Goal: Task Accomplishment & Management: Use online tool/utility

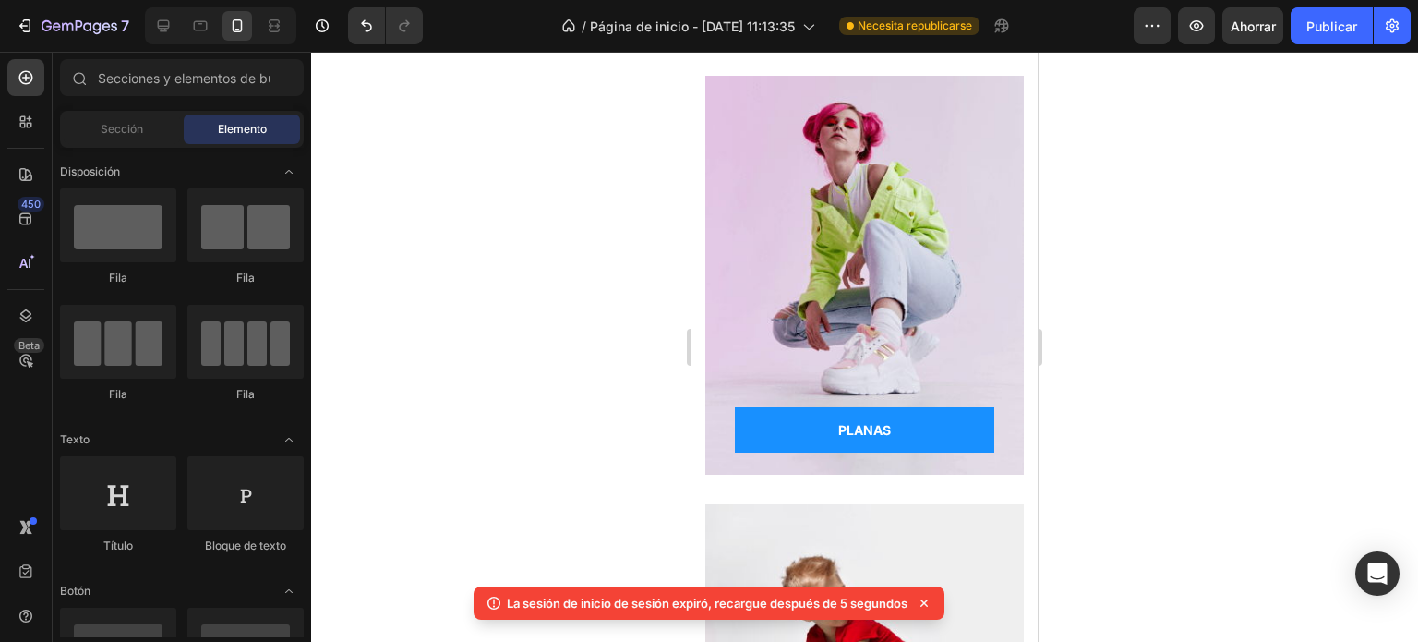
scroll to position [1223, 0]
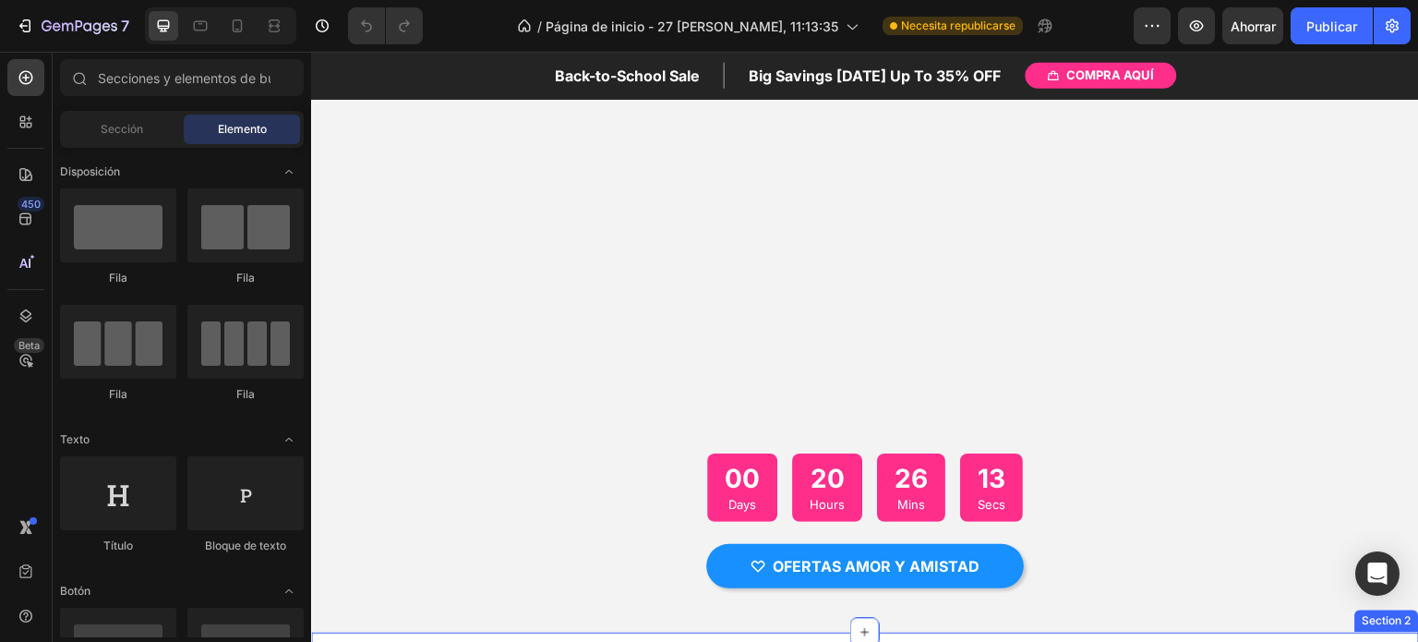
scroll to position [151, 0]
click at [566, 307] on div "Overlay" at bounding box center [865, 309] width 1108 height 646
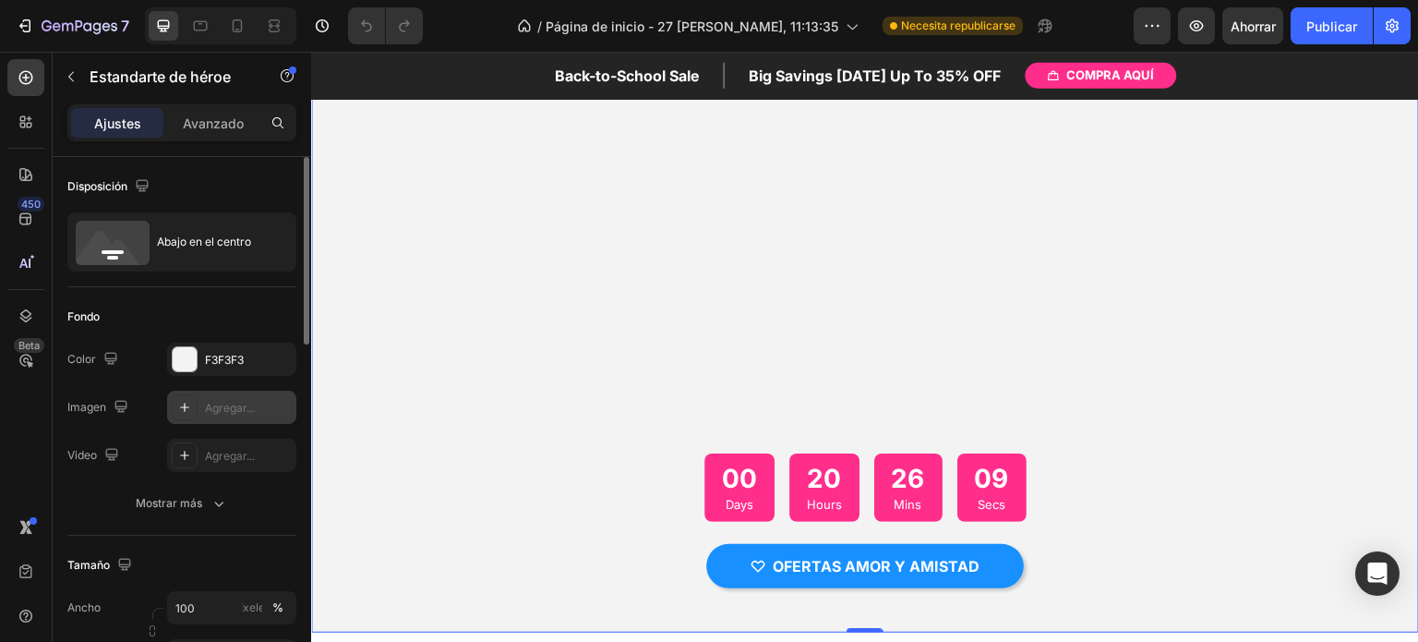
click at [214, 414] on div "Agregar..." at bounding box center [248, 408] width 87 height 17
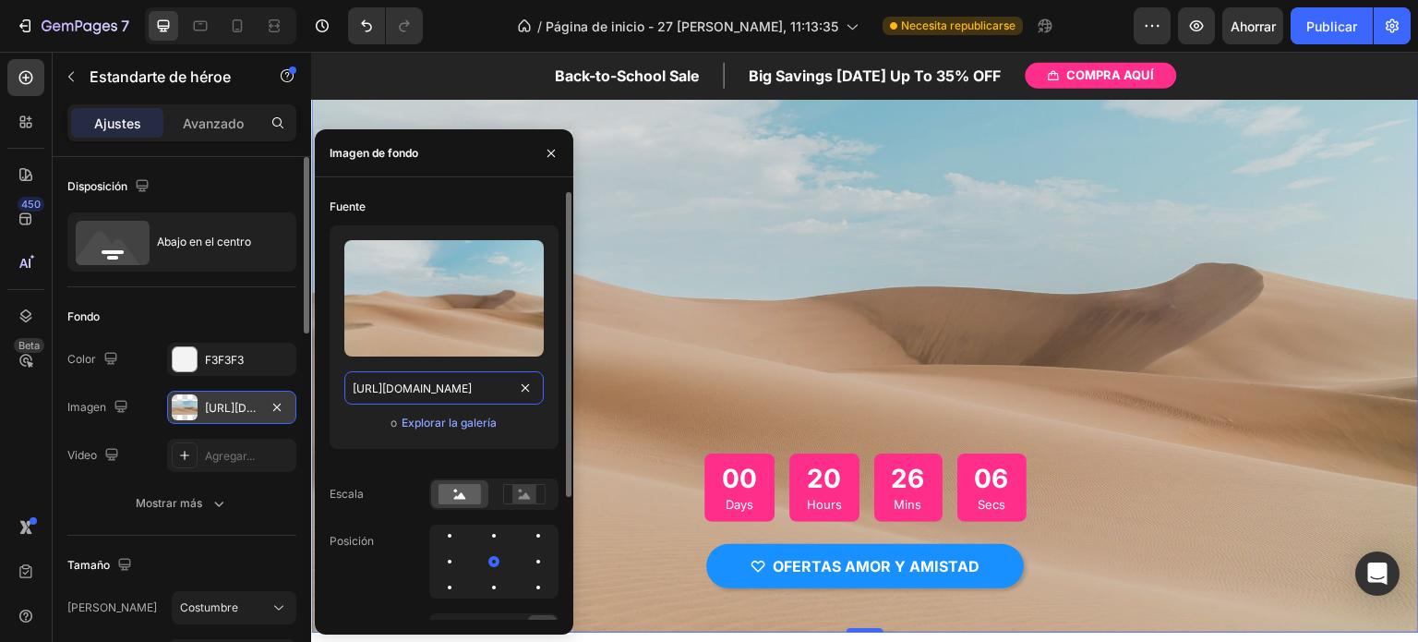
click at [440, 391] on input "https://cdn.shopify.com/s/files/1/2005/9307/files/background_settings.jpg" at bounding box center [443, 387] width 199 height 33
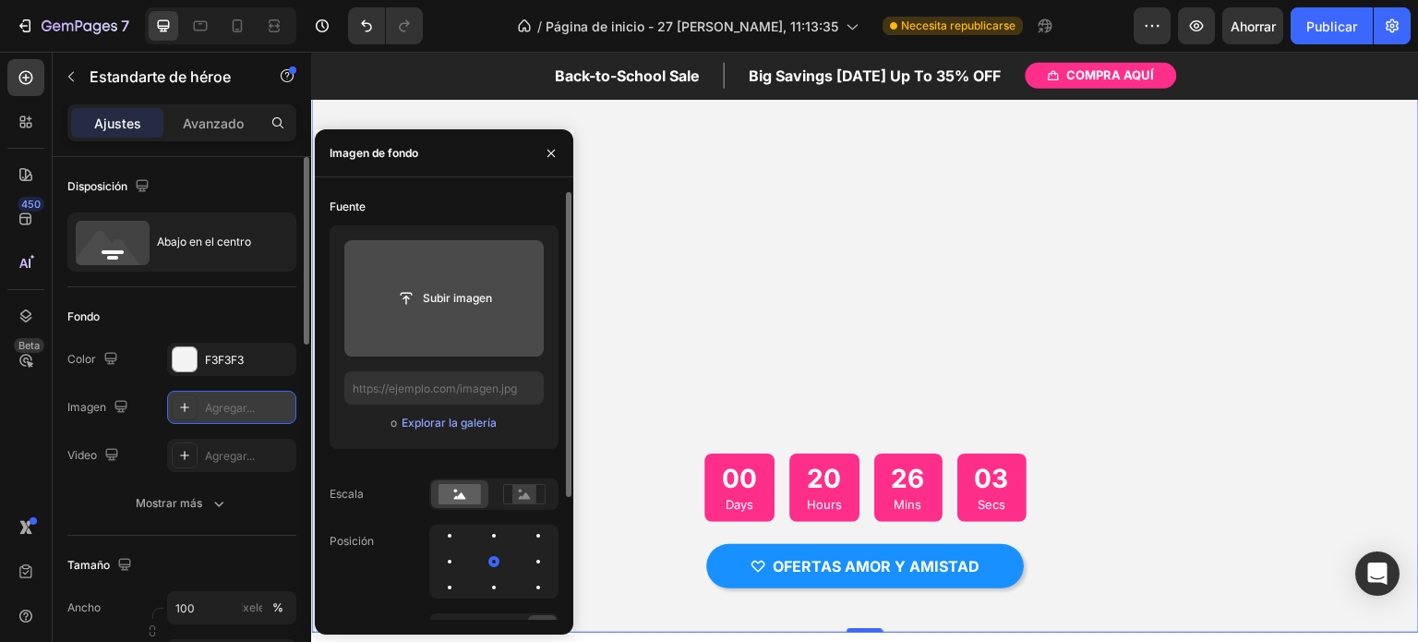
click at [460, 320] on input "file" at bounding box center [443, 298] width 199 height 116
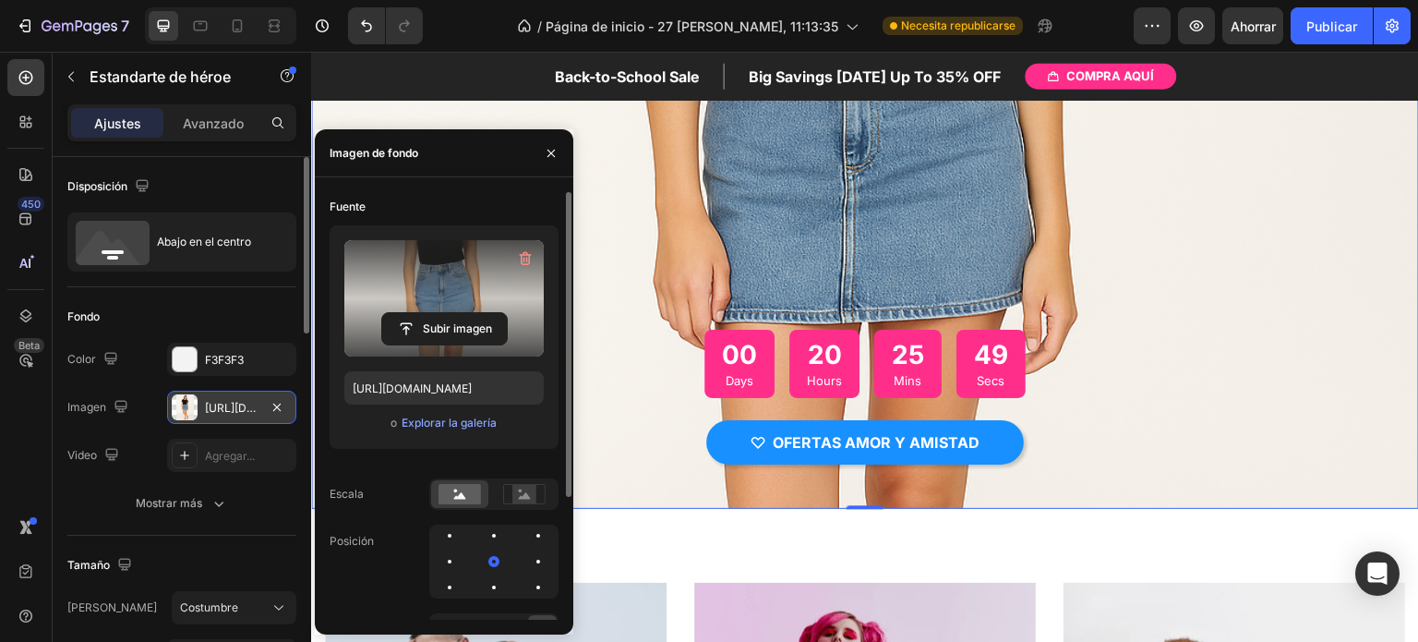
scroll to position [273, 0]
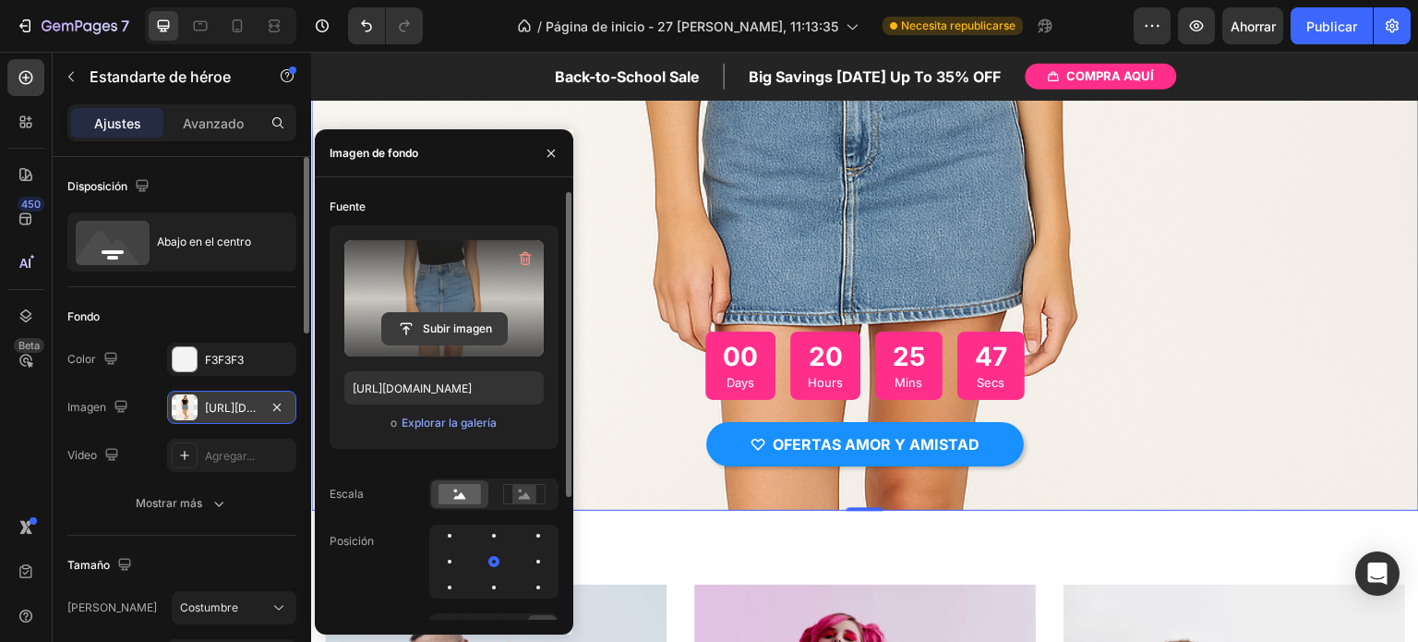
click at [452, 335] on input "file" at bounding box center [444, 328] width 125 height 31
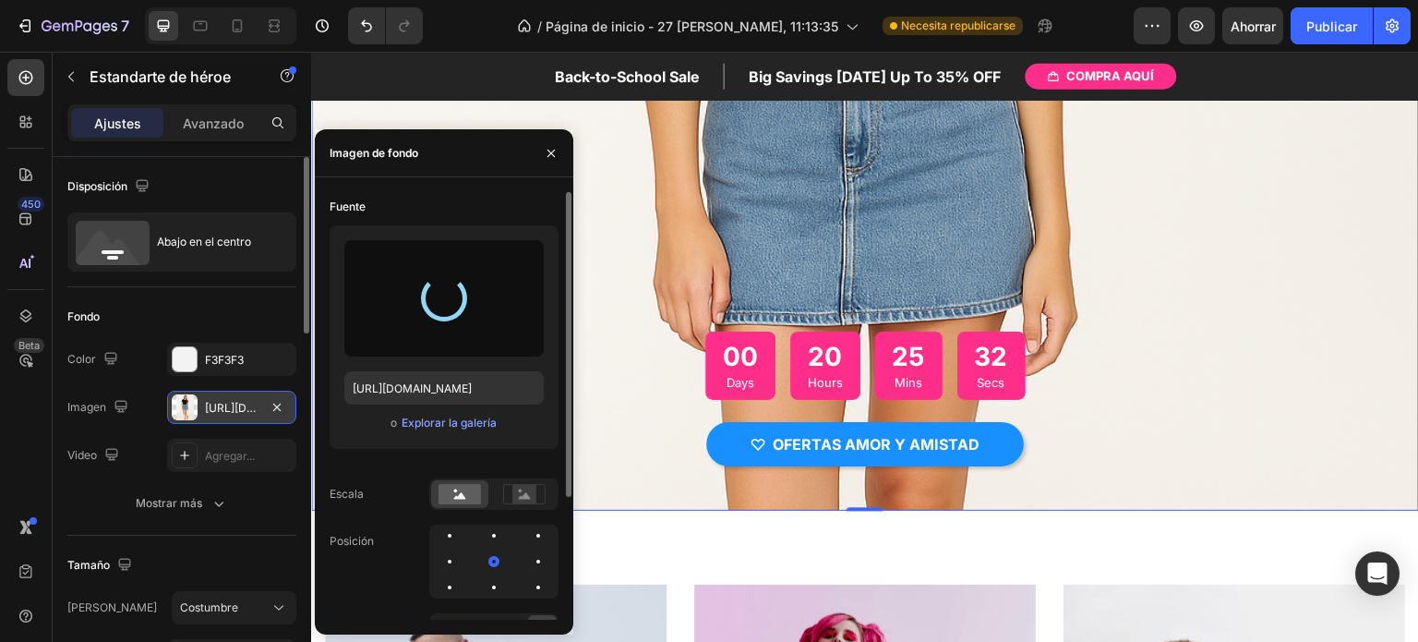
type input "https://files.gempages.net/gempages_581802665088910092-b4717727-69ca-4119-9292-…"
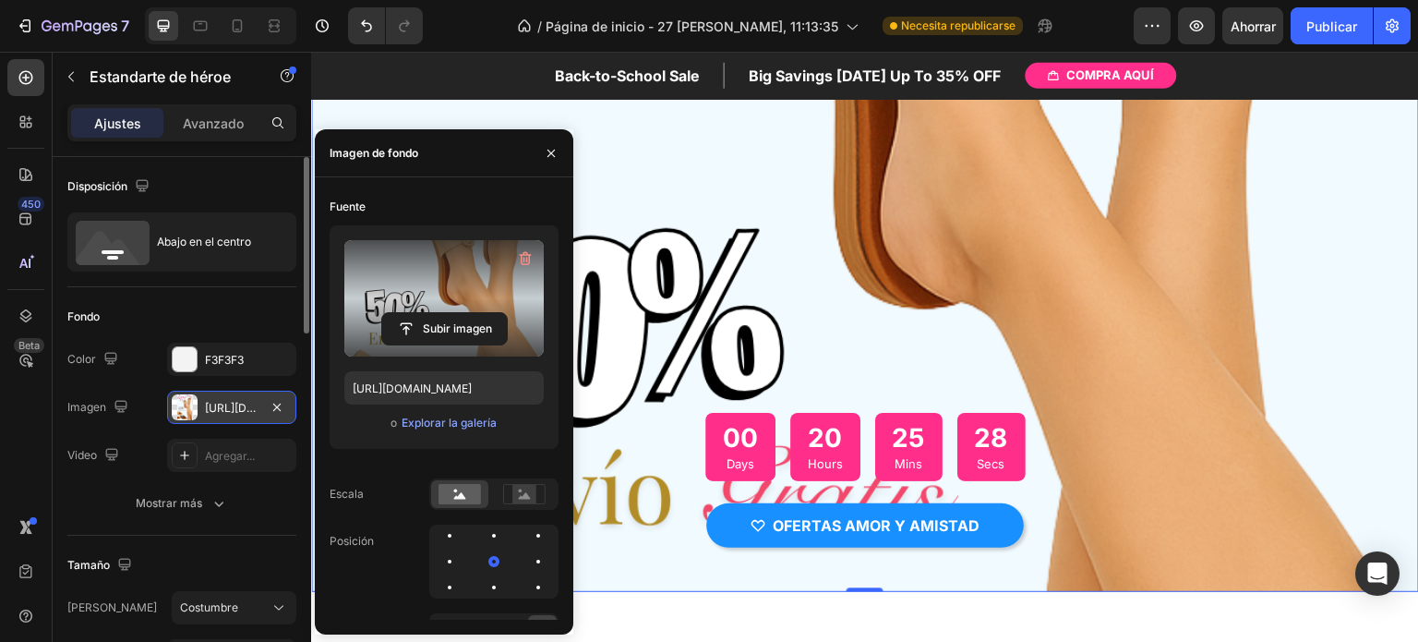
scroll to position [0, 0]
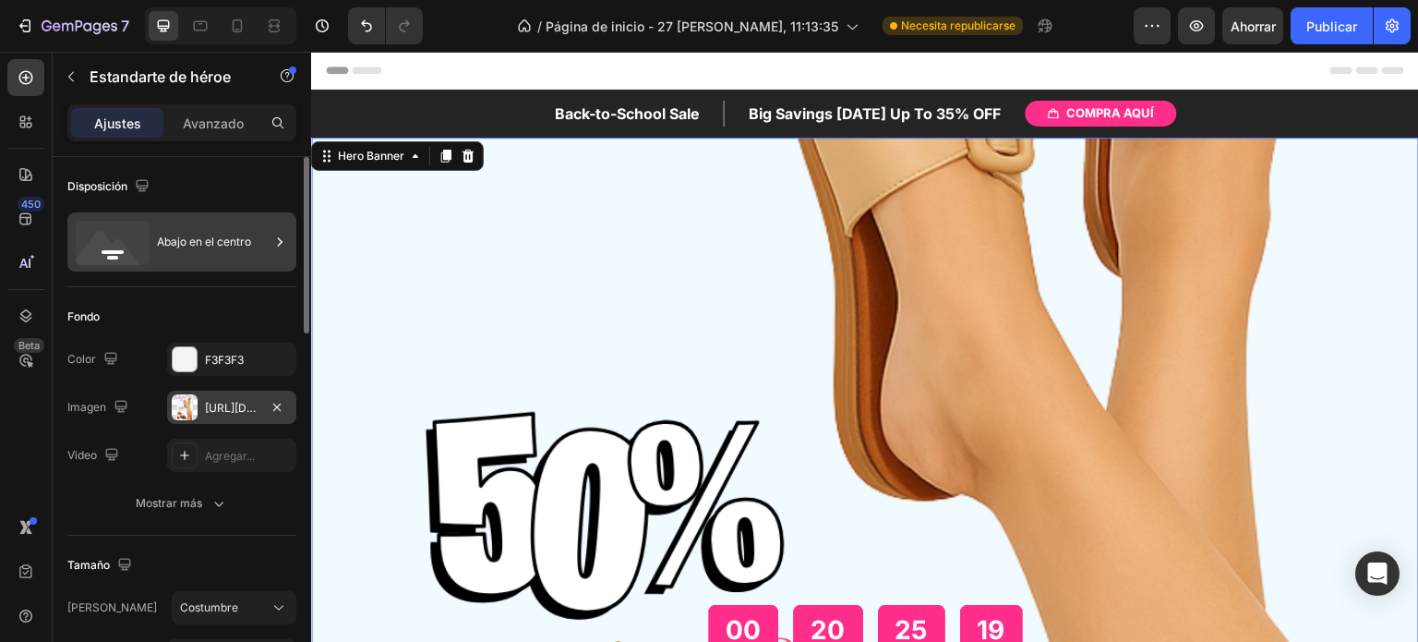
click at [167, 247] on font "Abajo en el centro" at bounding box center [204, 242] width 94 height 14
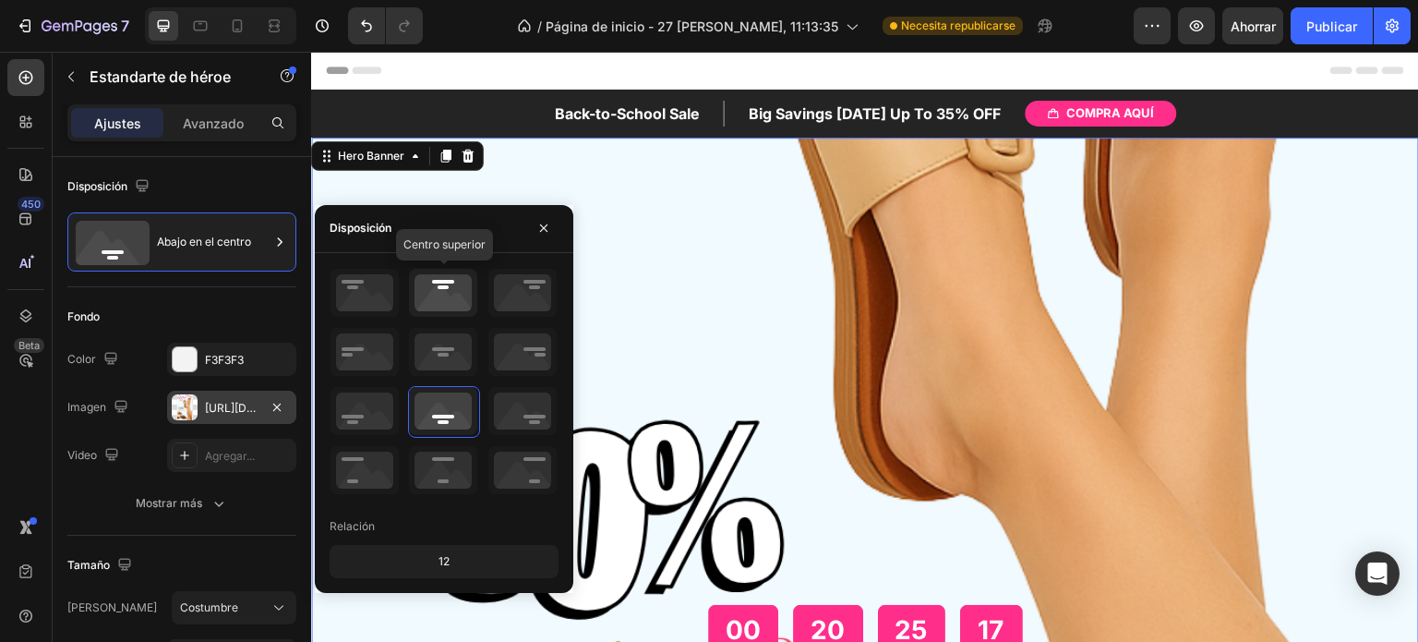
click at [458, 283] on icon at bounding box center [443, 293] width 68 height 48
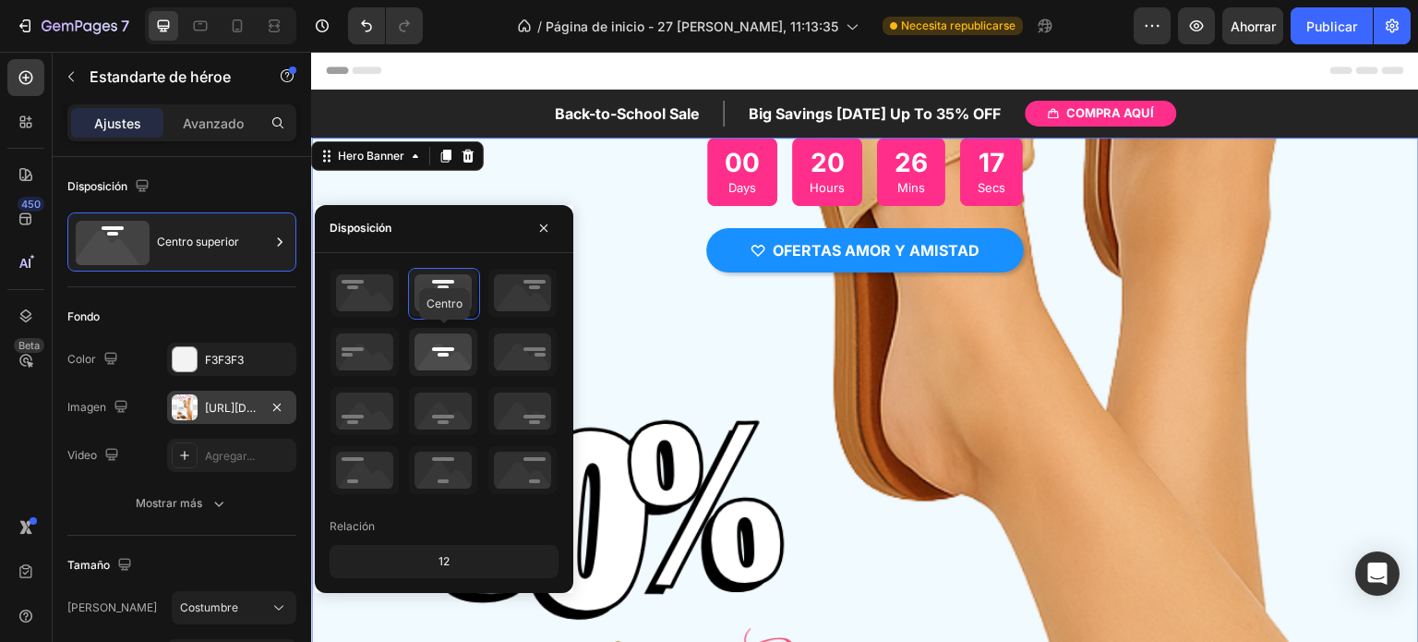
click at [433, 354] on icon at bounding box center [443, 352] width 68 height 48
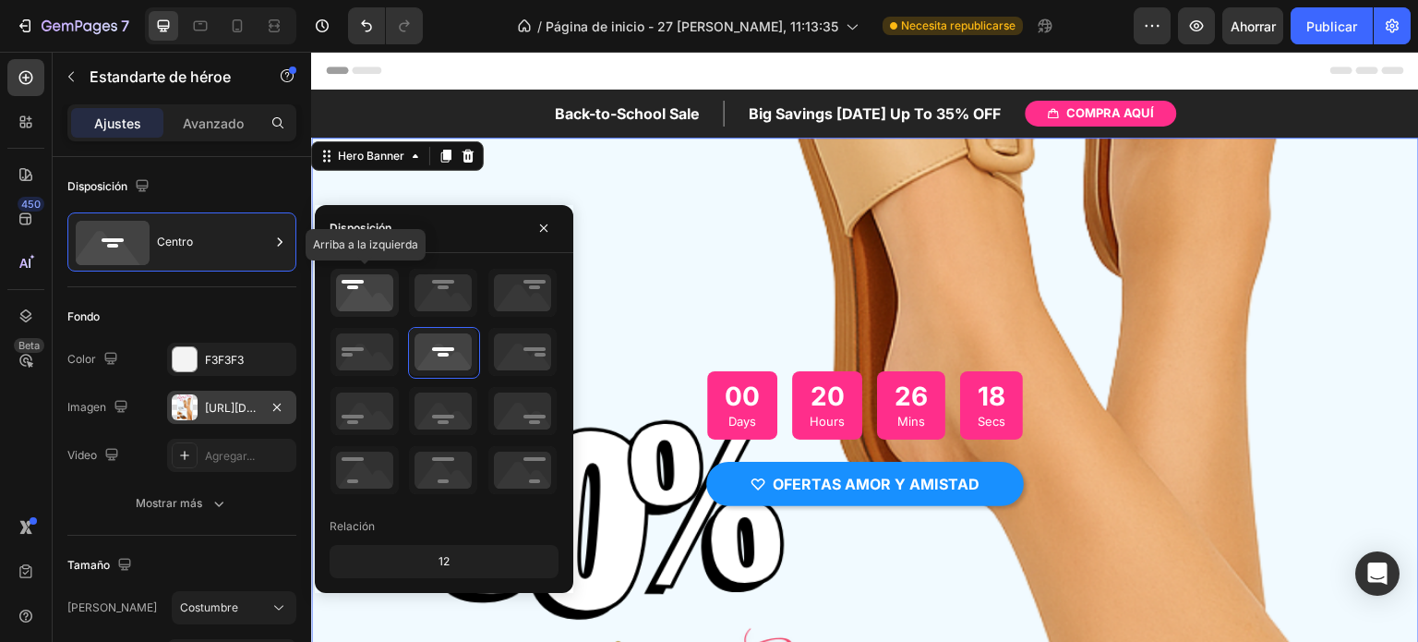
click at [380, 298] on icon at bounding box center [365, 293] width 68 height 48
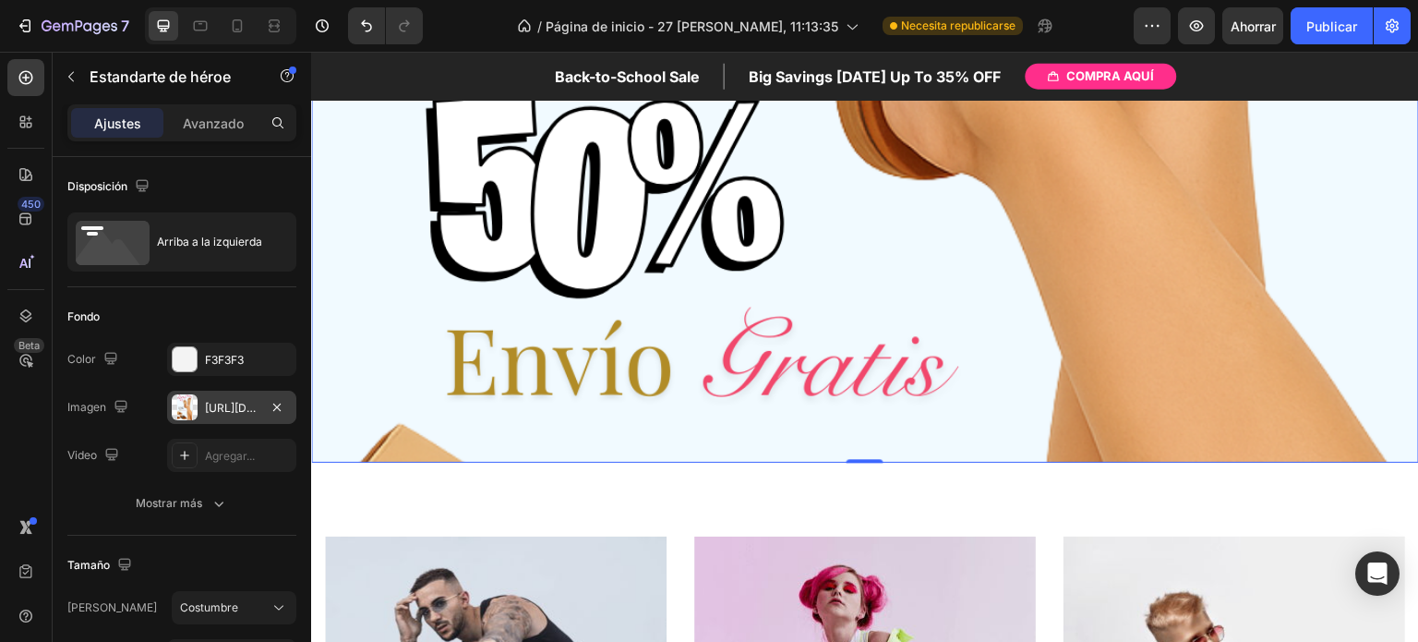
scroll to position [321, 0]
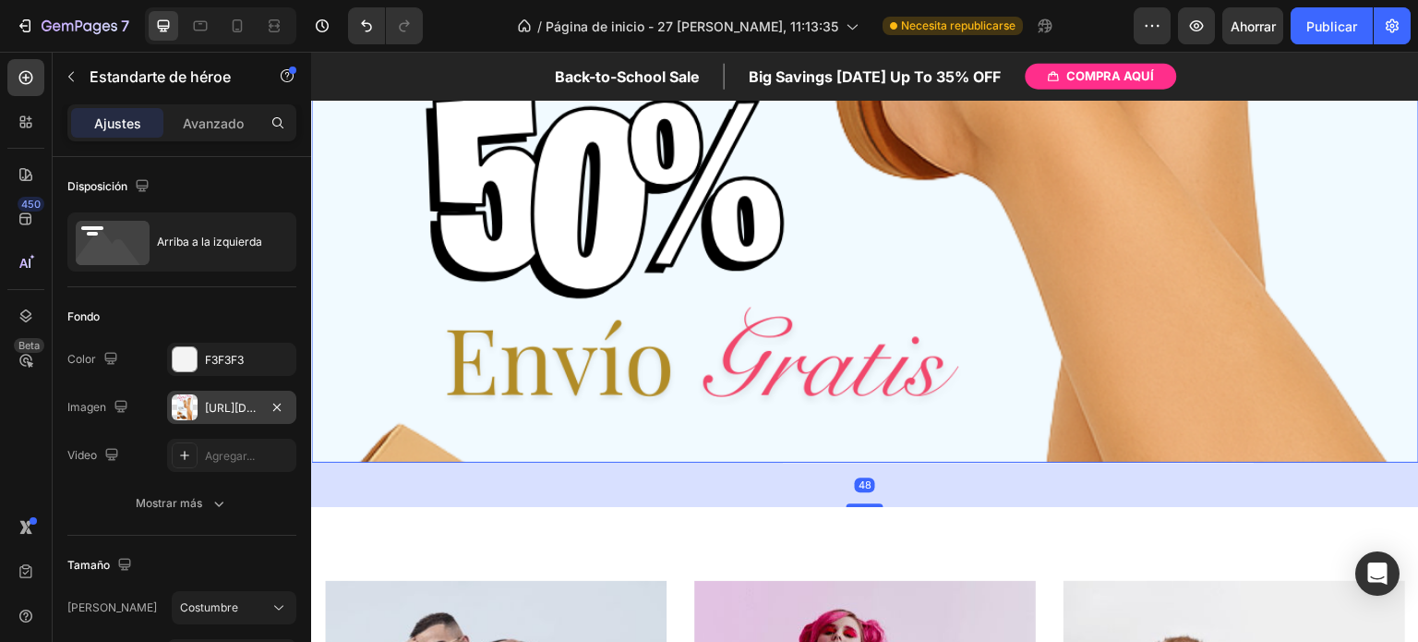
drag, startPoint x: 857, startPoint y: 461, endPoint x: 857, endPoint y: 509, distance: 48.0
click at [857, 507] on div at bounding box center [865, 505] width 37 height 4
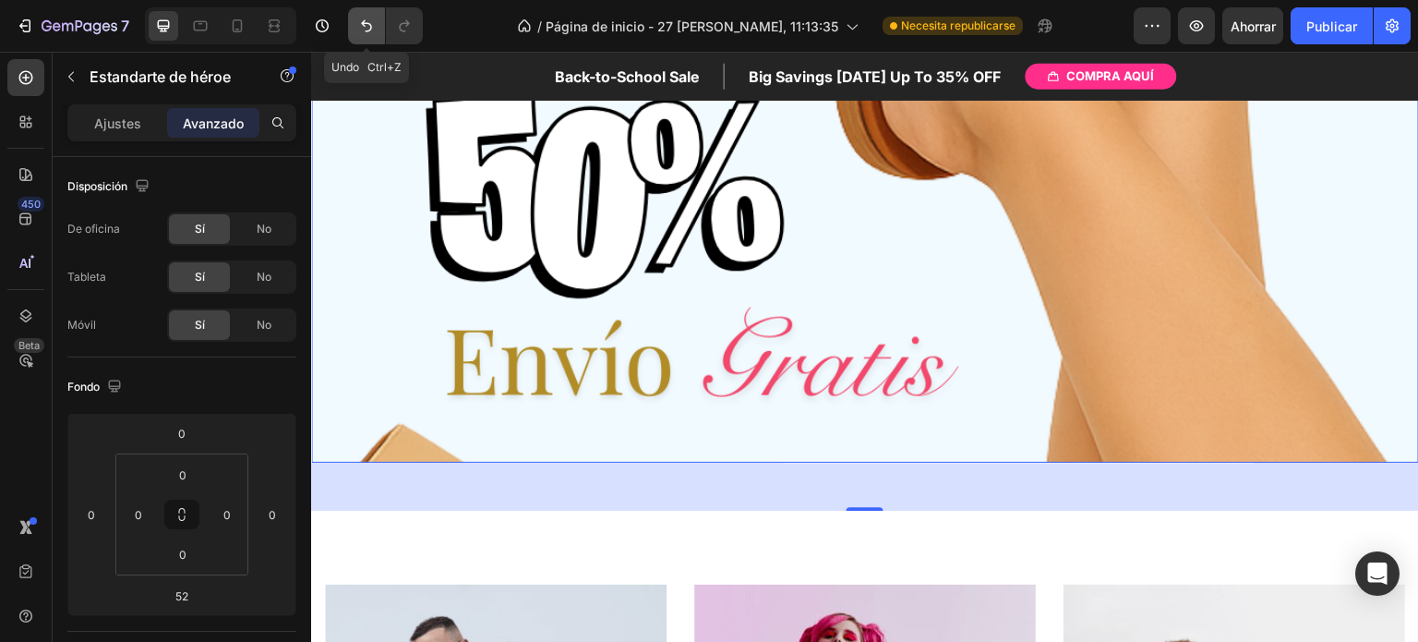
click at [370, 31] on icon "Deshacer/Rehacer" at bounding box center [366, 26] width 18 height 18
type input "0"
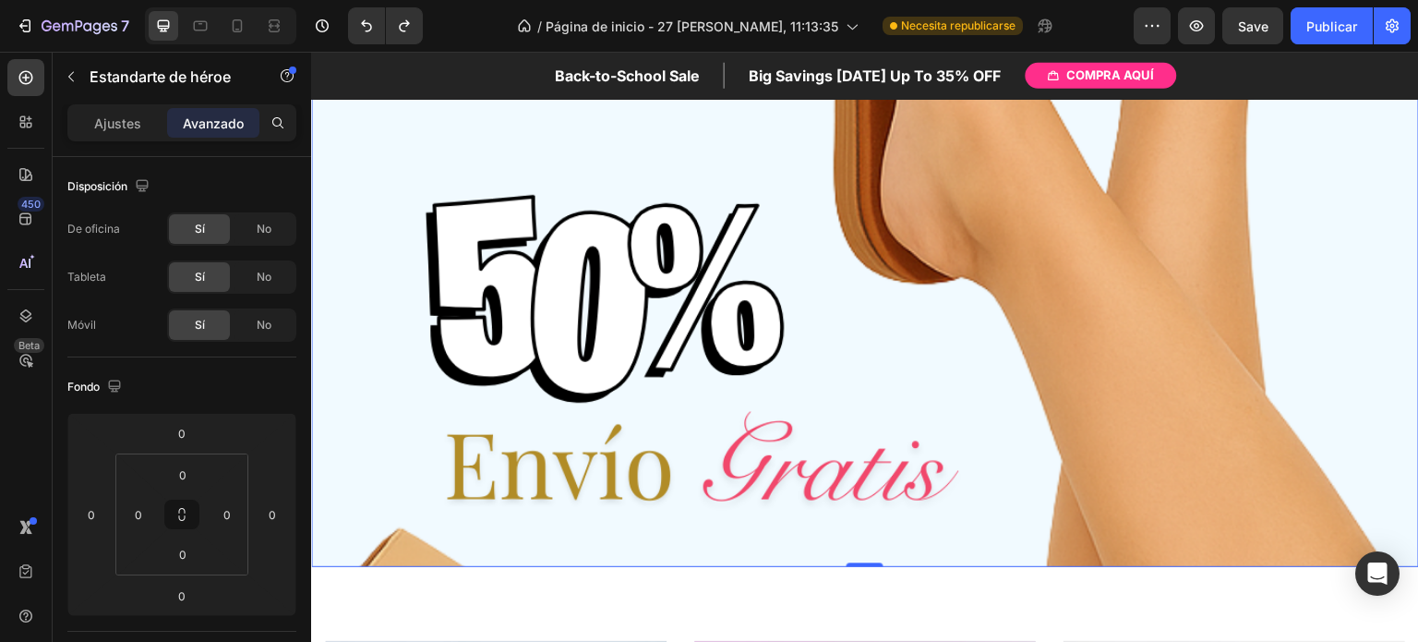
scroll to position [218, 0]
click at [230, 20] on icon at bounding box center [237, 26] width 18 height 18
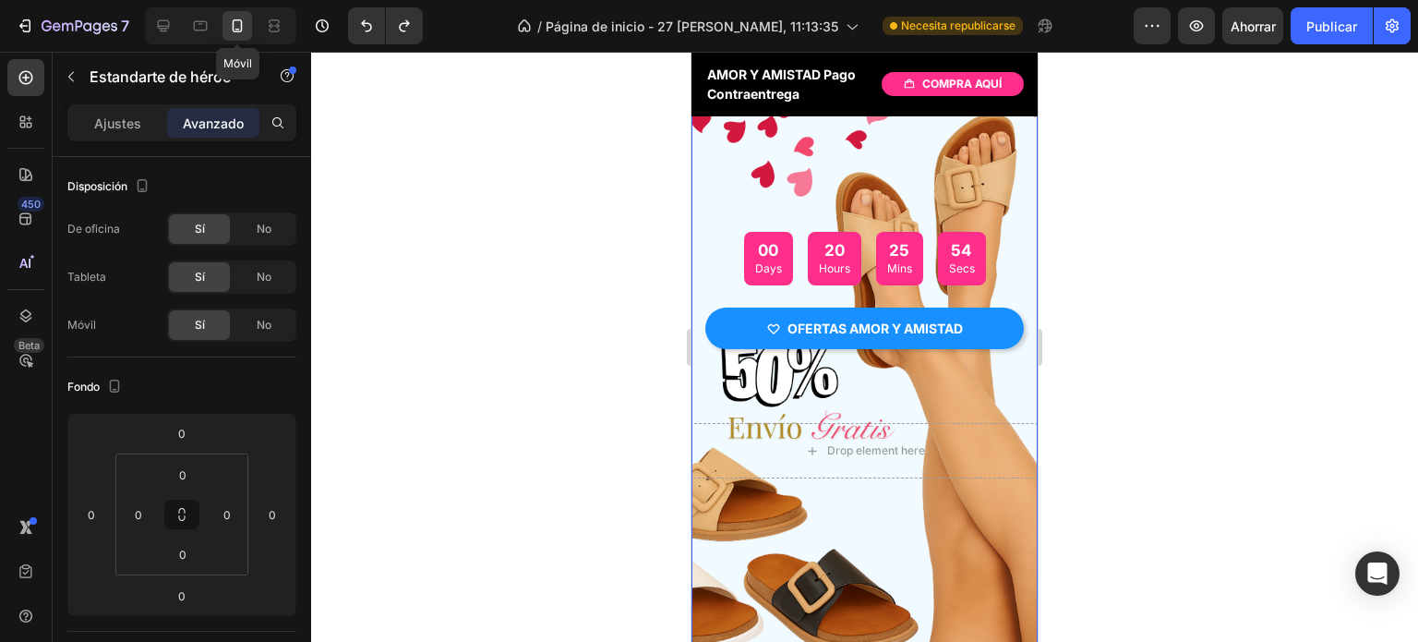
scroll to position [37, 0]
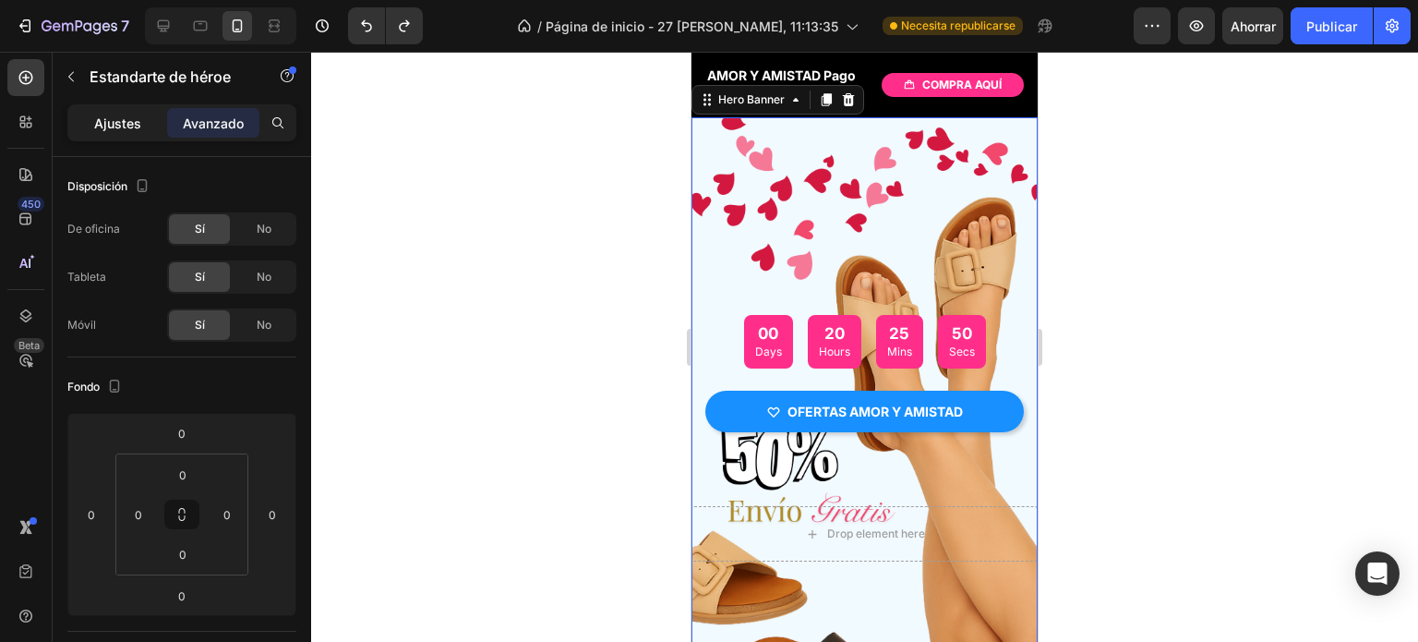
click at [126, 119] on font "Ajustes" at bounding box center [117, 123] width 47 height 16
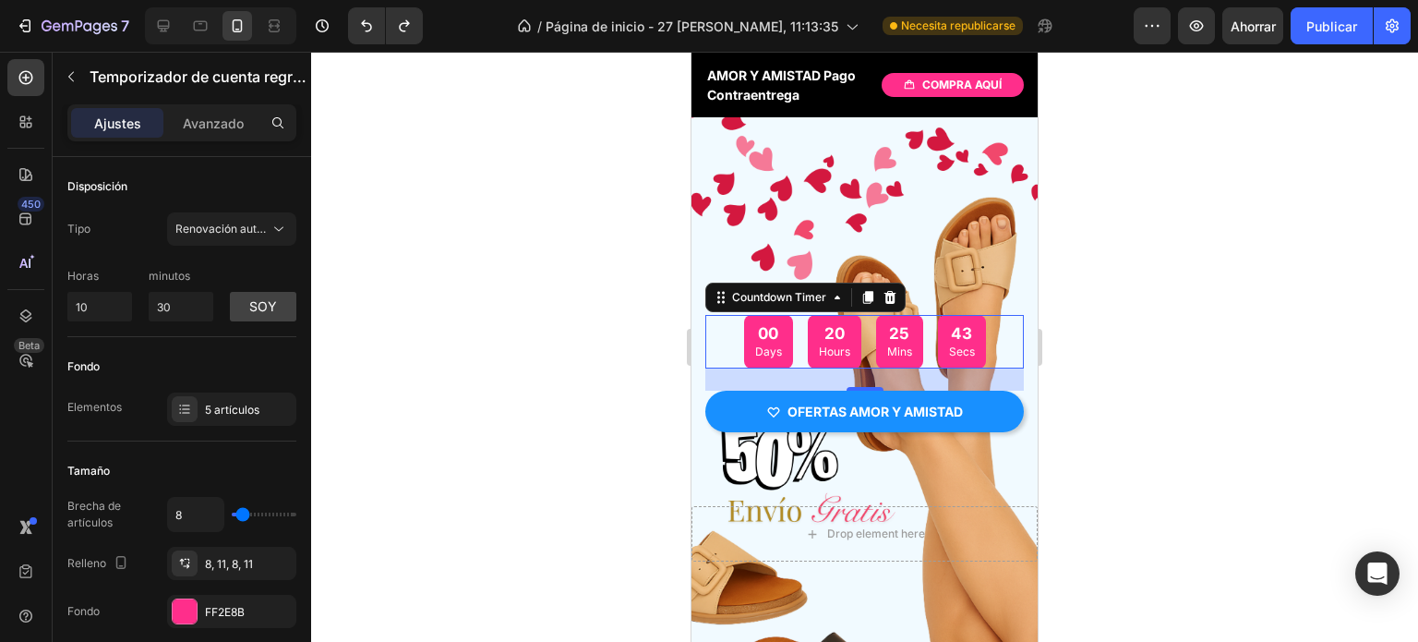
click at [435, 280] on div at bounding box center [864, 347] width 1107 height 590
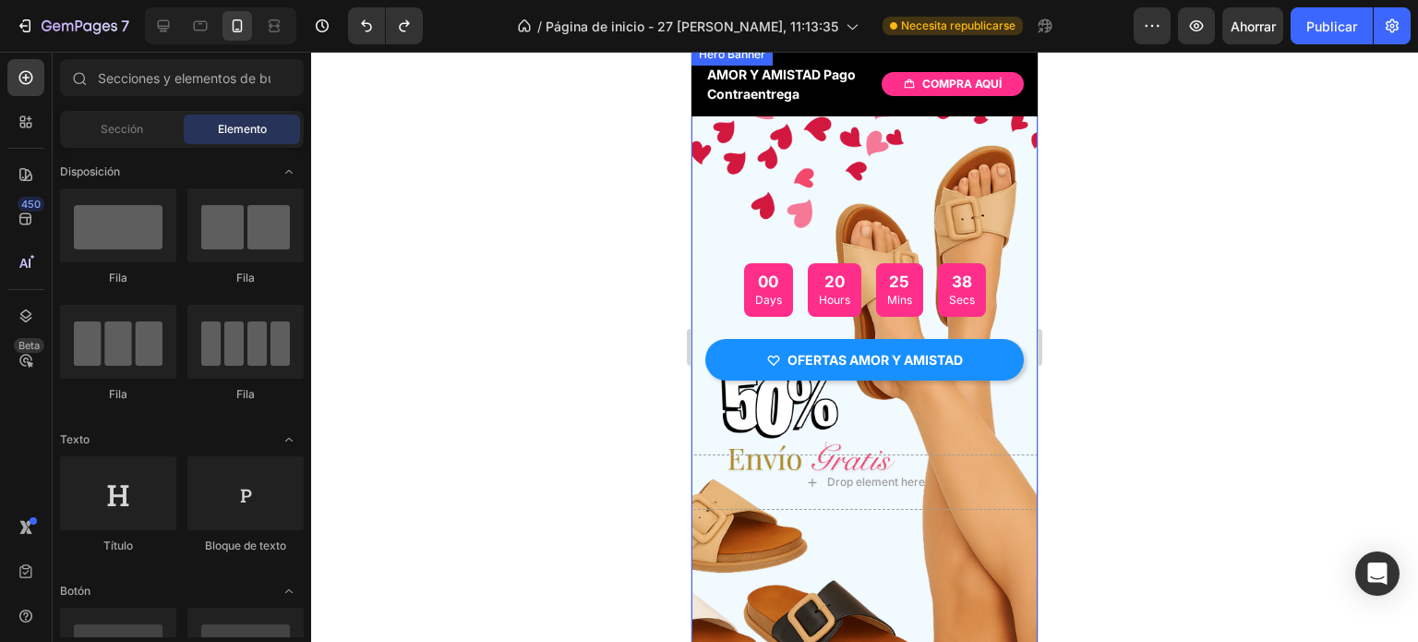
scroll to position [0, 0]
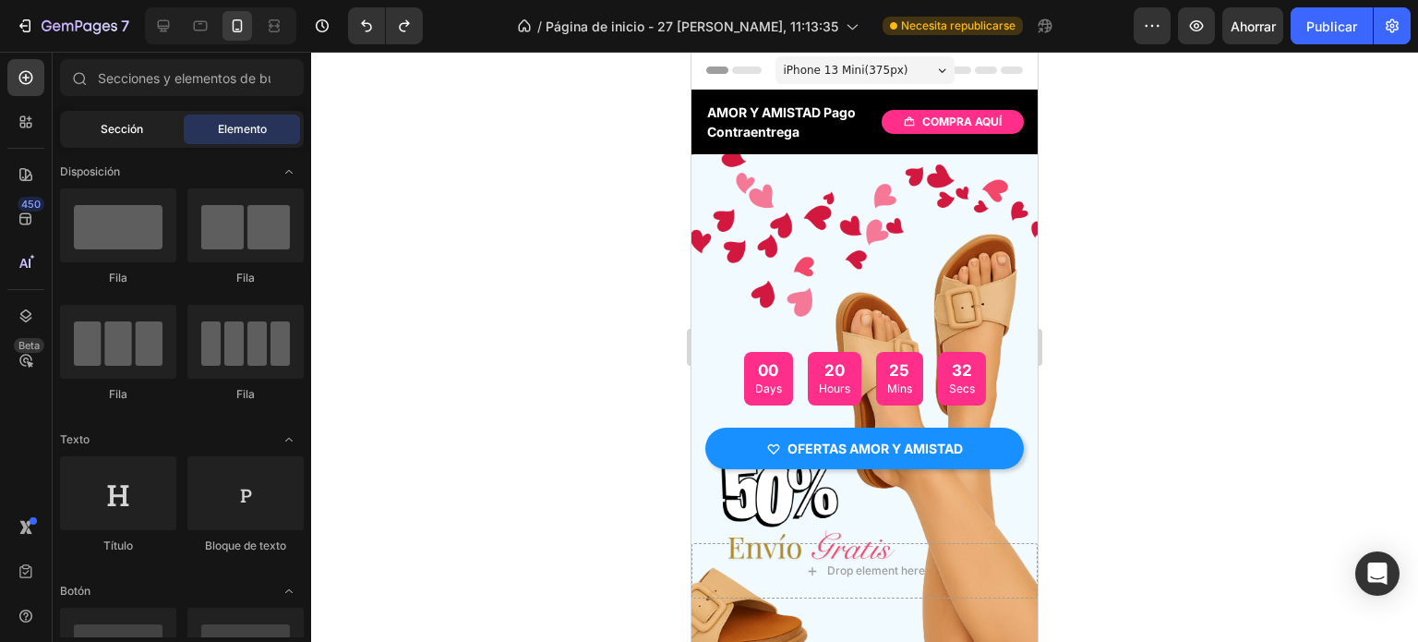
click at [123, 128] on font "Sección" at bounding box center [122, 129] width 42 height 14
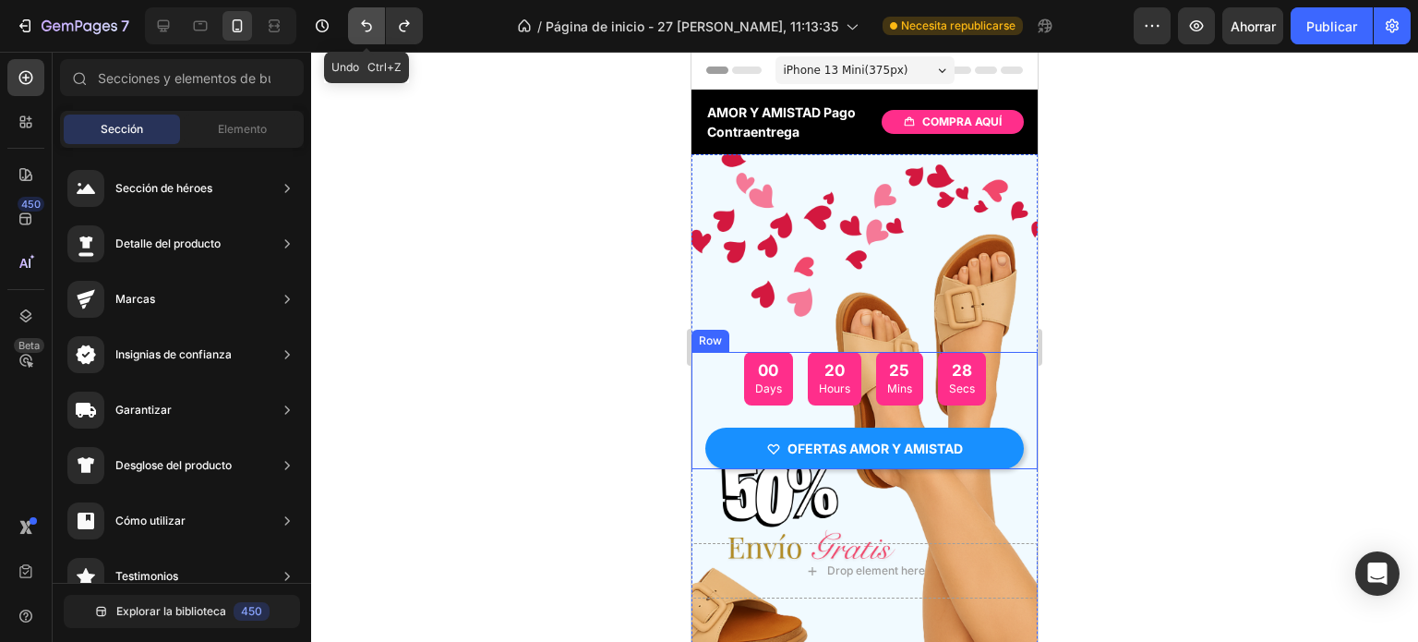
click at [362, 32] on icon "Deshacer/Rehacer" at bounding box center [366, 26] width 18 height 18
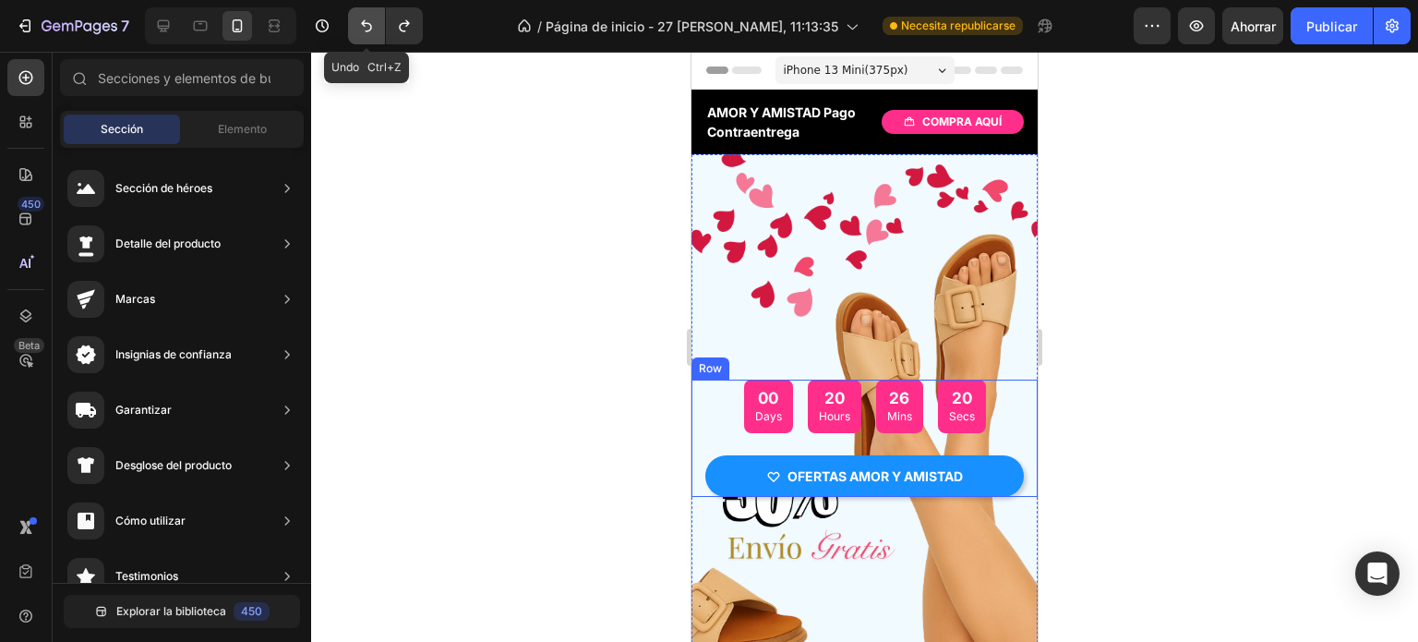
click at [362, 32] on icon "Deshacer/Rehacer" at bounding box center [366, 26] width 18 height 18
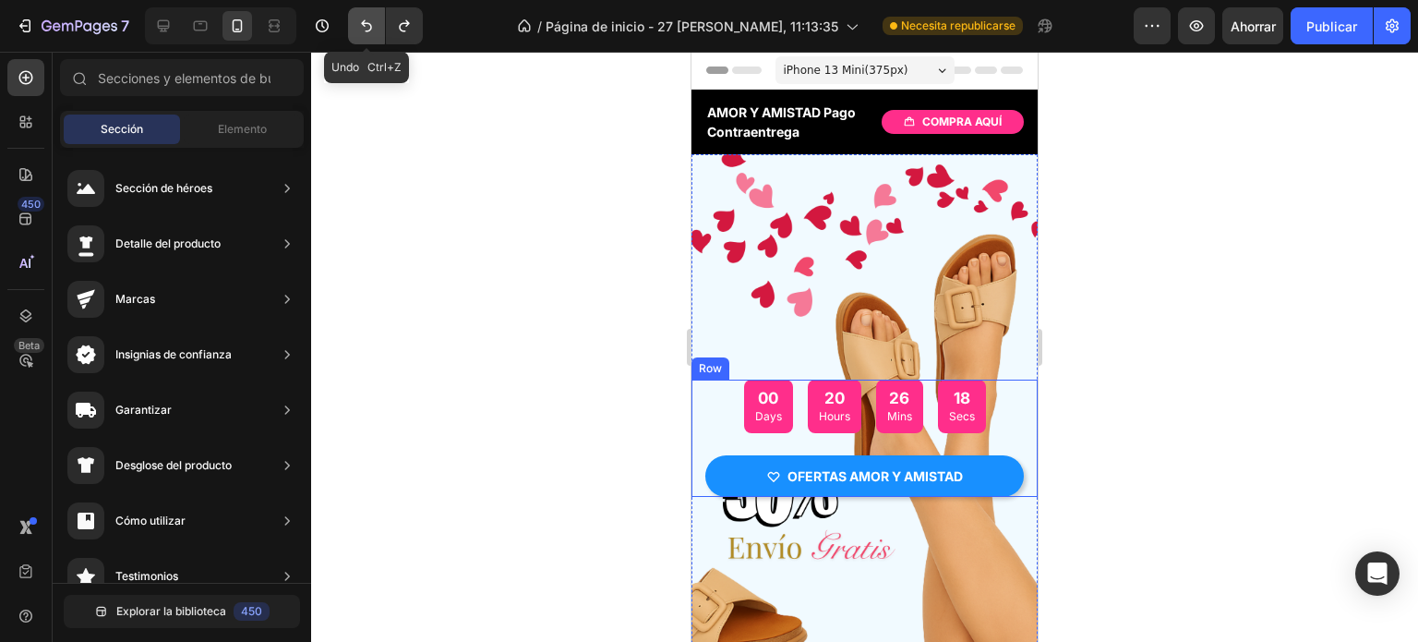
click at [362, 32] on icon "Deshacer/Rehacer" at bounding box center [366, 26] width 18 height 18
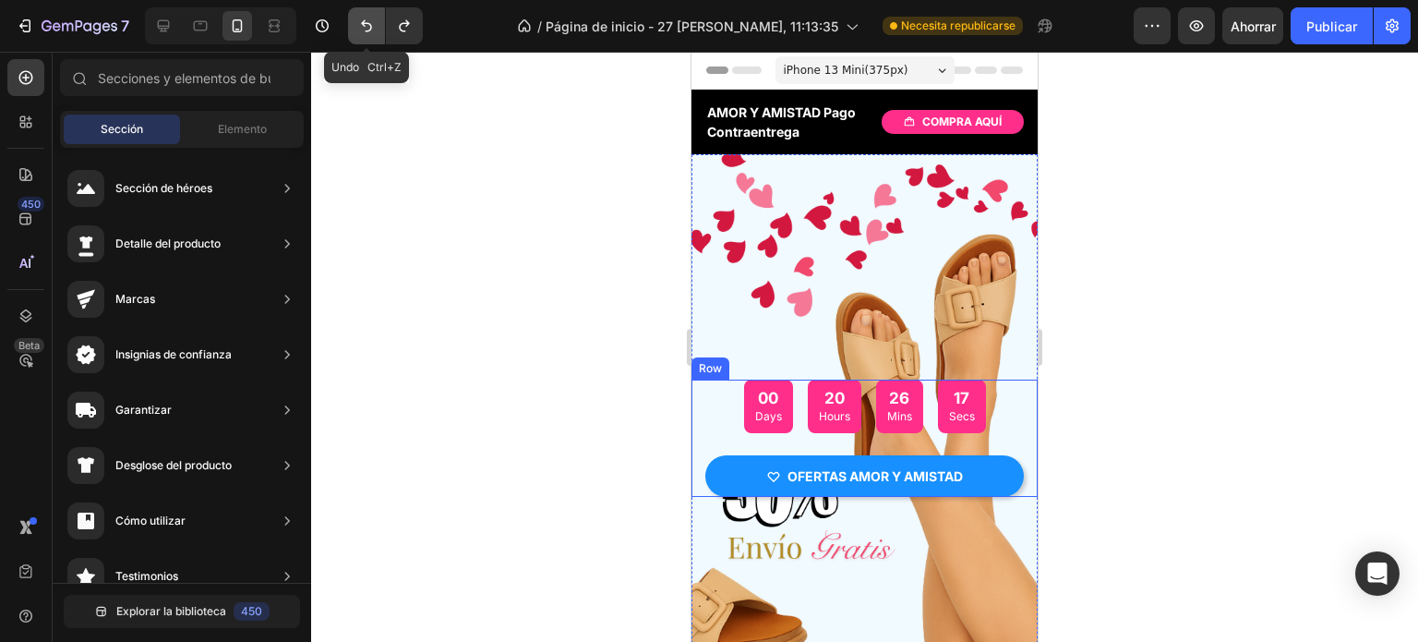
click at [362, 32] on icon "Deshacer/Rehacer" at bounding box center [366, 26] width 18 height 18
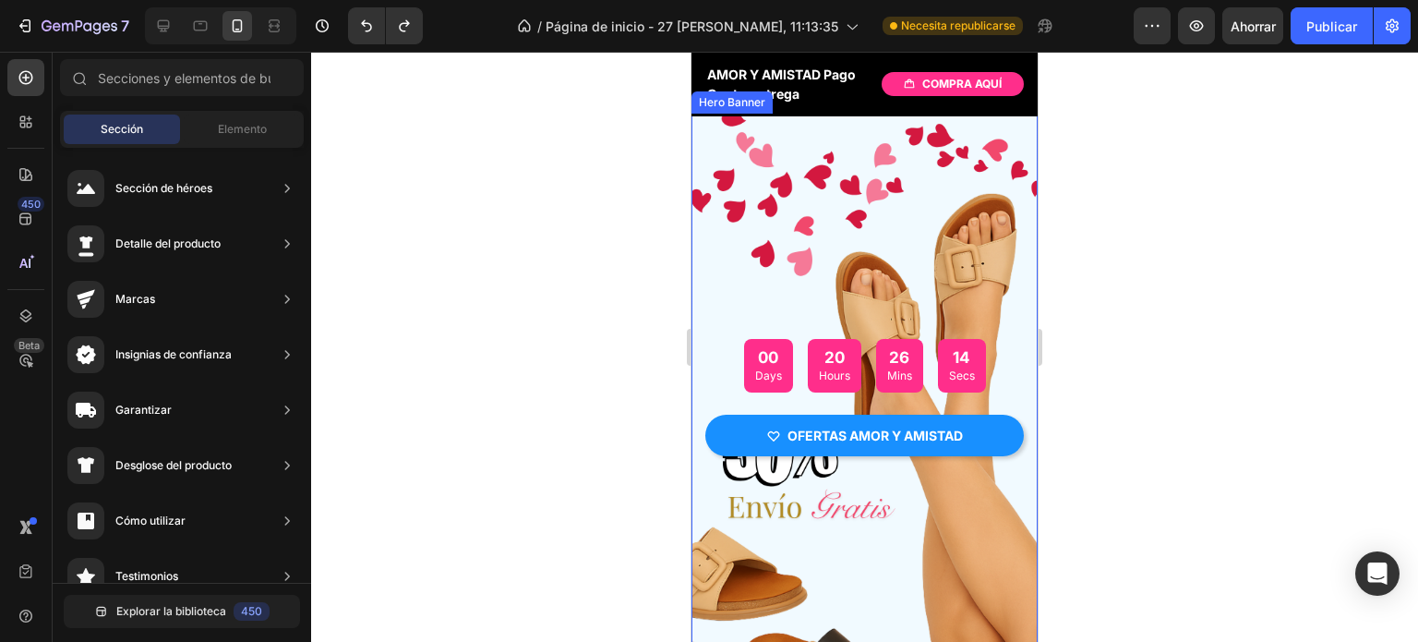
scroll to position [31, 0]
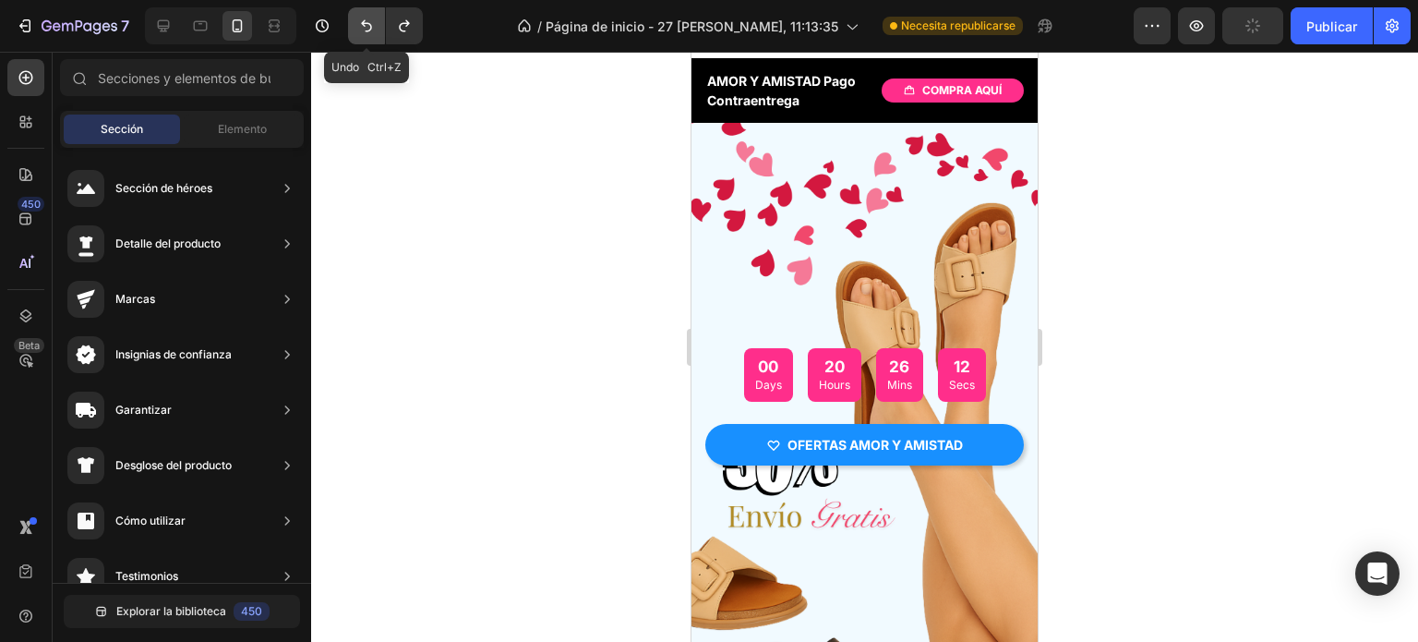
click at [370, 17] on icon "Deshacer/Rehacer" at bounding box center [366, 26] width 18 height 18
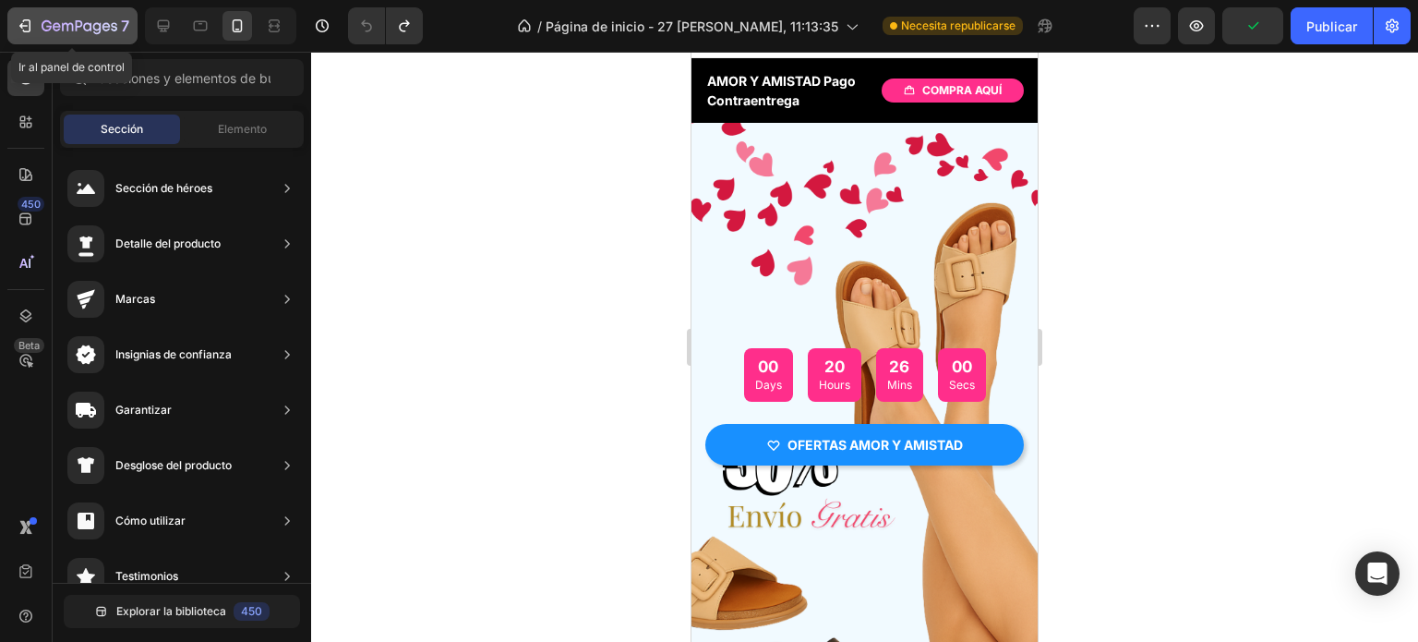
click at [32, 35] on div "7" at bounding box center [73, 26] width 114 height 22
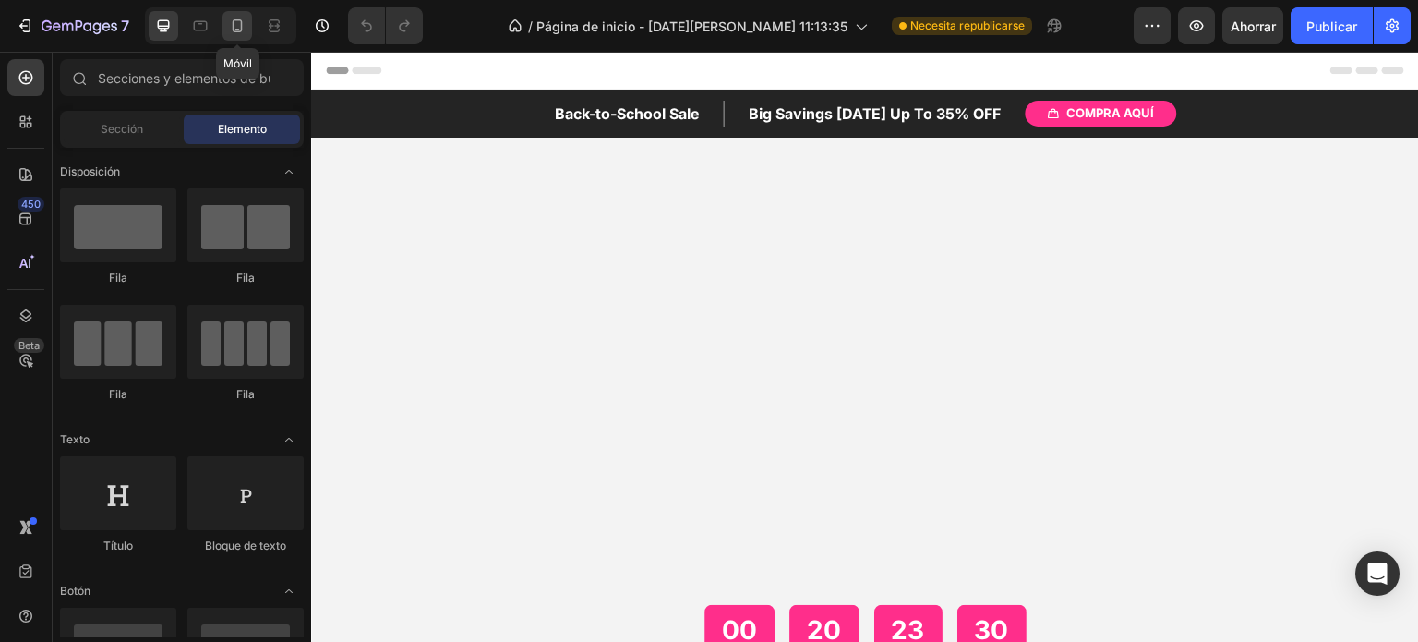
click at [236, 30] on icon at bounding box center [238, 25] width 10 height 13
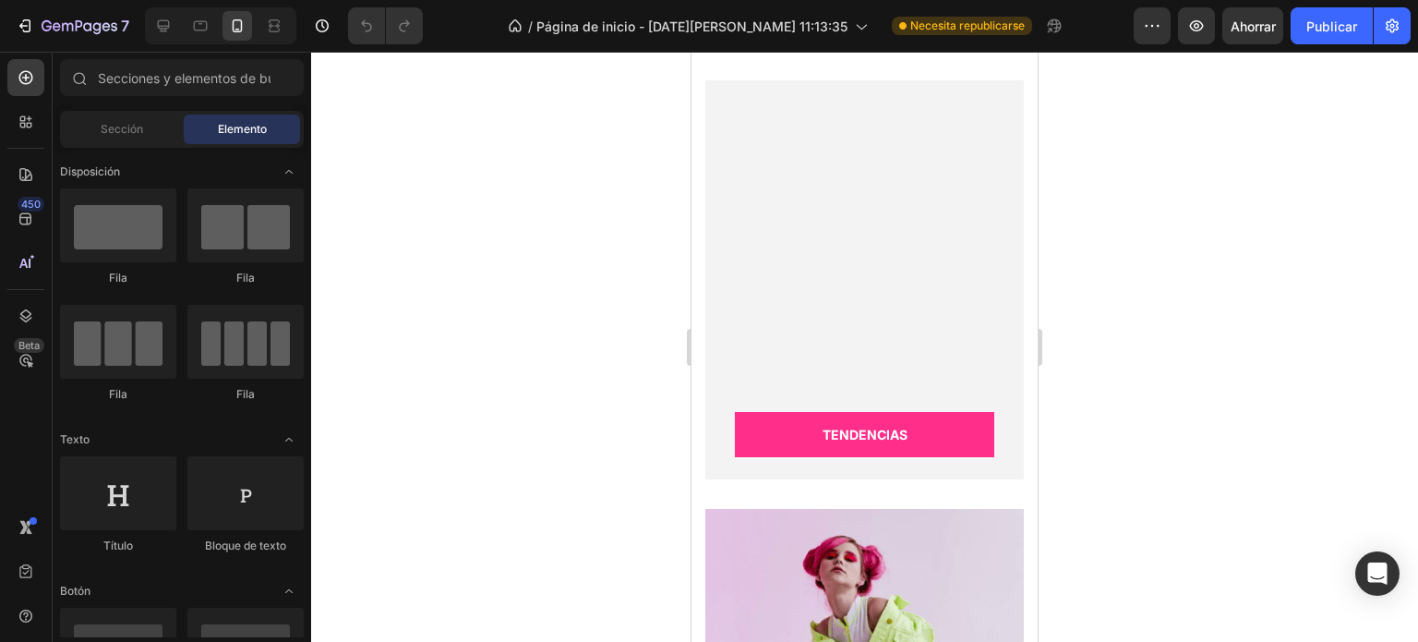
scroll to position [790, 0]
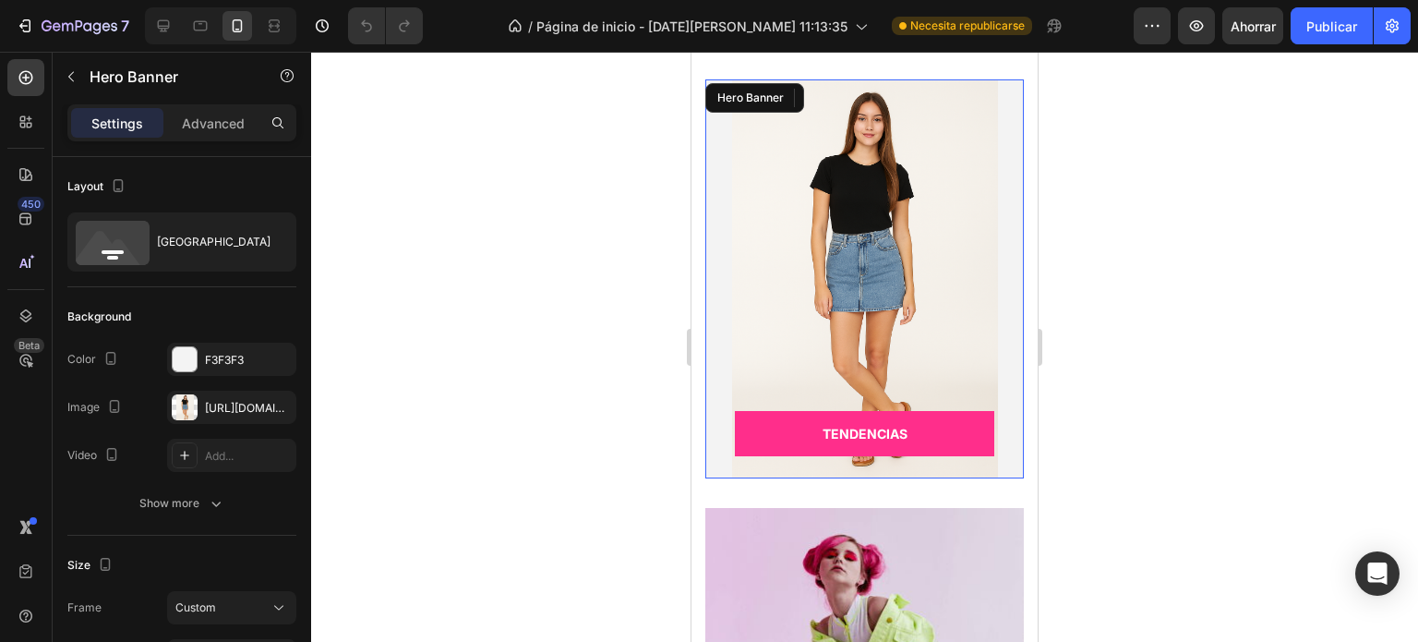
click at [913, 265] on div "Overlay" at bounding box center [864, 278] width 319 height 399
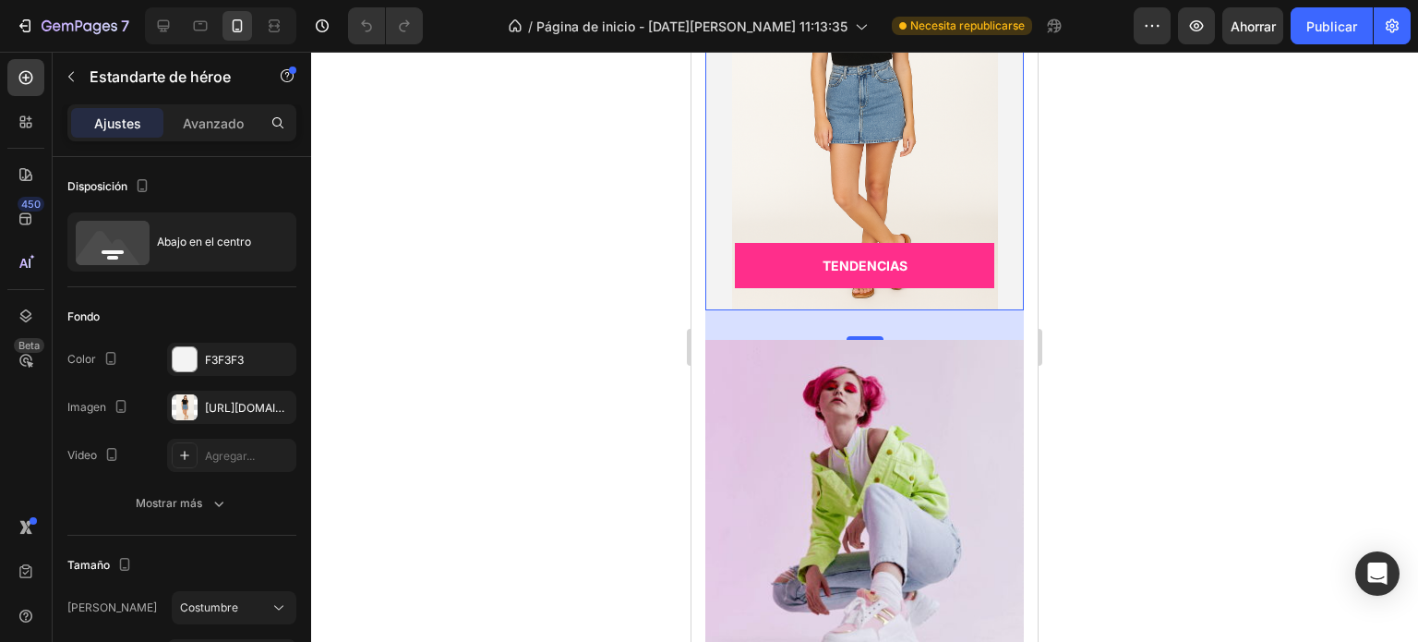
scroll to position [975, 0]
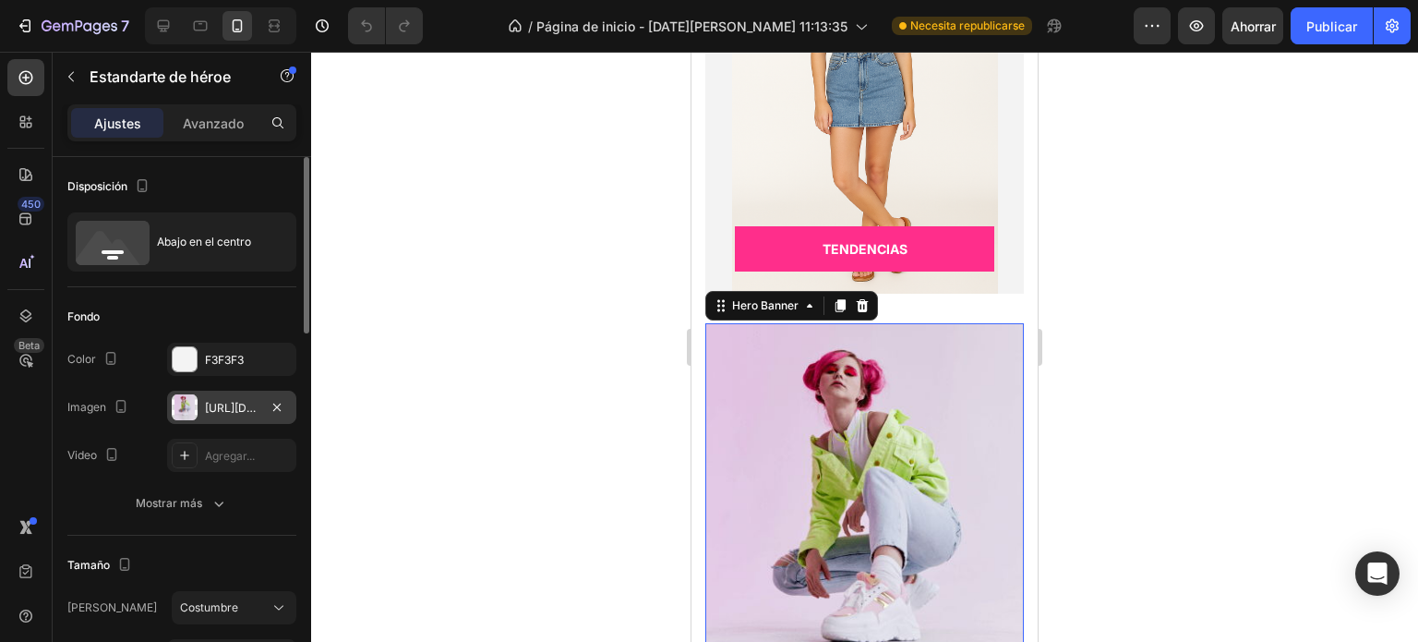
click at [221, 409] on font "https://ucarecdn.com/91d1886f-51f0-4901-b545-c0188fda3e76/-/formato/automático/" at bounding box center [264, 408] width 119 height 14
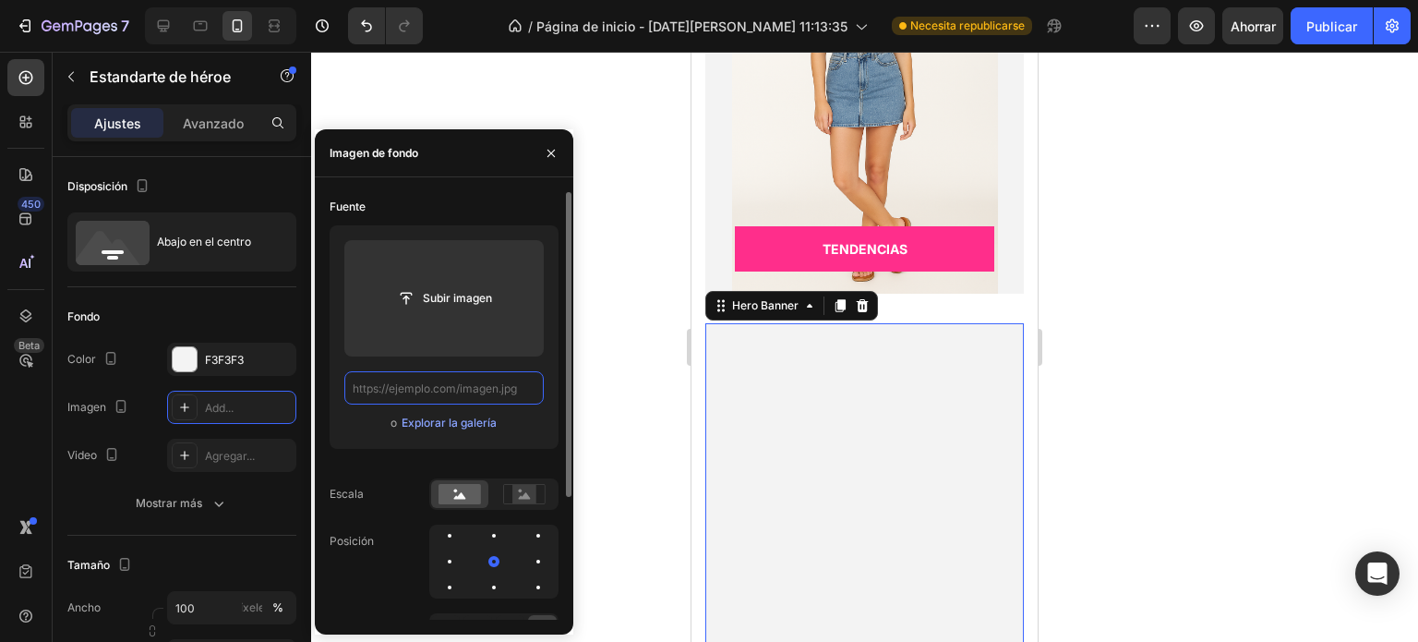
scroll to position [0, 0]
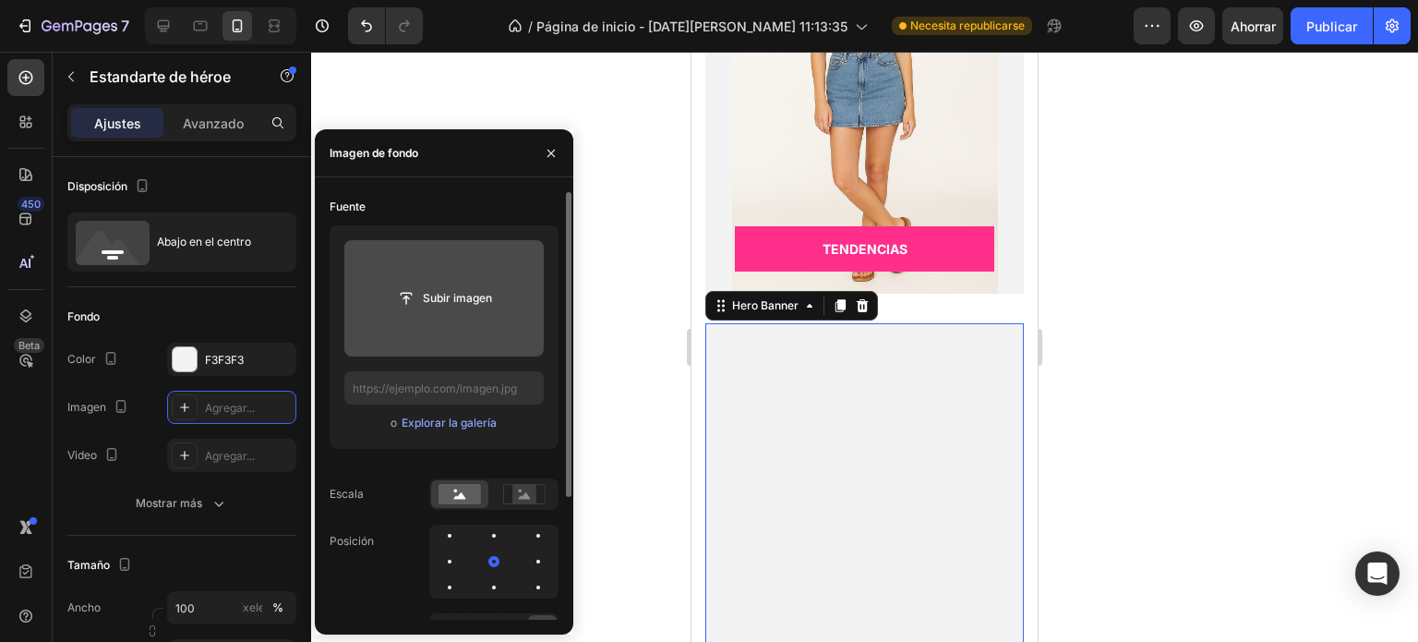
click at [463, 302] on input "file" at bounding box center [444, 298] width 125 height 31
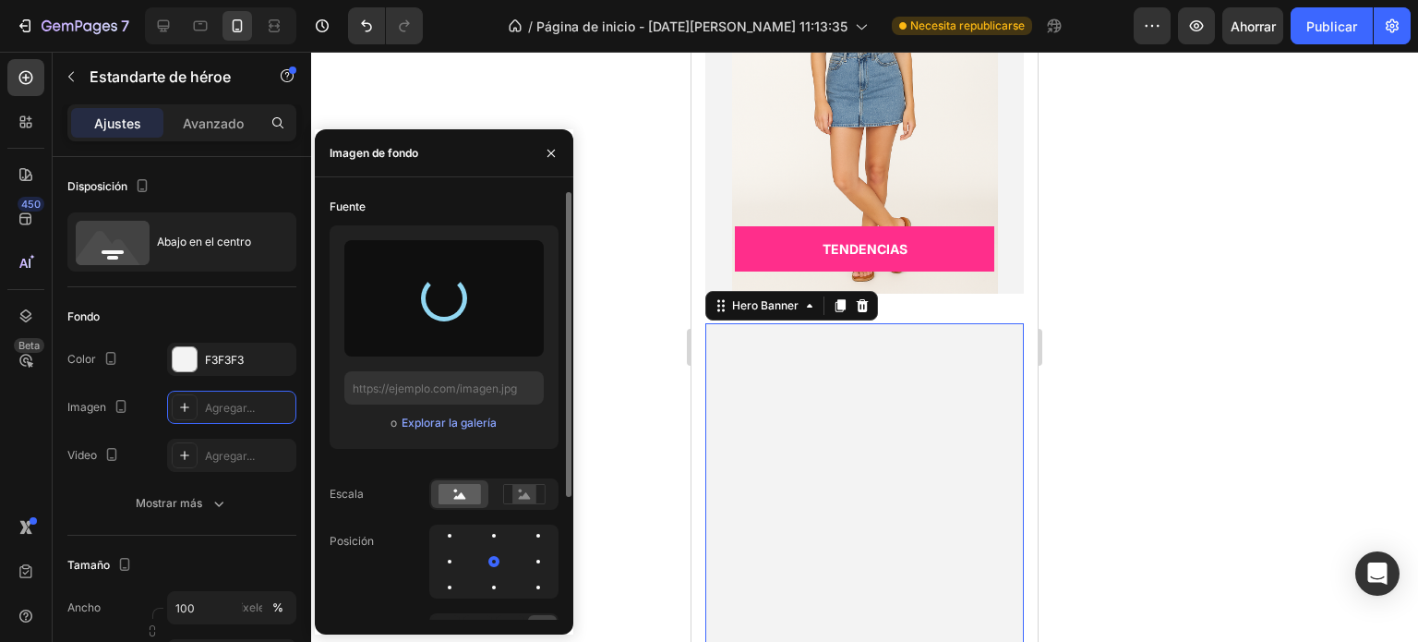
type input "https://files.gempages.net/gempages_581802665088910092-b195bdb7-ab48-4a68-8c35-…"
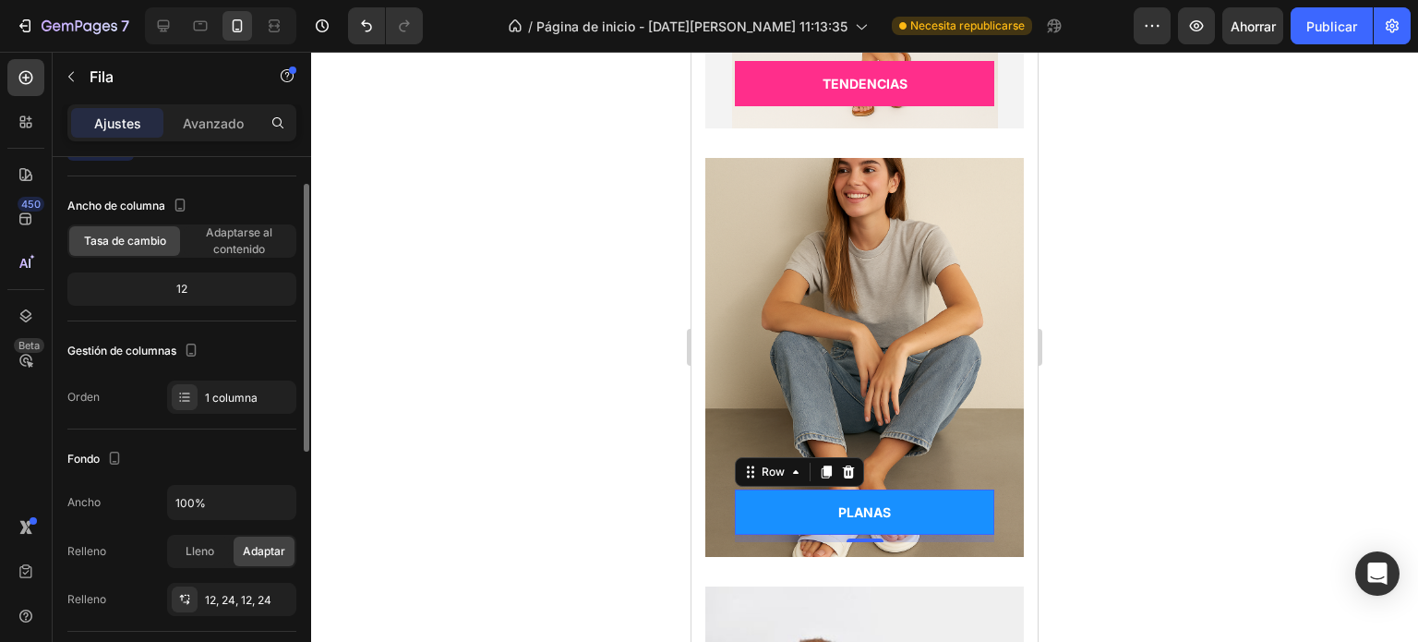
scroll to position [70, 0]
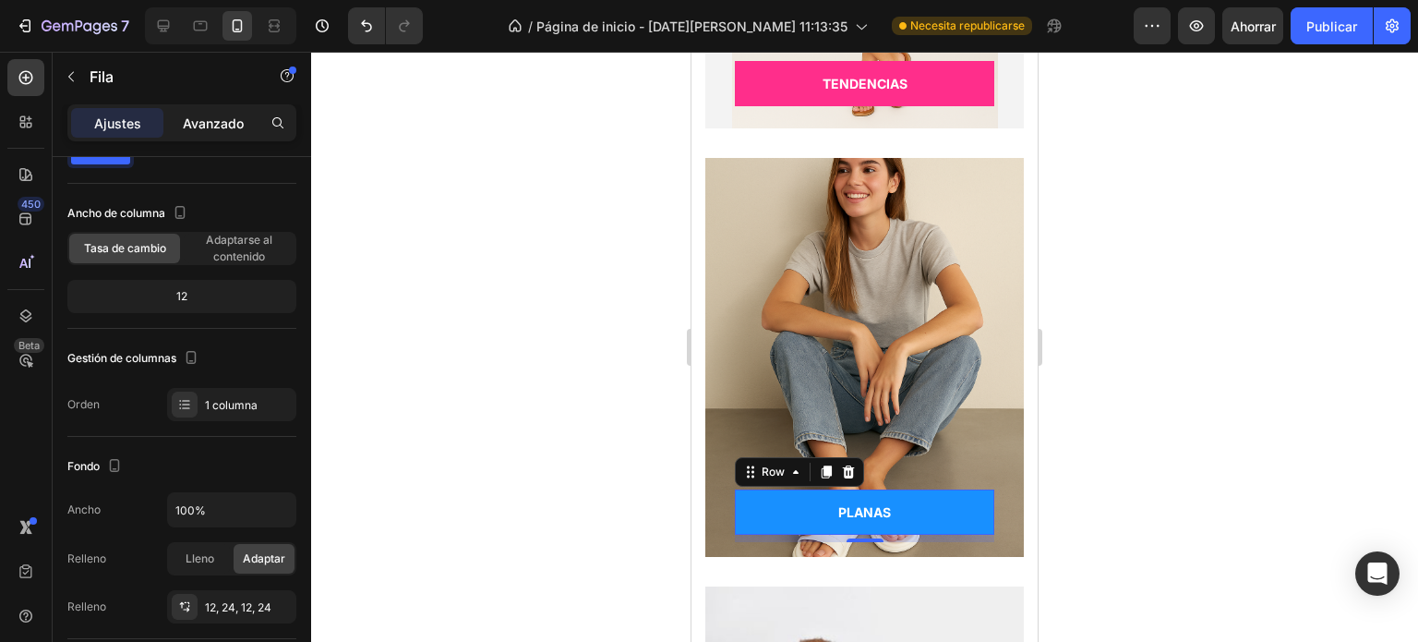
click at [207, 124] on font "Avanzado" at bounding box center [213, 123] width 61 height 16
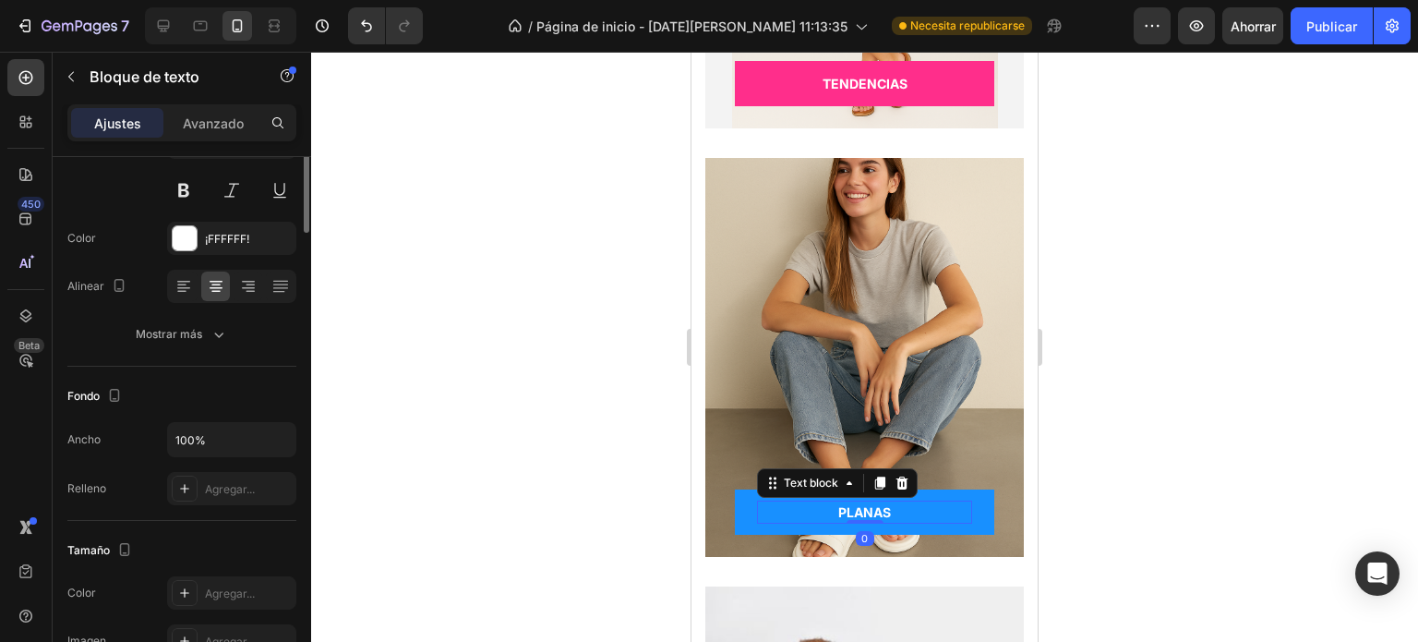
scroll to position [0, 0]
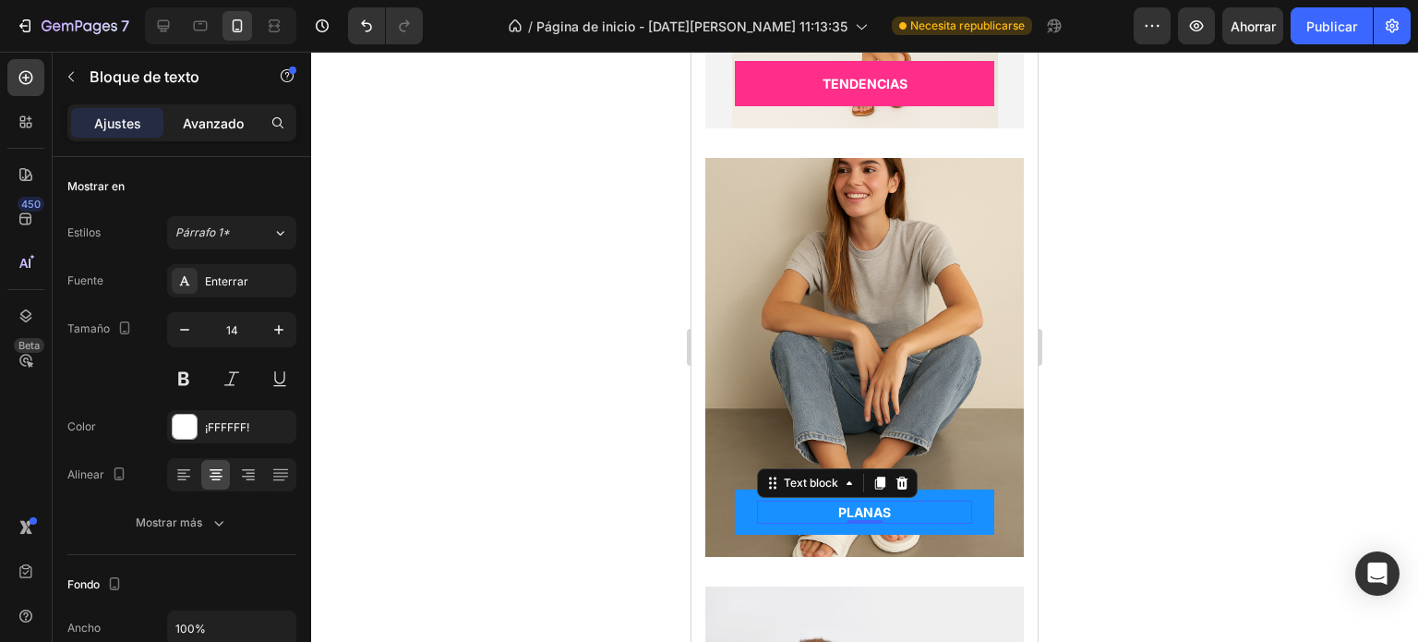
click at [211, 118] on font "Avanzado" at bounding box center [213, 123] width 61 height 16
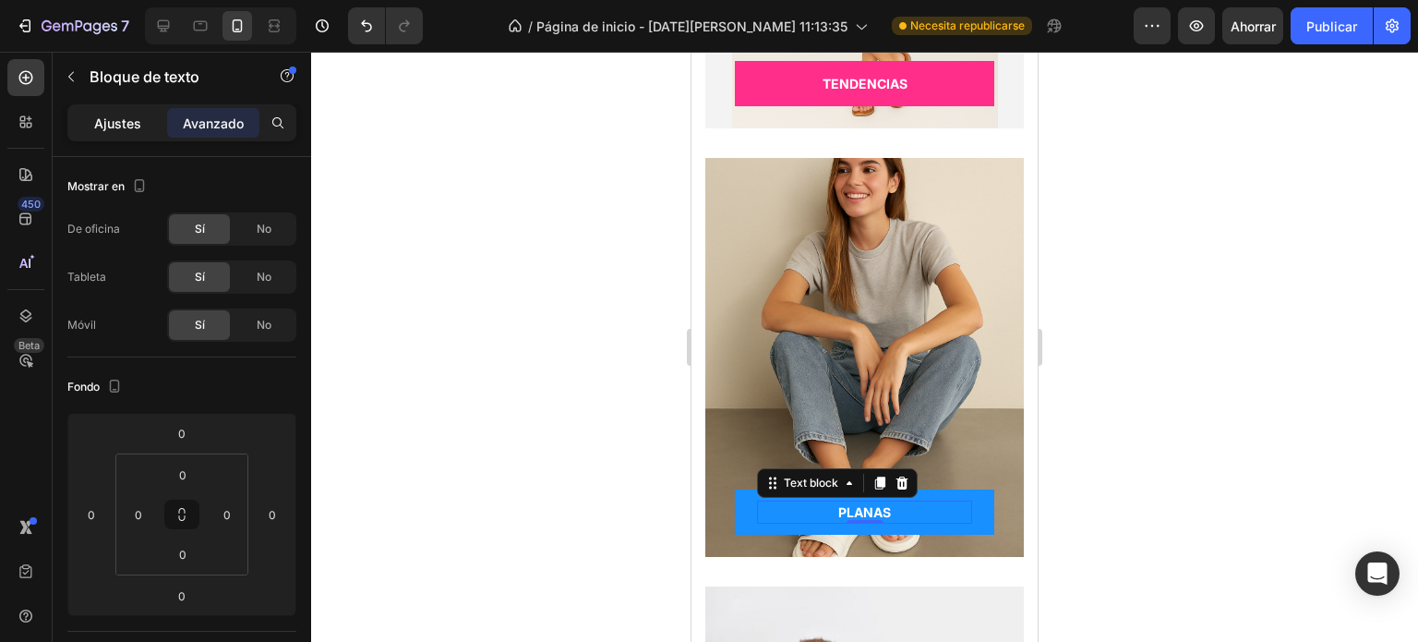
click at [128, 124] on font "Ajustes" at bounding box center [117, 123] width 47 height 16
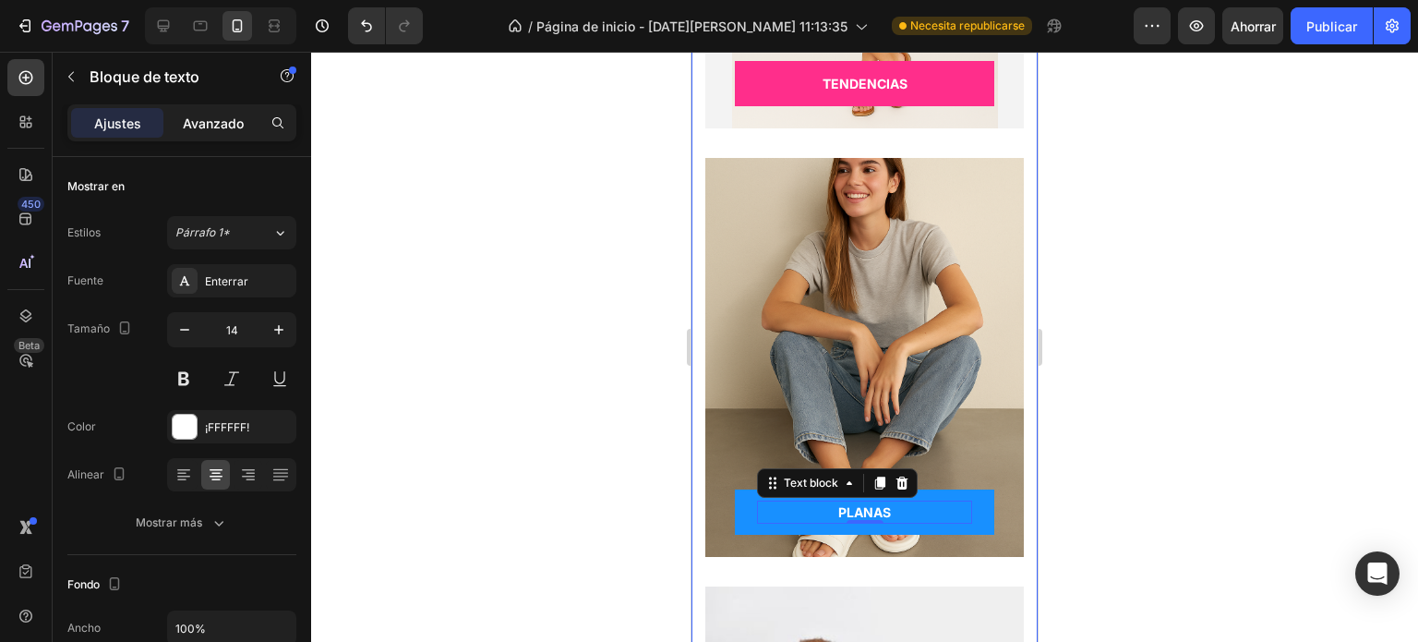
click at [208, 124] on font "Avanzado" at bounding box center [213, 123] width 61 height 16
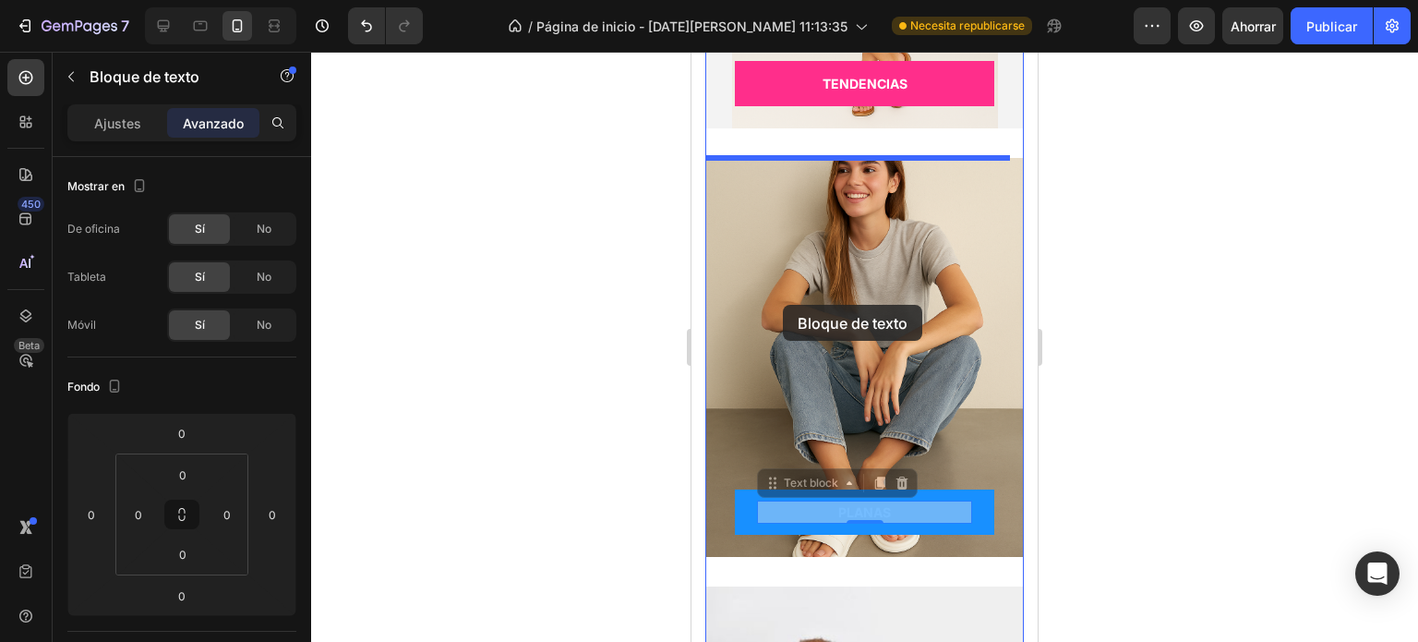
drag, startPoint x: 768, startPoint y: 490, endPoint x: 783, endPoint y: 305, distance: 186.2
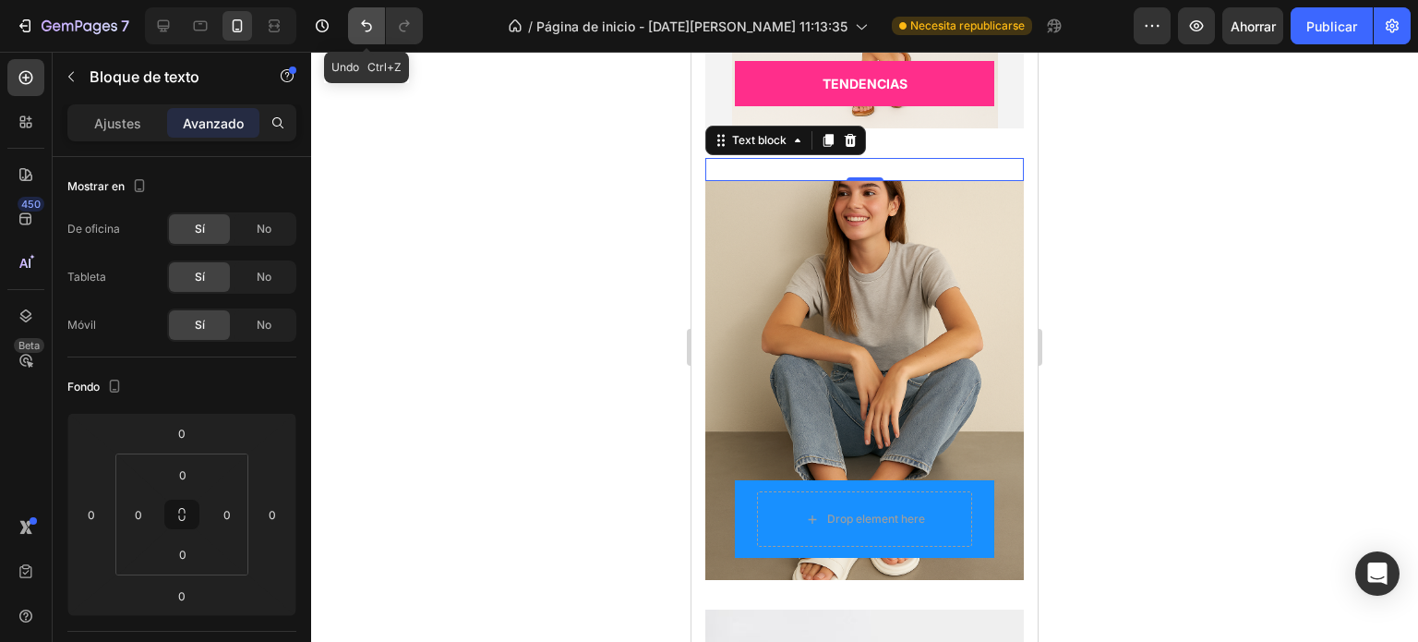
click at [364, 18] on icon "Deshacer/Rehacer" at bounding box center [366, 26] width 18 height 18
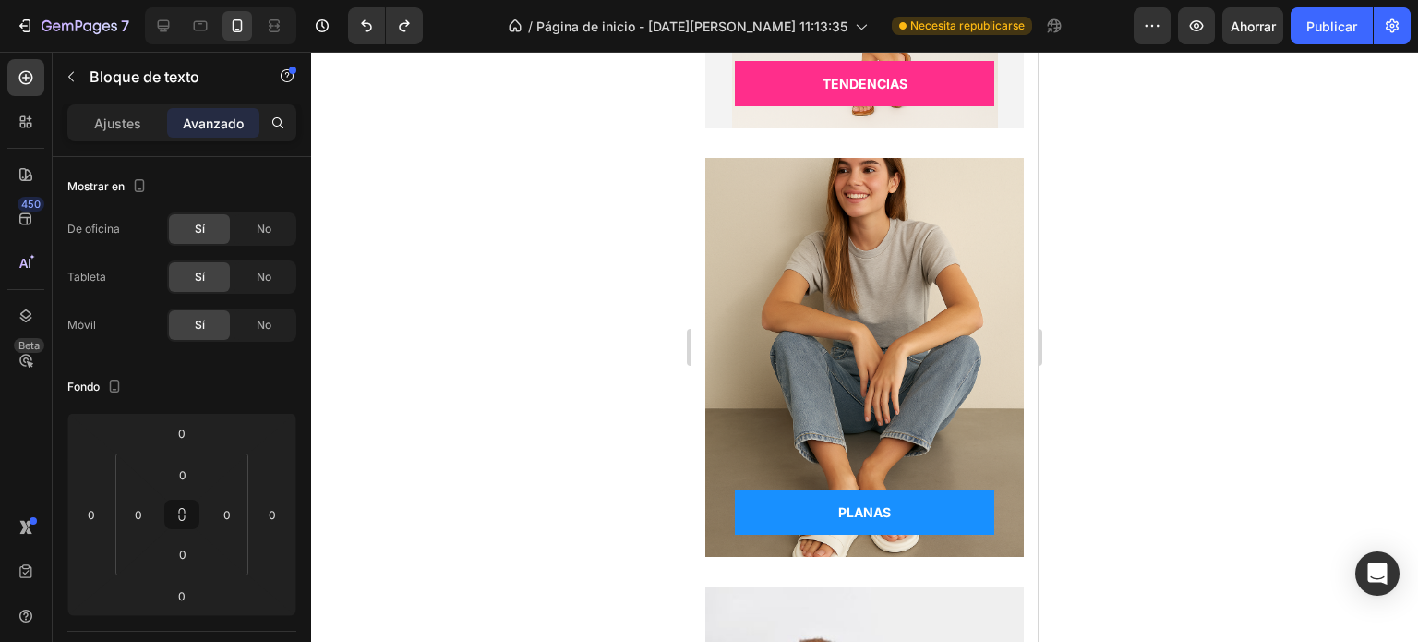
click at [779, 511] on div "PLANAS Text block Row Row" at bounding box center [864, 357] width 319 height 399
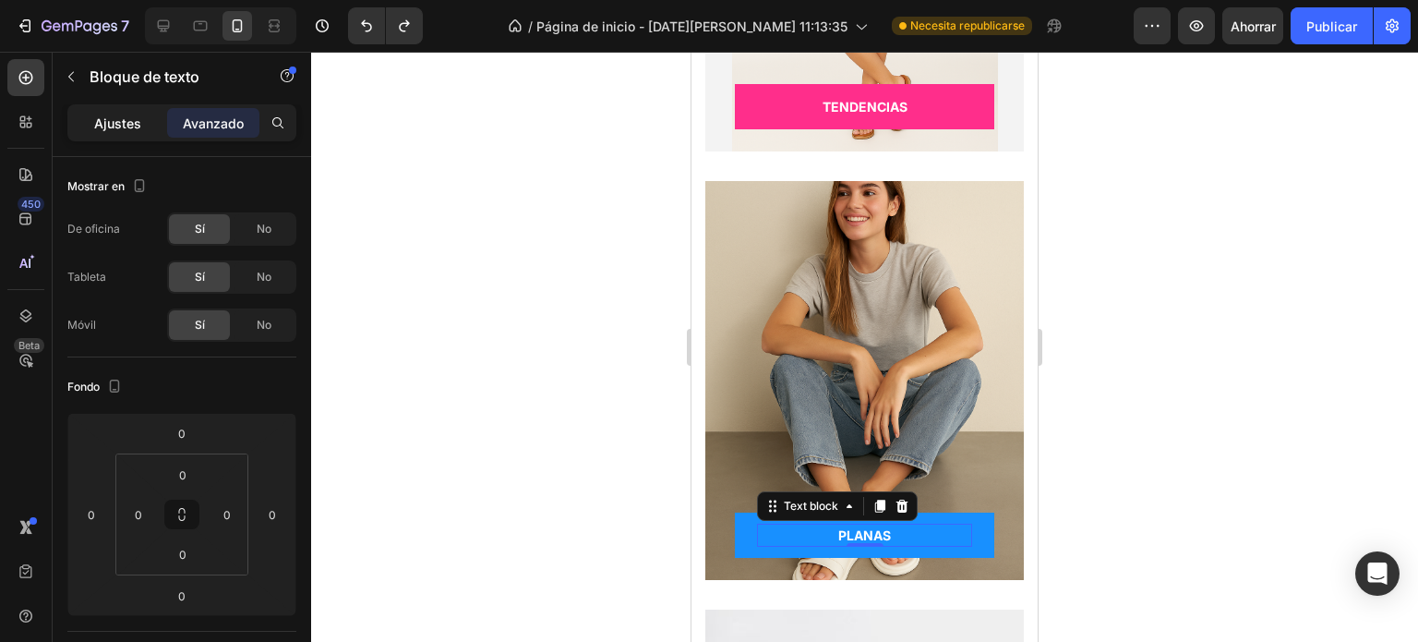
click at [102, 126] on font "Ajustes" at bounding box center [117, 123] width 47 height 16
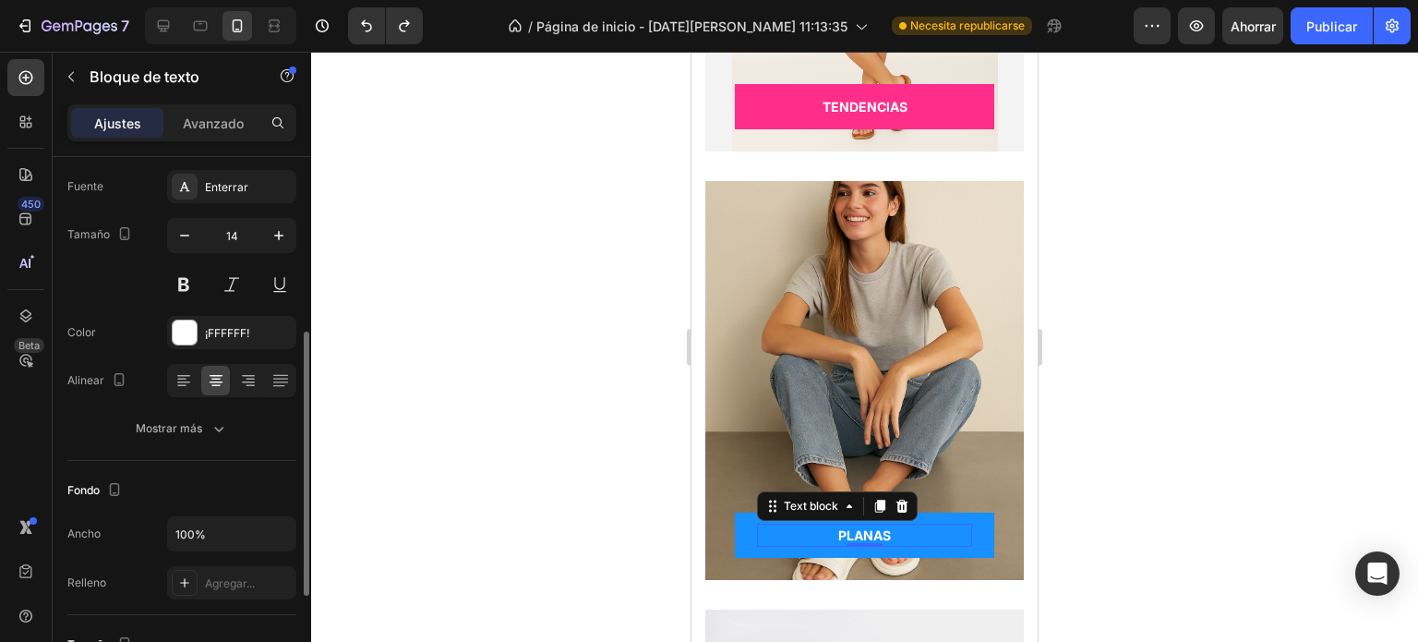
scroll to position [241, 0]
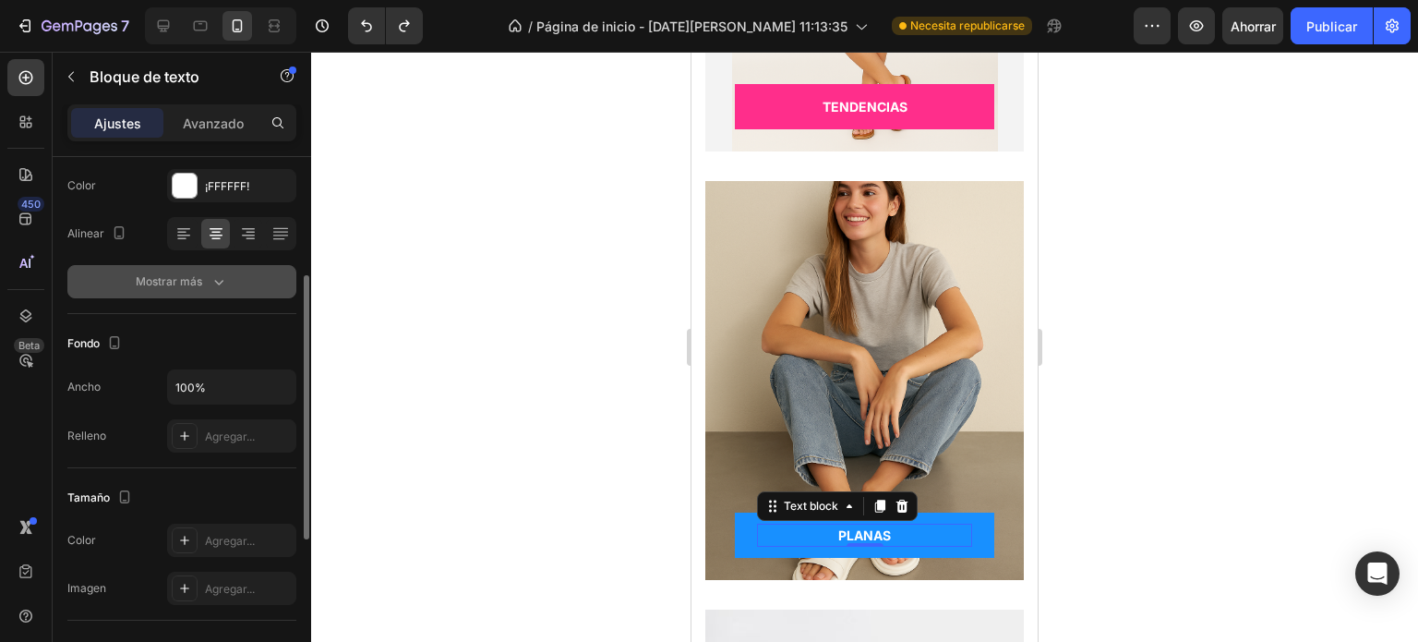
click at [217, 285] on icon "button" at bounding box center [219, 281] width 18 height 18
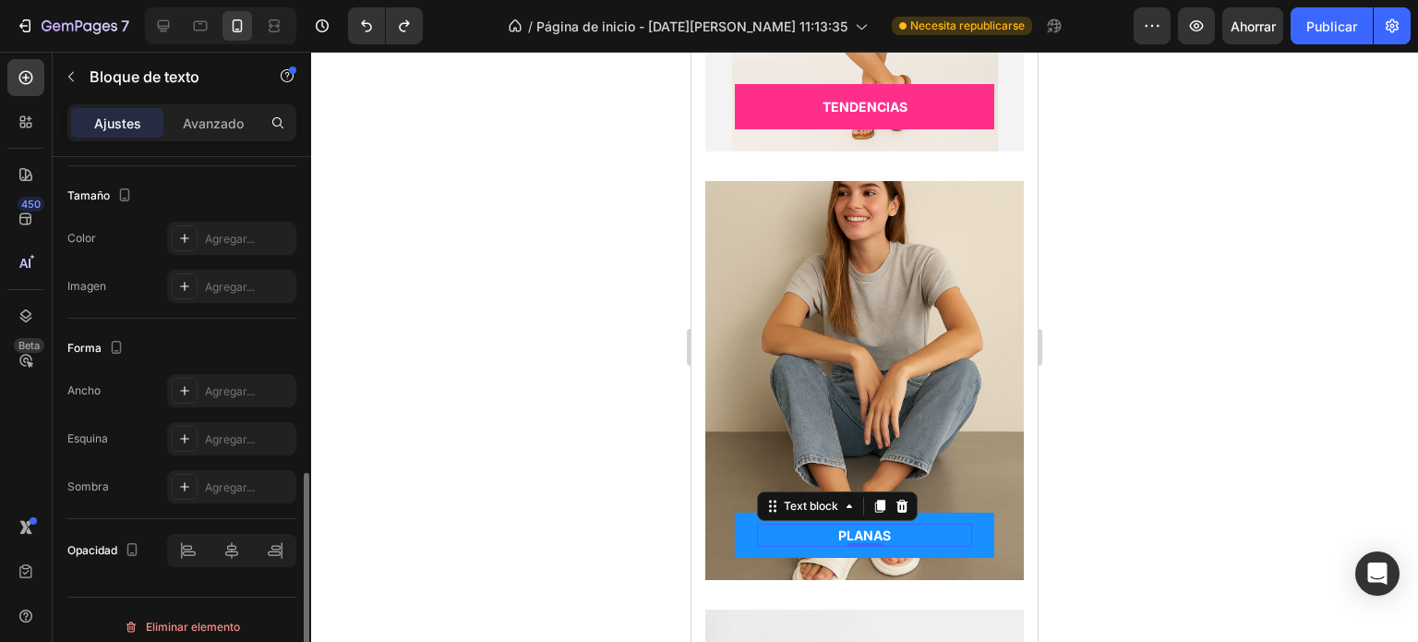
scroll to position [798, 0]
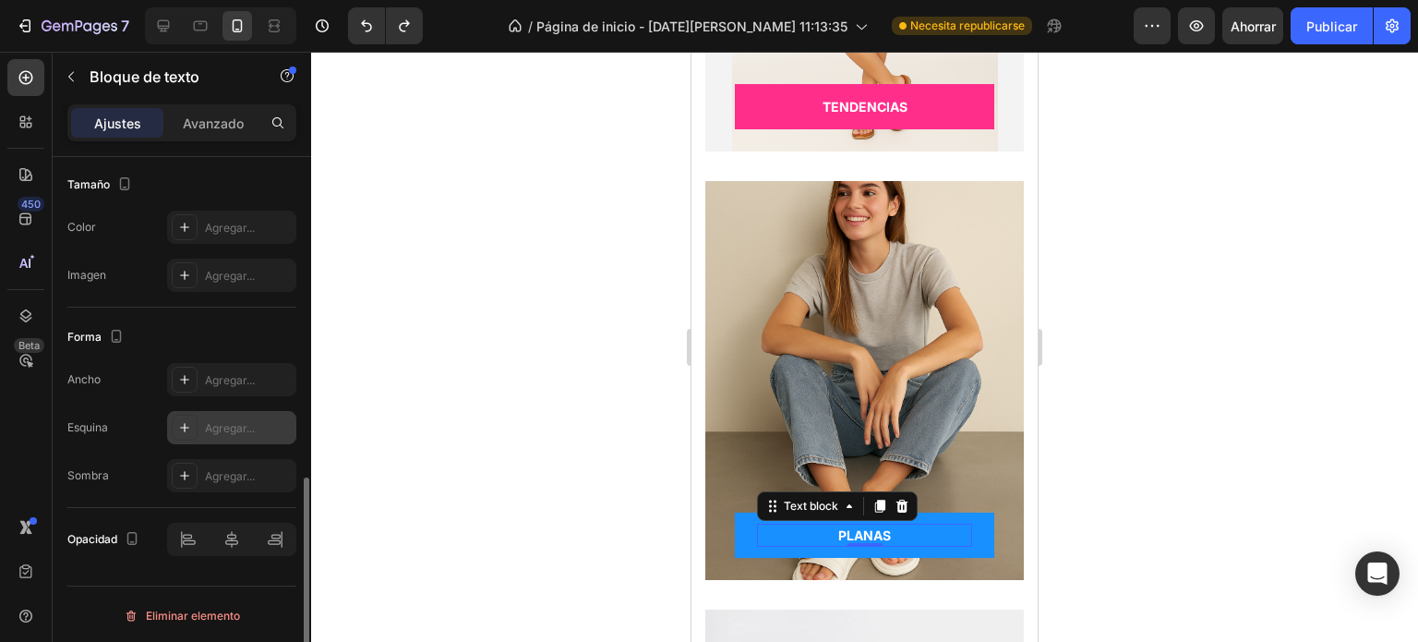
click at [223, 424] on font "Agregar..." at bounding box center [230, 428] width 50 height 14
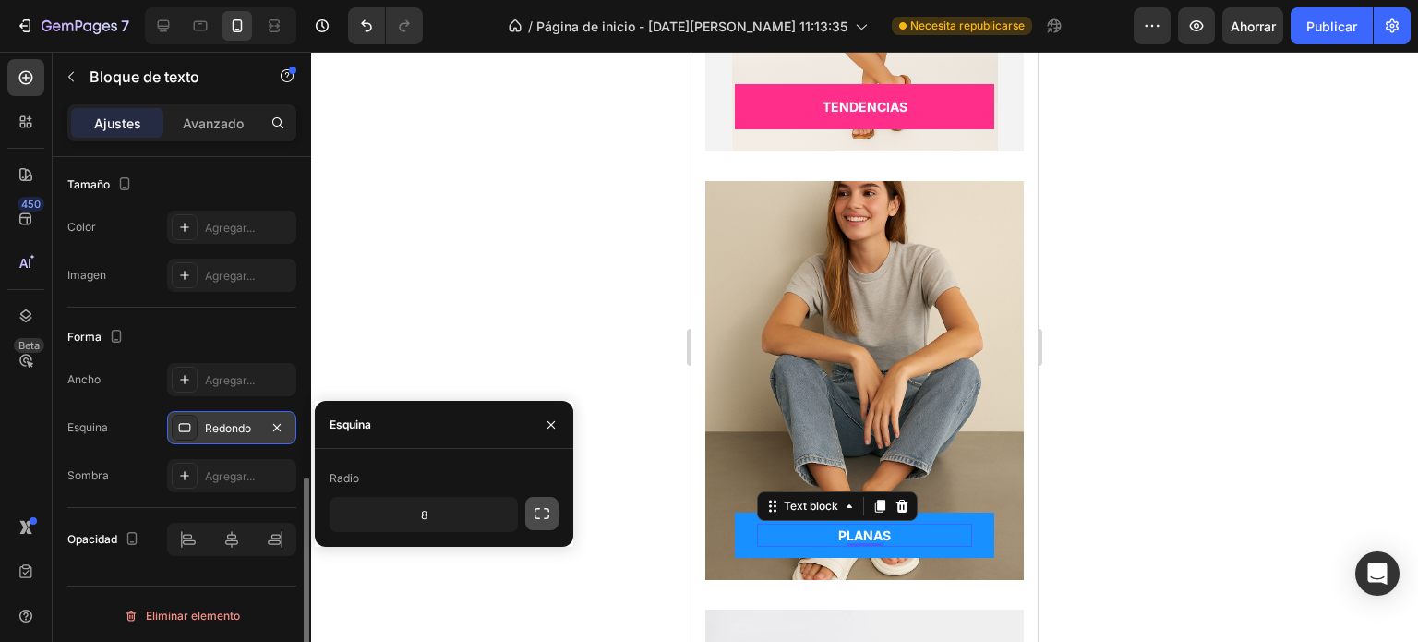
click at [540, 519] on icon "button" at bounding box center [542, 513] width 18 height 18
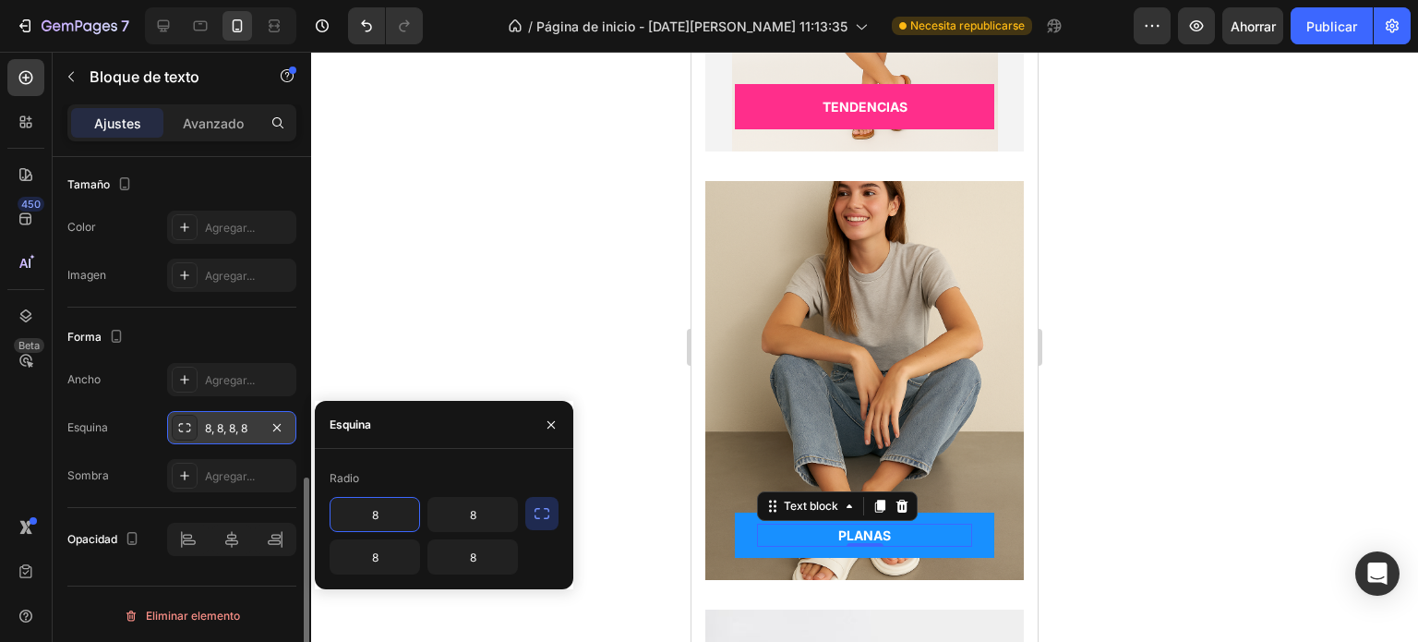
click at [387, 519] on input "8" at bounding box center [375, 514] width 89 height 33
type input "25"
click at [480, 520] on input "8" at bounding box center [472, 514] width 89 height 33
type input "25"
click at [385, 562] on input "8" at bounding box center [375, 556] width 89 height 33
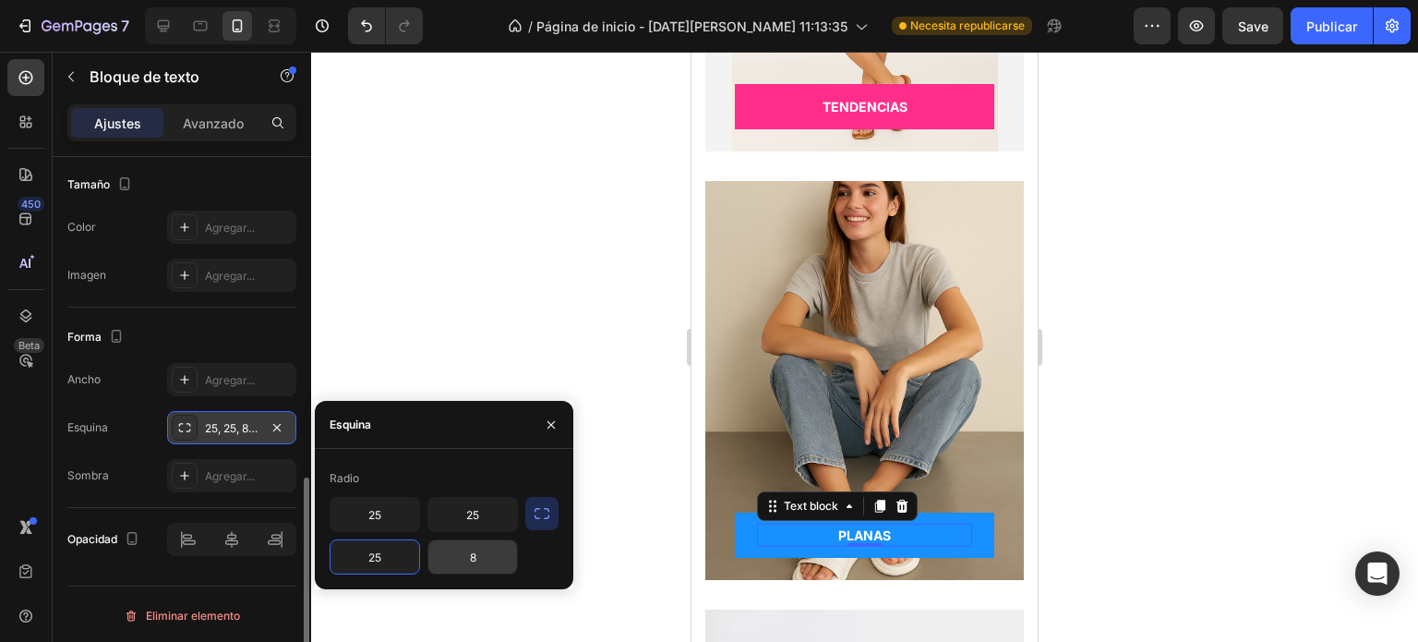
type input "25"
click at [503, 557] on input "8" at bounding box center [472, 556] width 89 height 33
type input "25"
click at [512, 367] on div at bounding box center [864, 347] width 1107 height 590
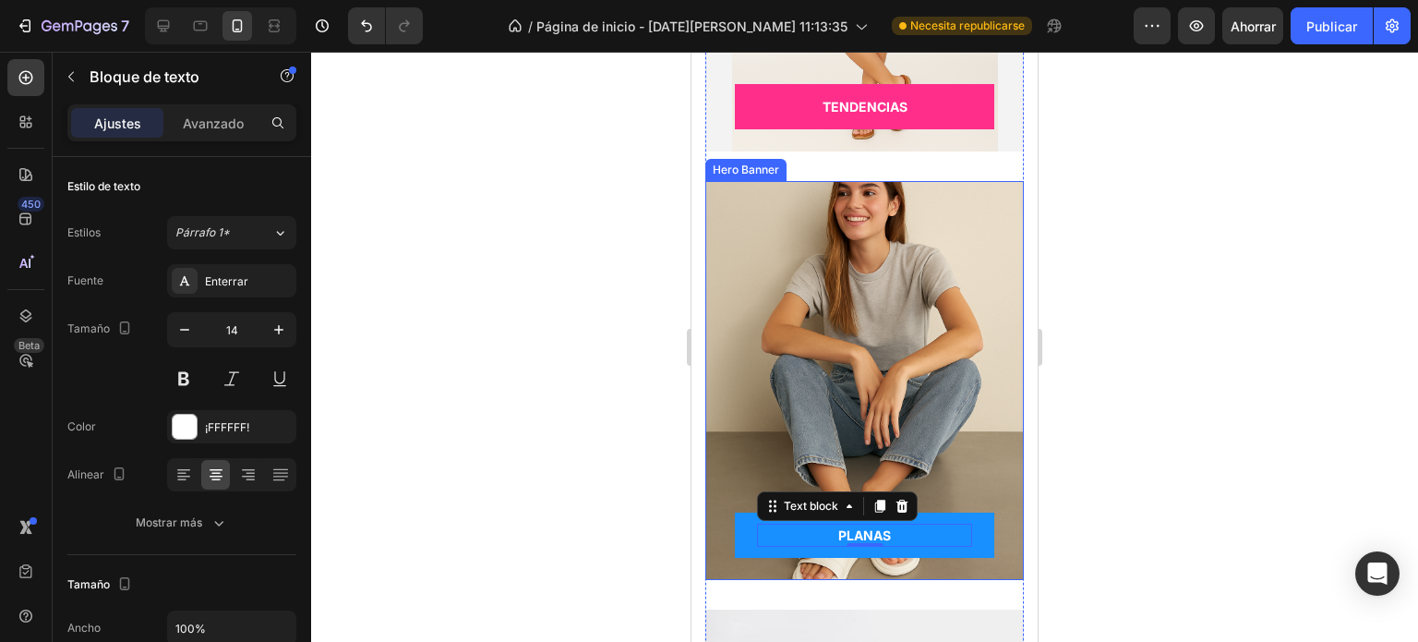
click at [770, 323] on div "Overlay" at bounding box center [864, 380] width 319 height 399
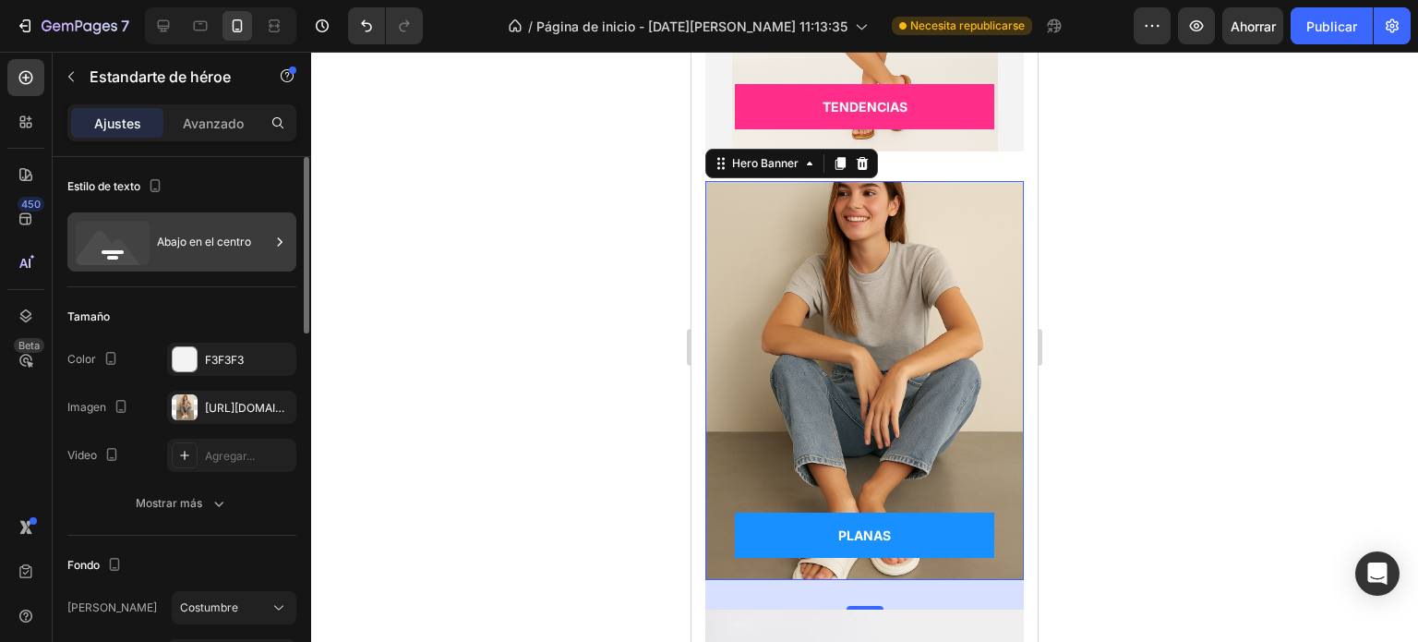
click at [171, 250] on div "Abajo en el centro" at bounding box center [213, 242] width 113 height 42
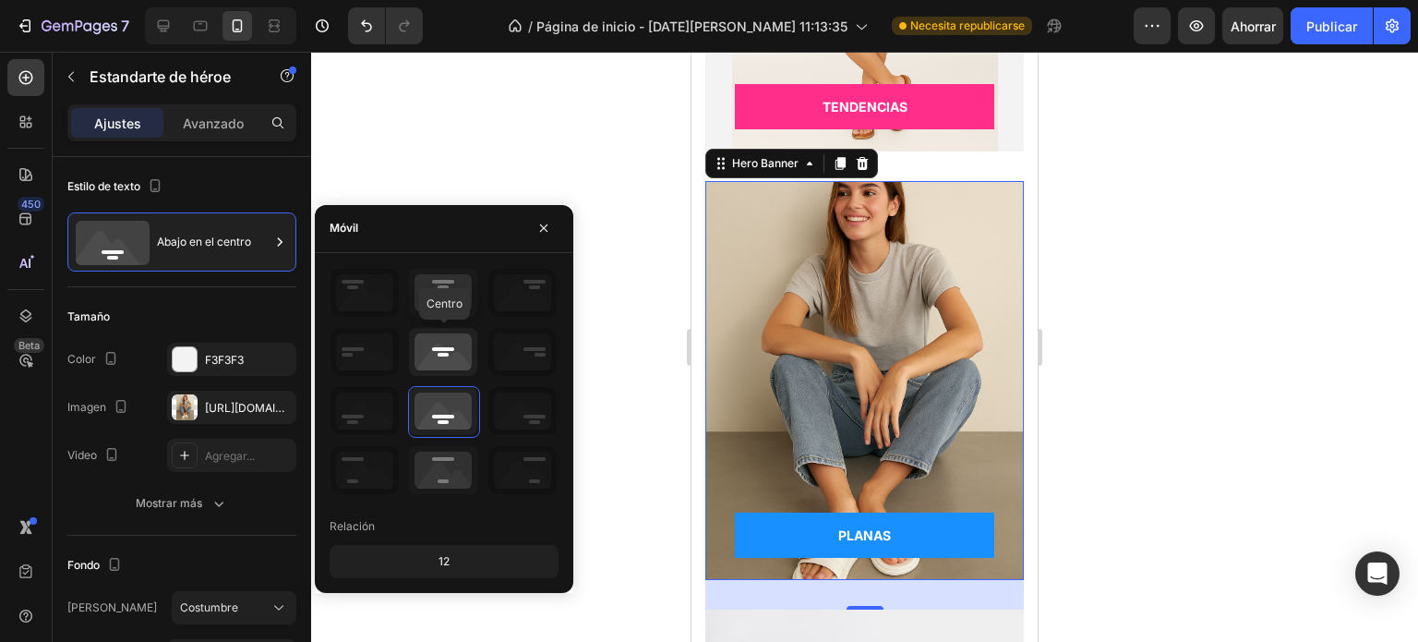
click at [431, 349] on icon at bounding box center [443, 352] width 68 height 48
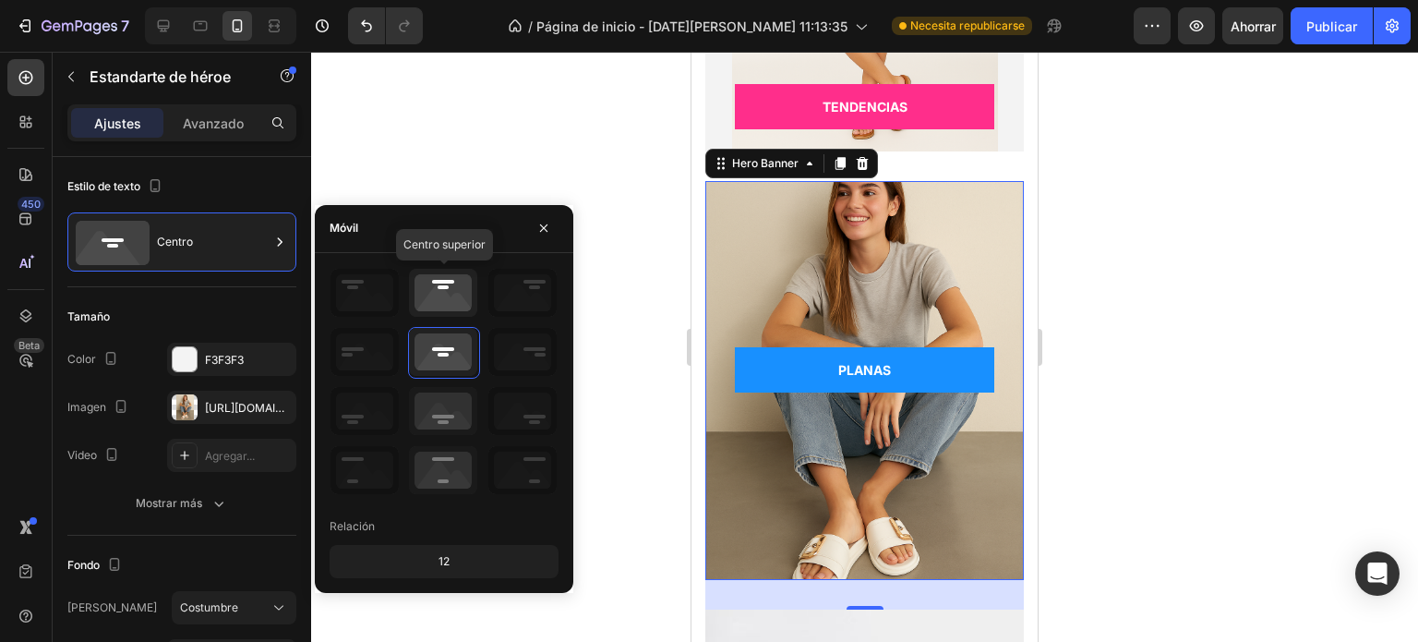
click at [436, 303] on icon at bounding box center [443, 293] width 68 height 48
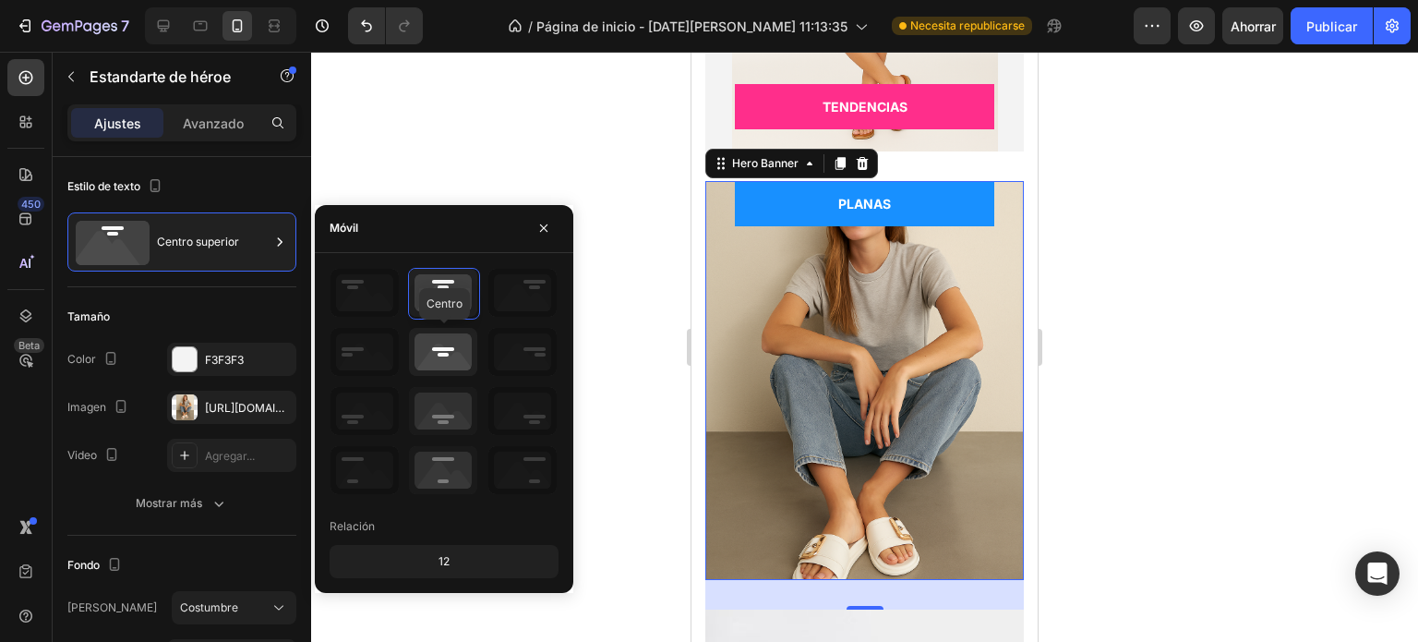
click at [440, 357] on icon at bounding box center [443, 352] width 68 height 48
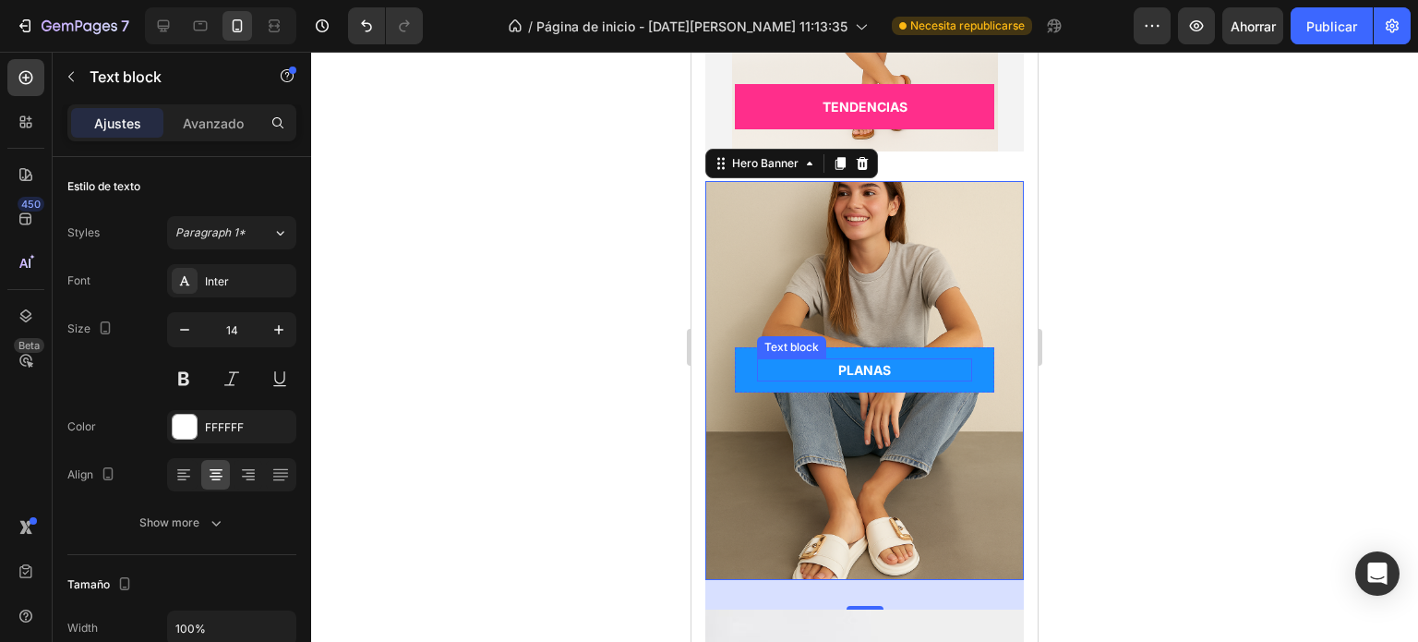
click at [879, 367] on p "PLANAS" at bounding box center [864, 369] width 211 height 19
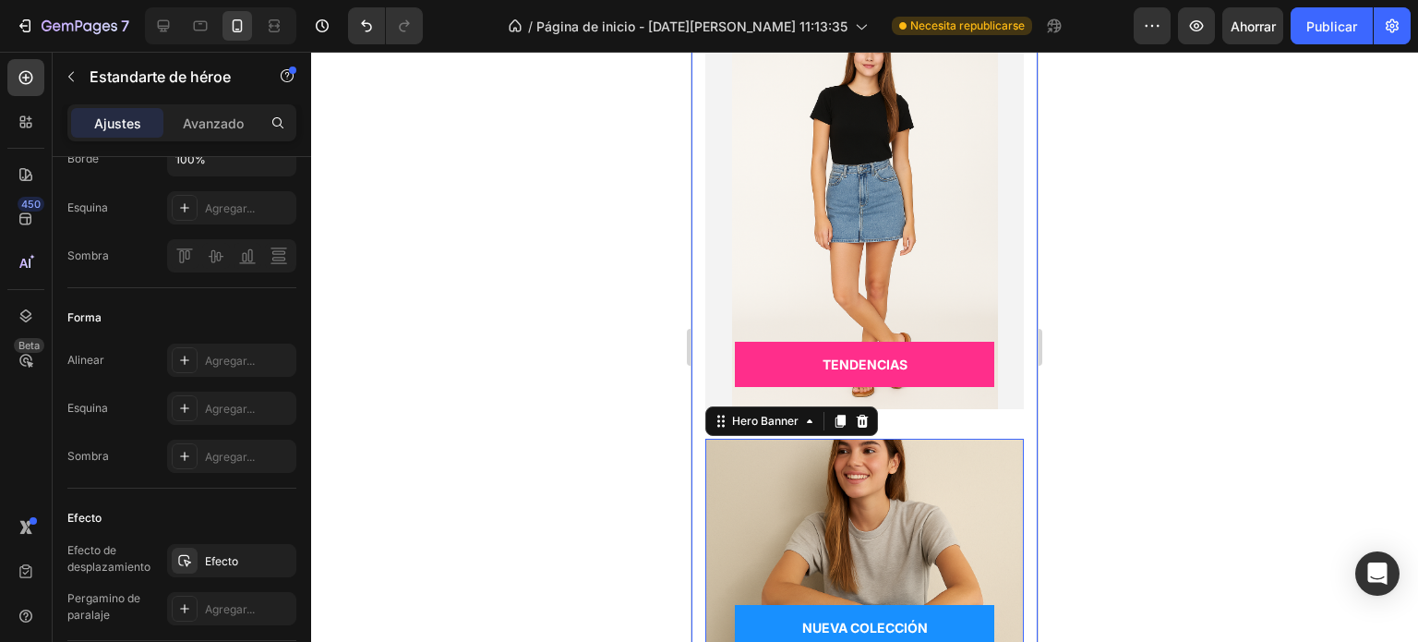
scroll to position [858, 0]
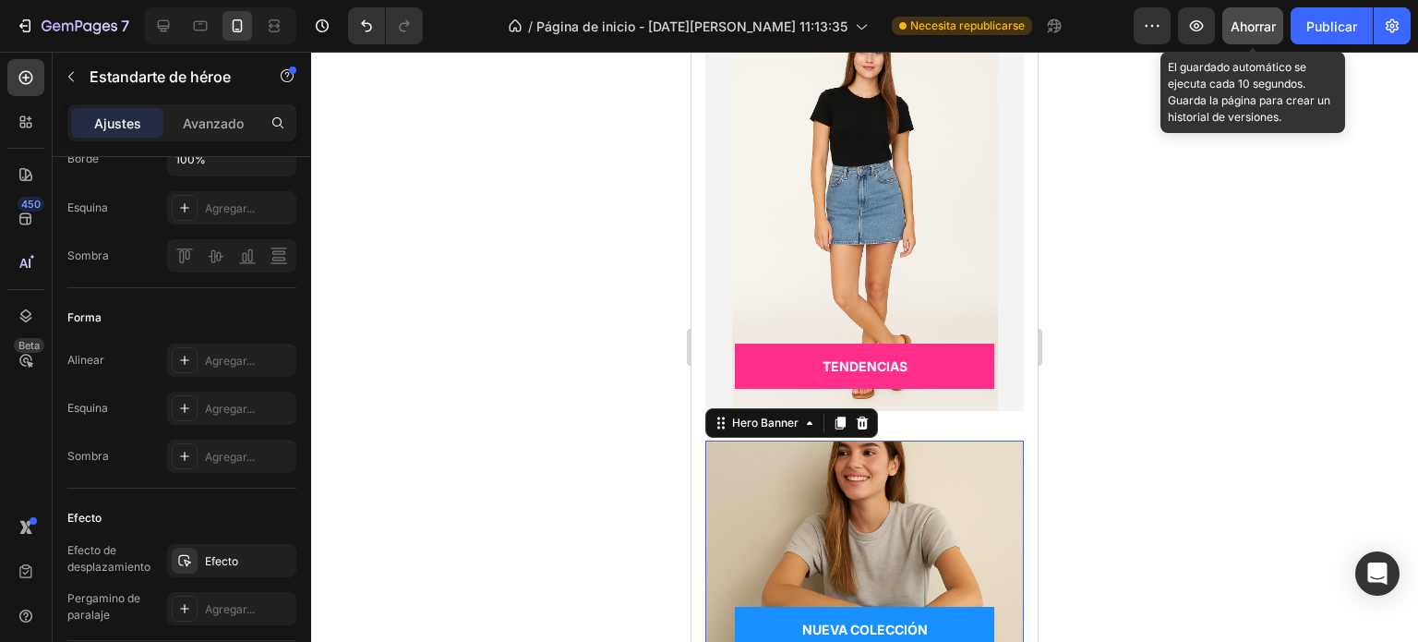
click at [1247, 31] on font "Ahorrar" at bounding box center [1253, 26] width 45 height 16
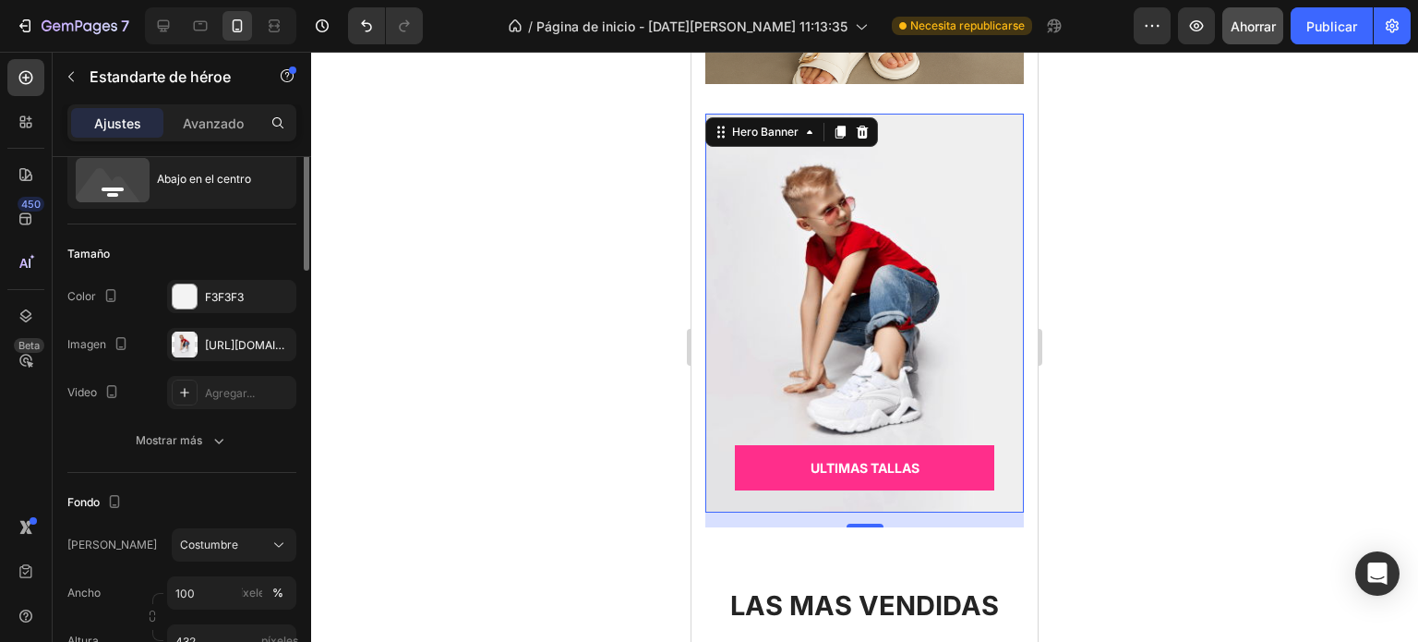
scroll to position [0, 0]
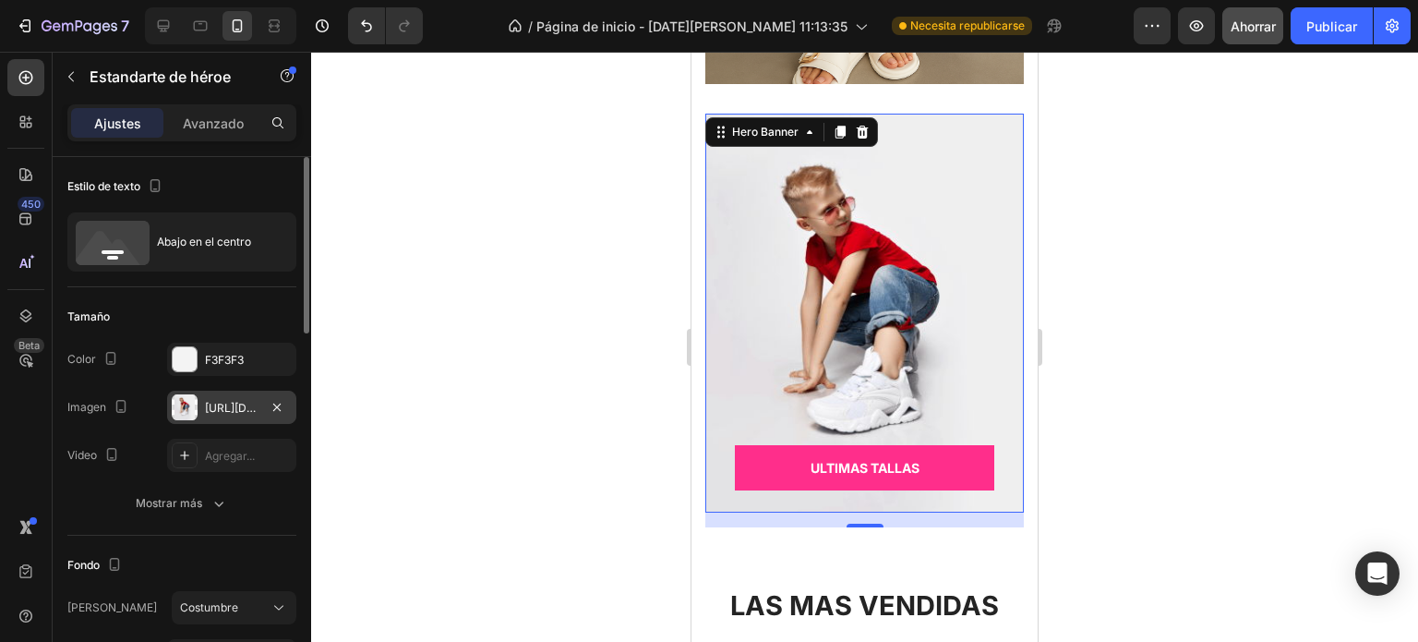
click at [230, 401] on font "https://ucarecdn.com/1574fc0a-16b2-4bf1-9796-e0736579cfe2/-/formato/automático/" at bounding box center [264, 408] width 119 height 14
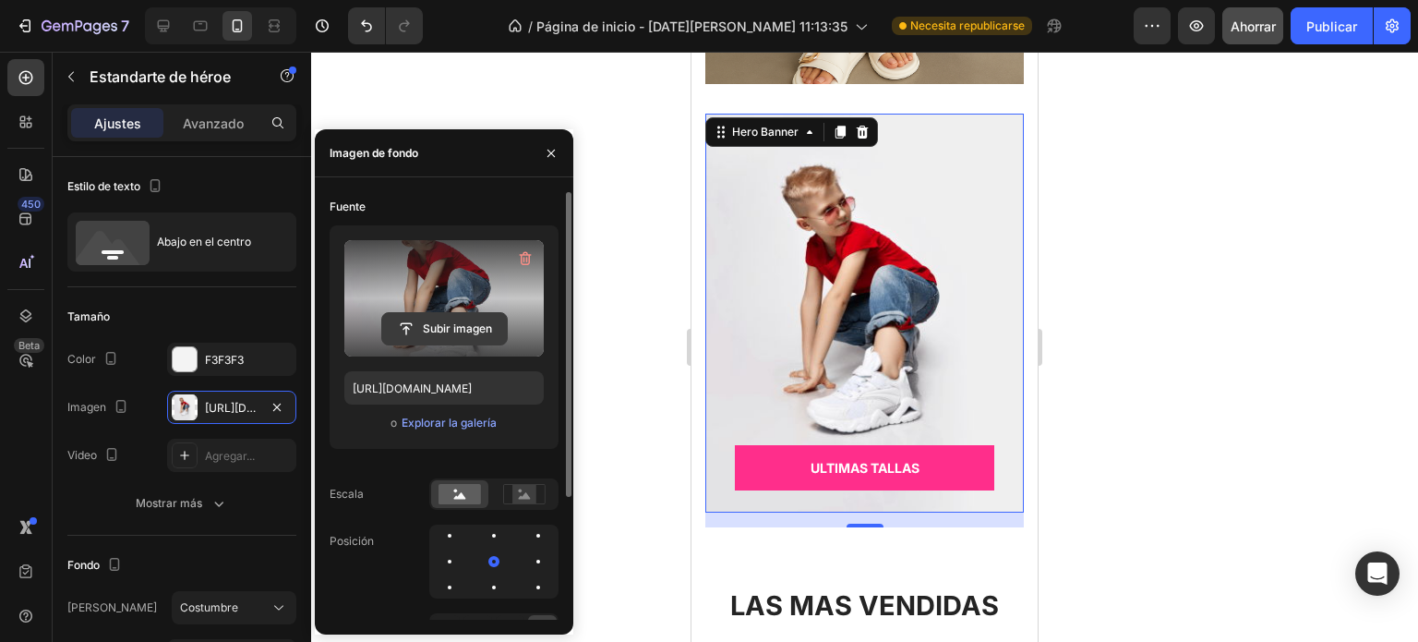
click at [452, 333] on input "file" at bounding box center [444, 328] width 125 height 31
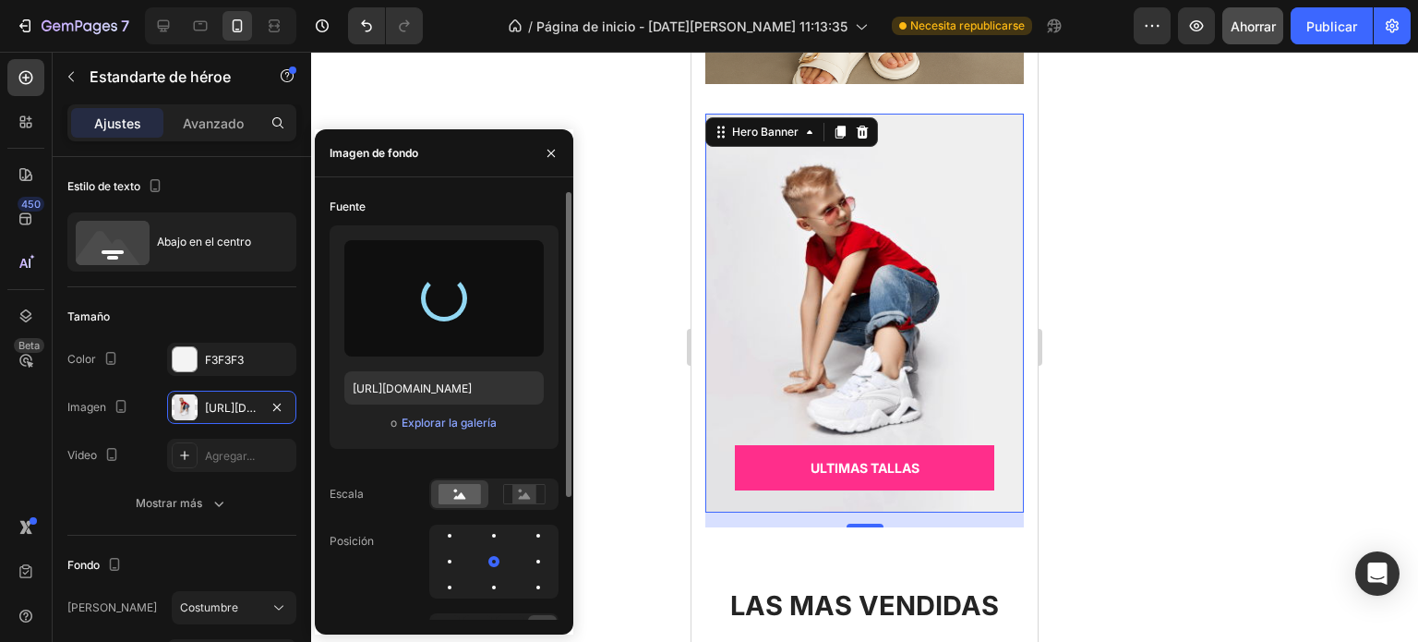
type input "https://files.gempages.net/gempages_581802665088910092-a8d1ecfe-50d7-4829-a91c-…"
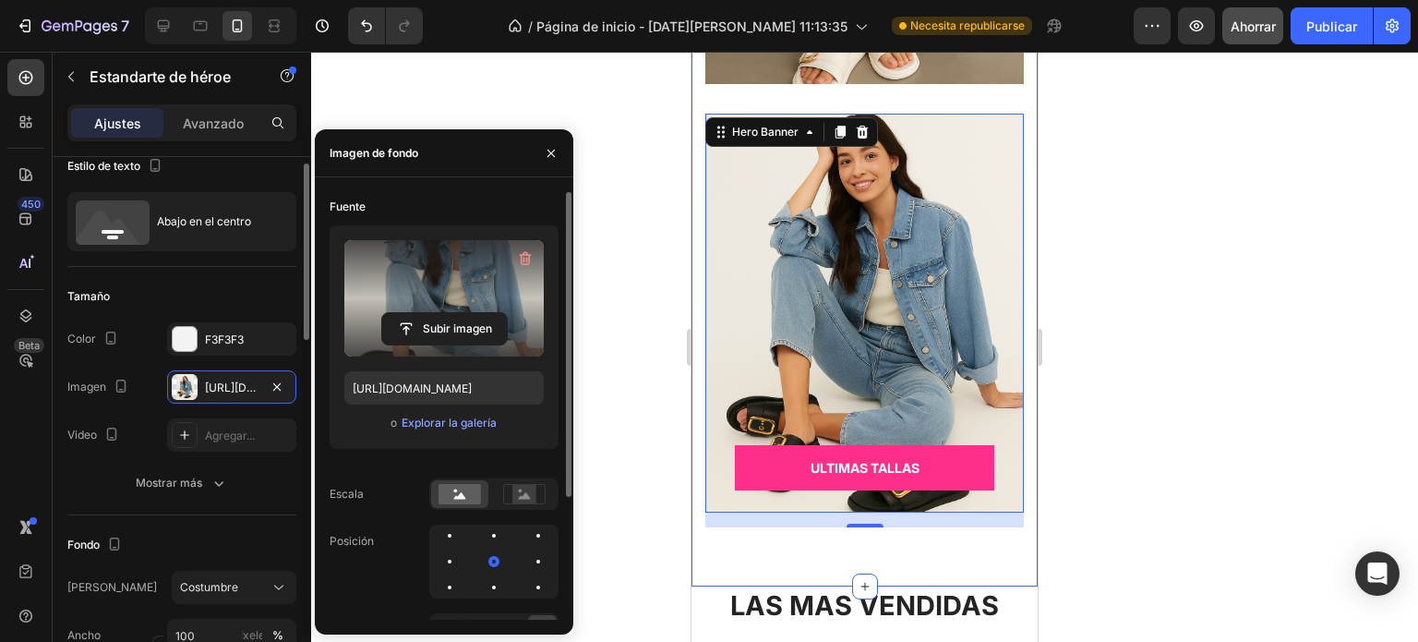
scroll to position [2, 0]
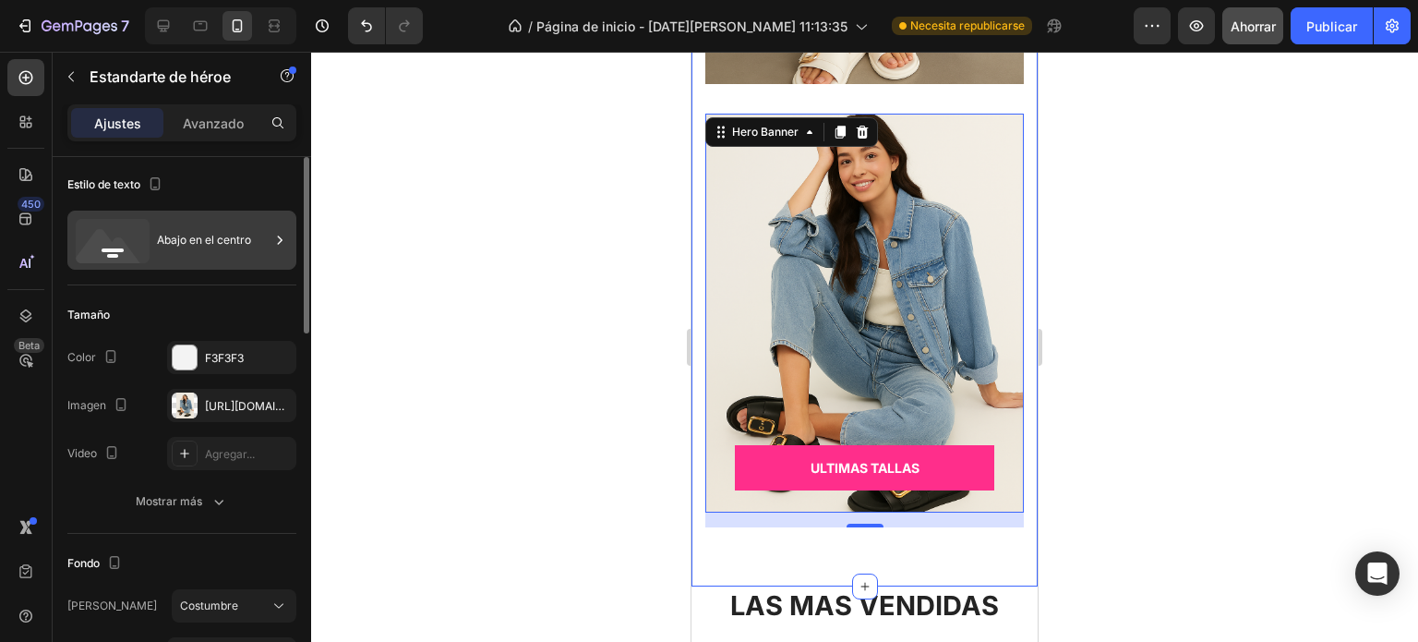
click at [199, 249] on div "Abajo en el centro" at bounding box center [213, 240] width 113 height 42
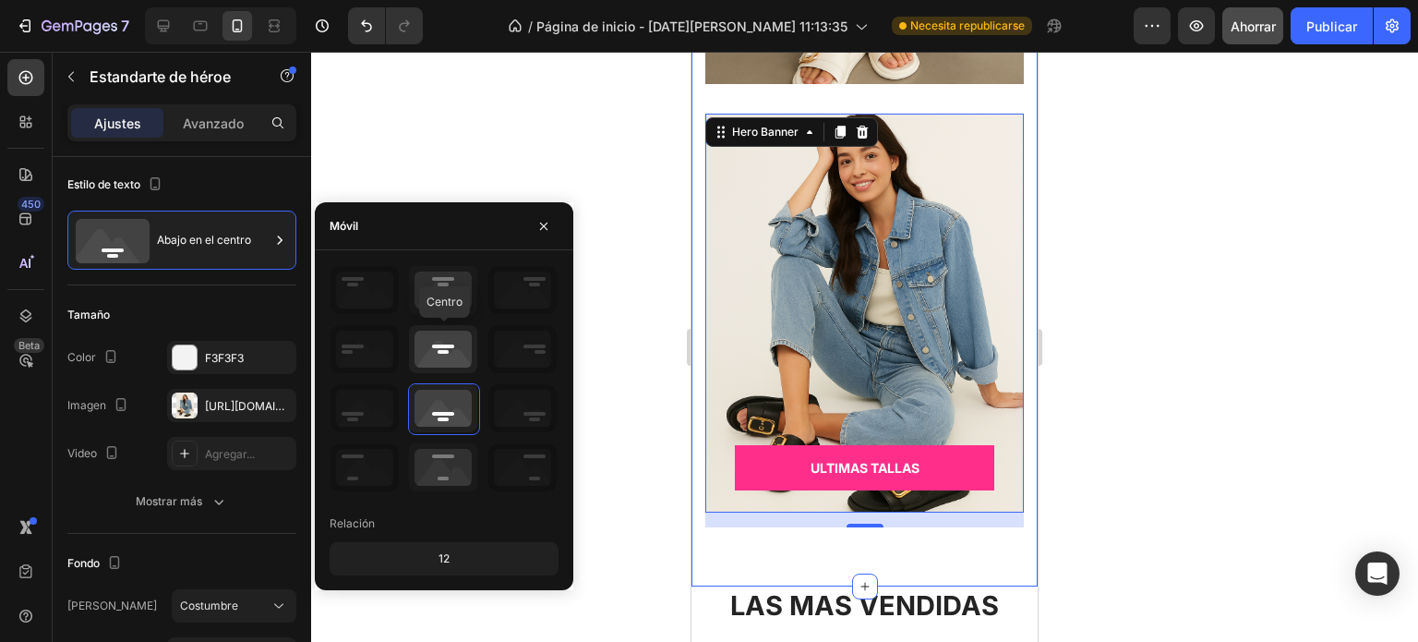
click at [451, 352] on icon at bounding box center [443, 349] width 68 height 48
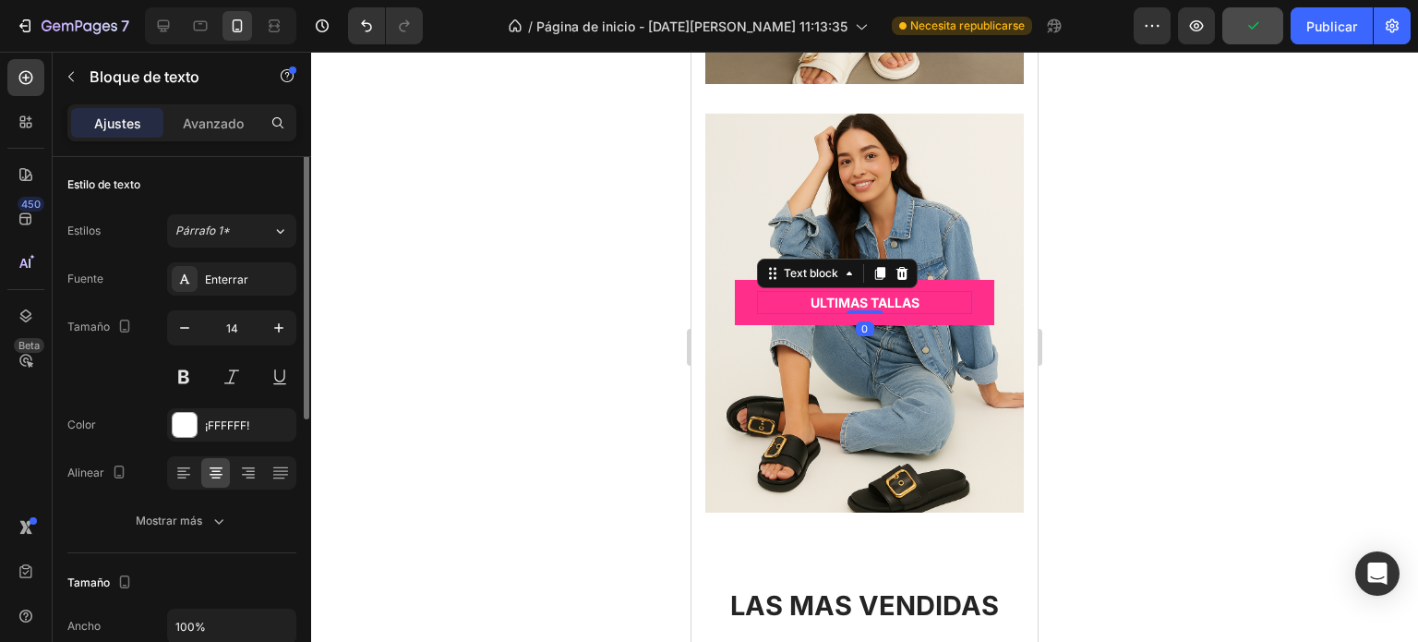
scroll to position [0, 0]
click at [1115, 412] on div at bounding box center [864, 347] width 1107 height 590
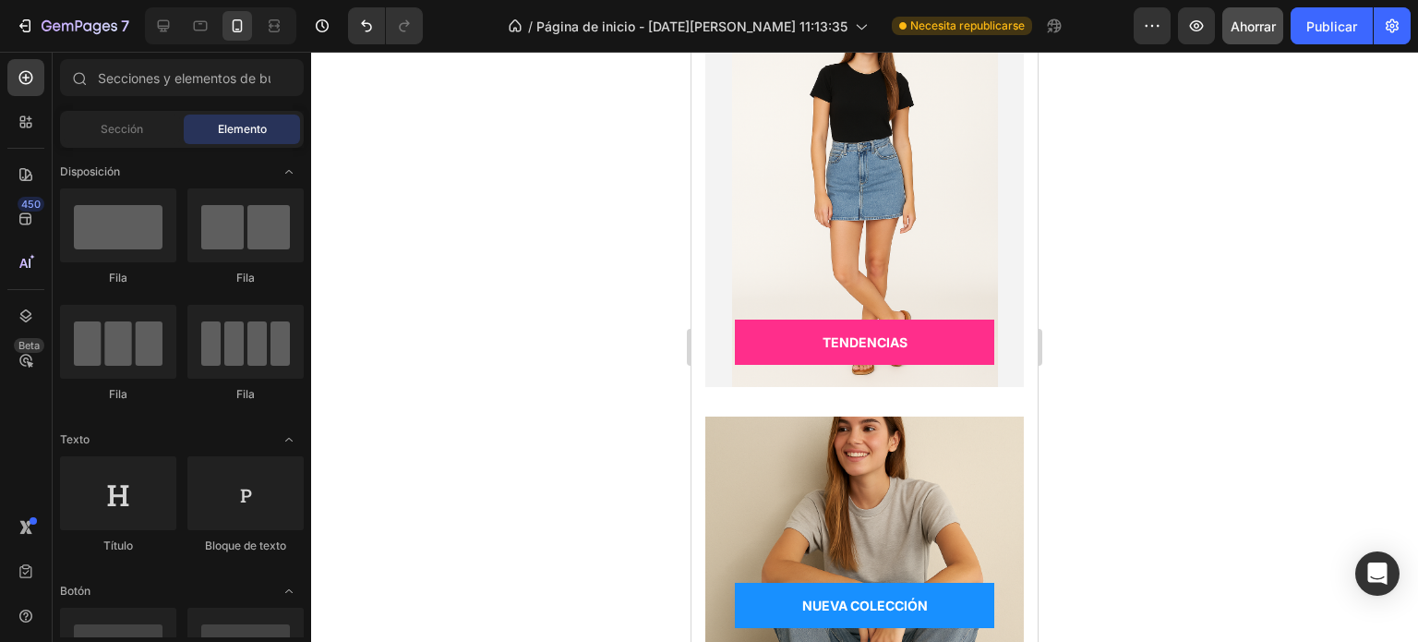
scroll to position [865, 0]
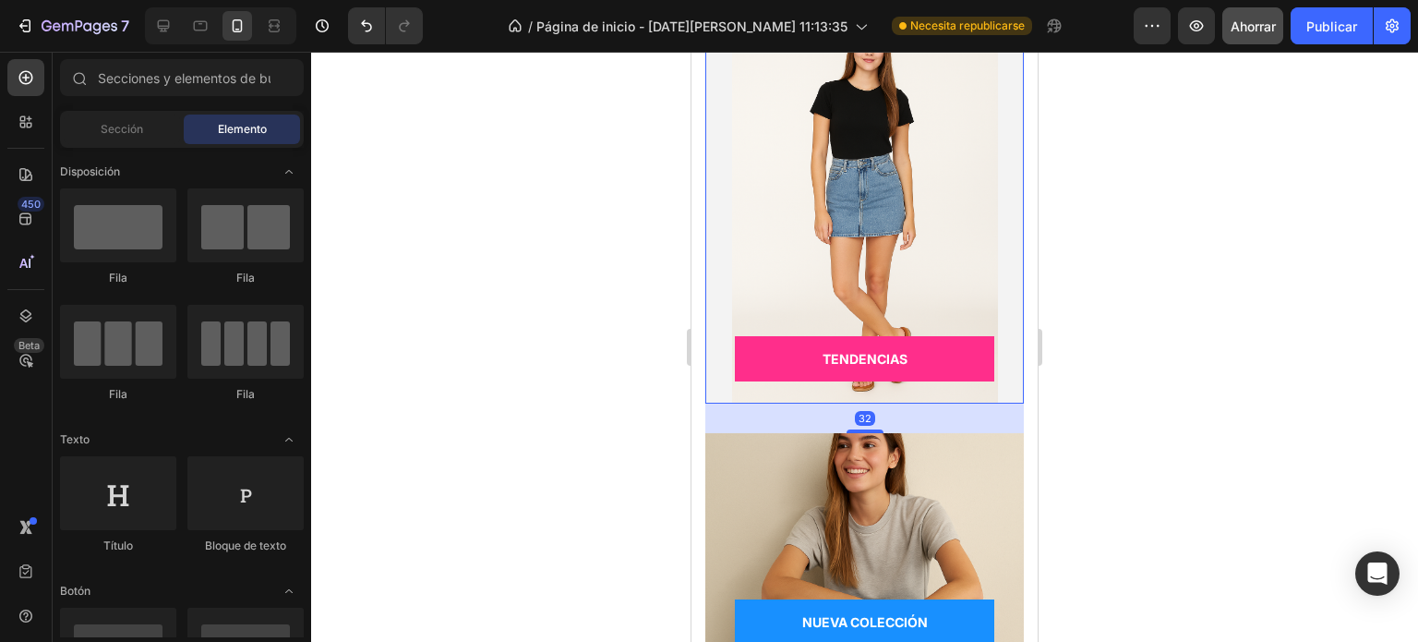
click at [933, 195] on div "Overlay" at bounding box center [864, 204] width 319 height 399
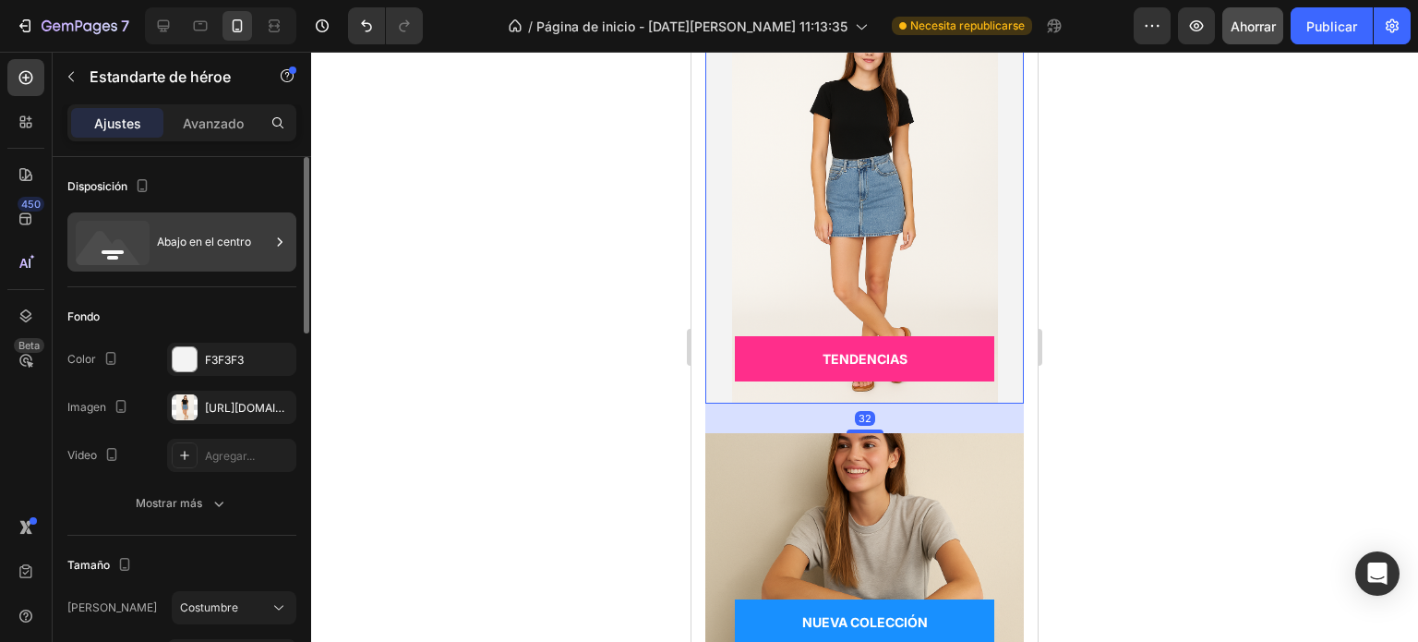
click at [208, 238] on font "Abajo en el centro" at bounding box center [204, 242] width 94 height 14
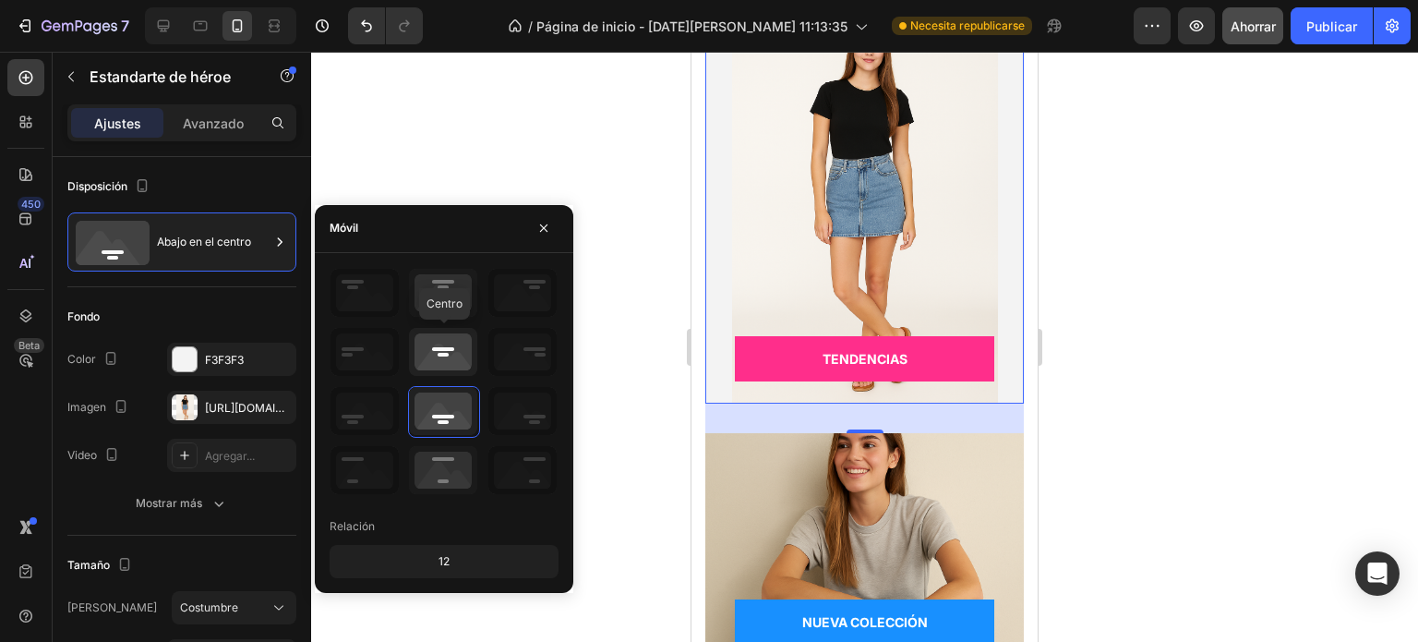
click at [432, 343] on icon at bounding box center [443, 352] width 68 height 48
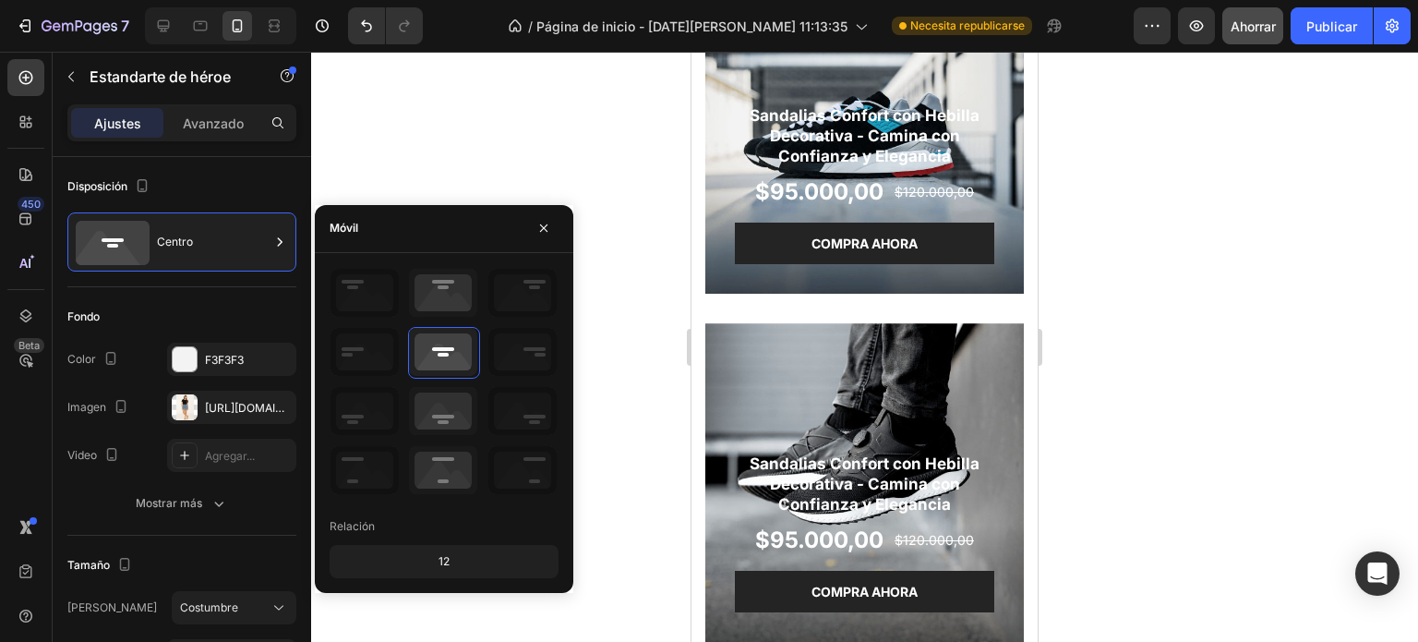
scroll to position [2761, 0]
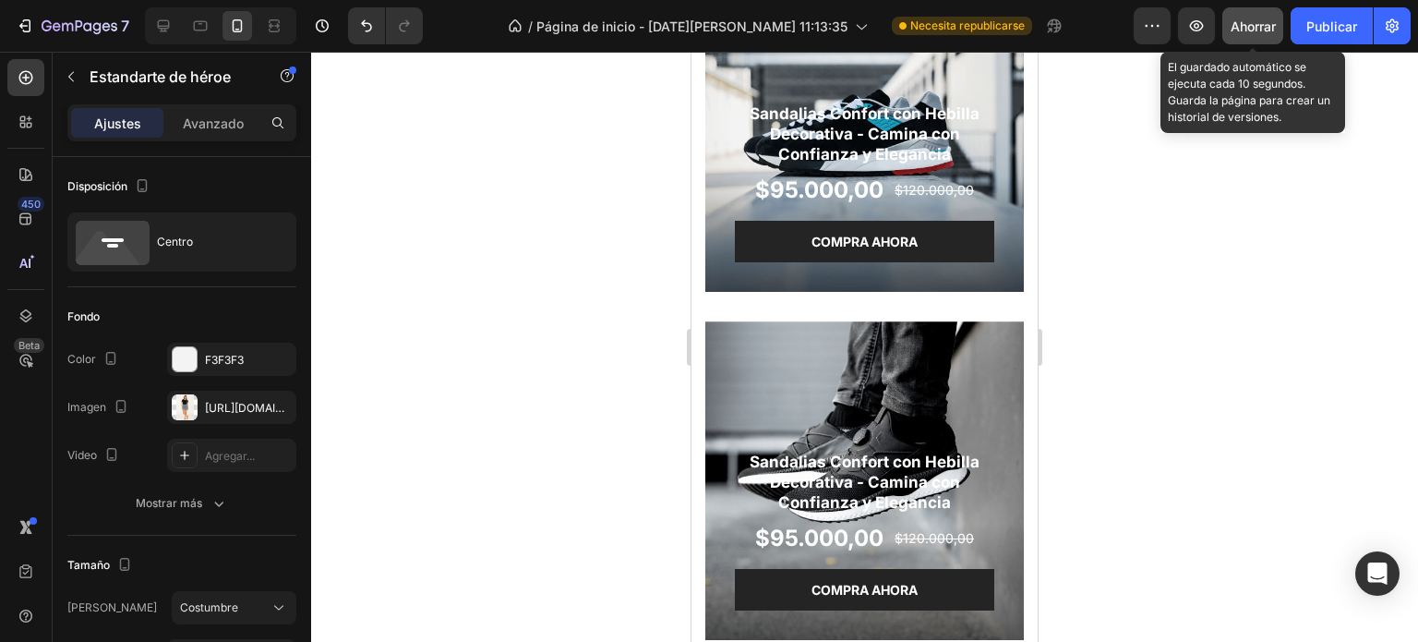
click at [1245, 35] on div "Ahorrar" at bounding box center [1253, 26] width 45 height 19
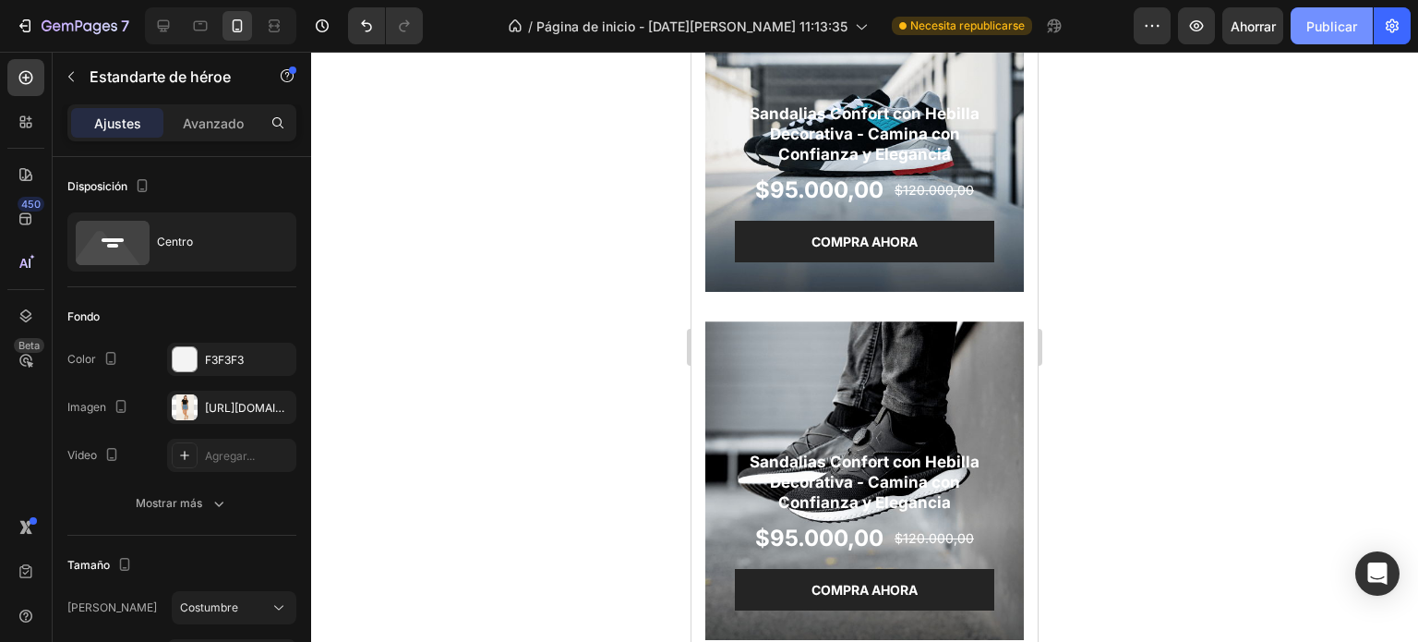
click at [1322, 27] on font "Publicar" at bounding box center [1332, 26] width 51 height 16
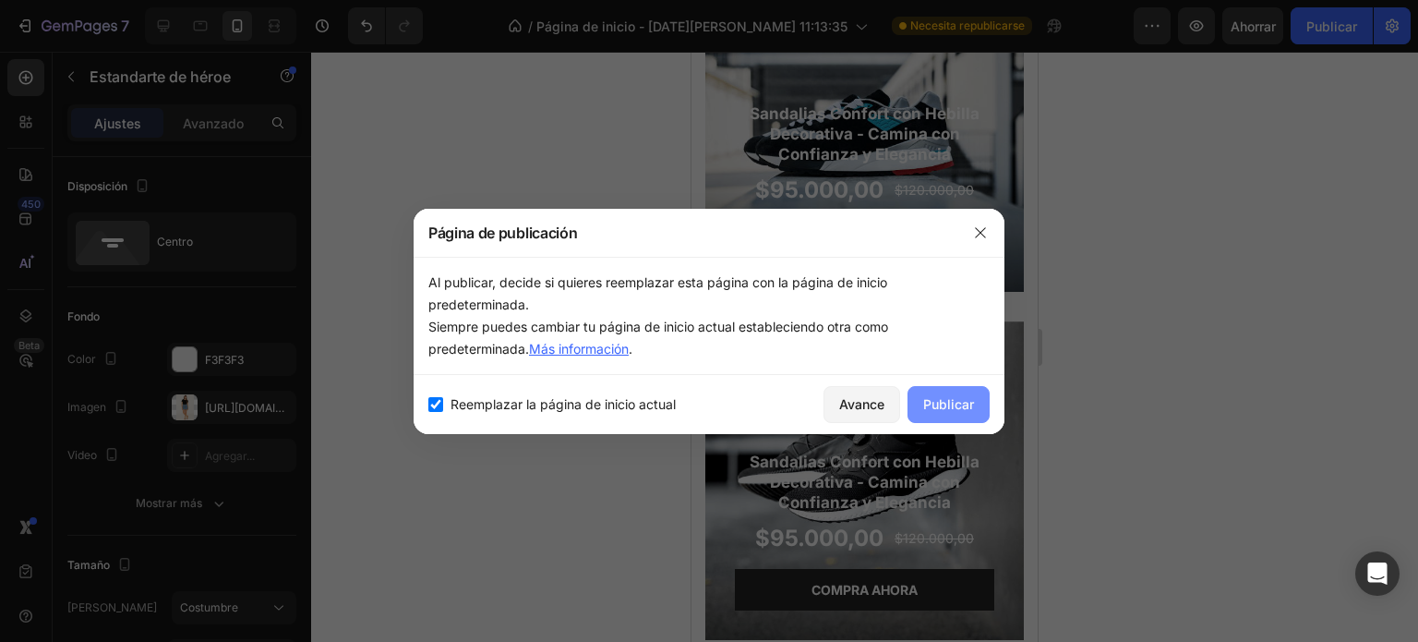
click at [954, 402] on font "Publicar" at bounding box center [948, 404] width 51 height 16
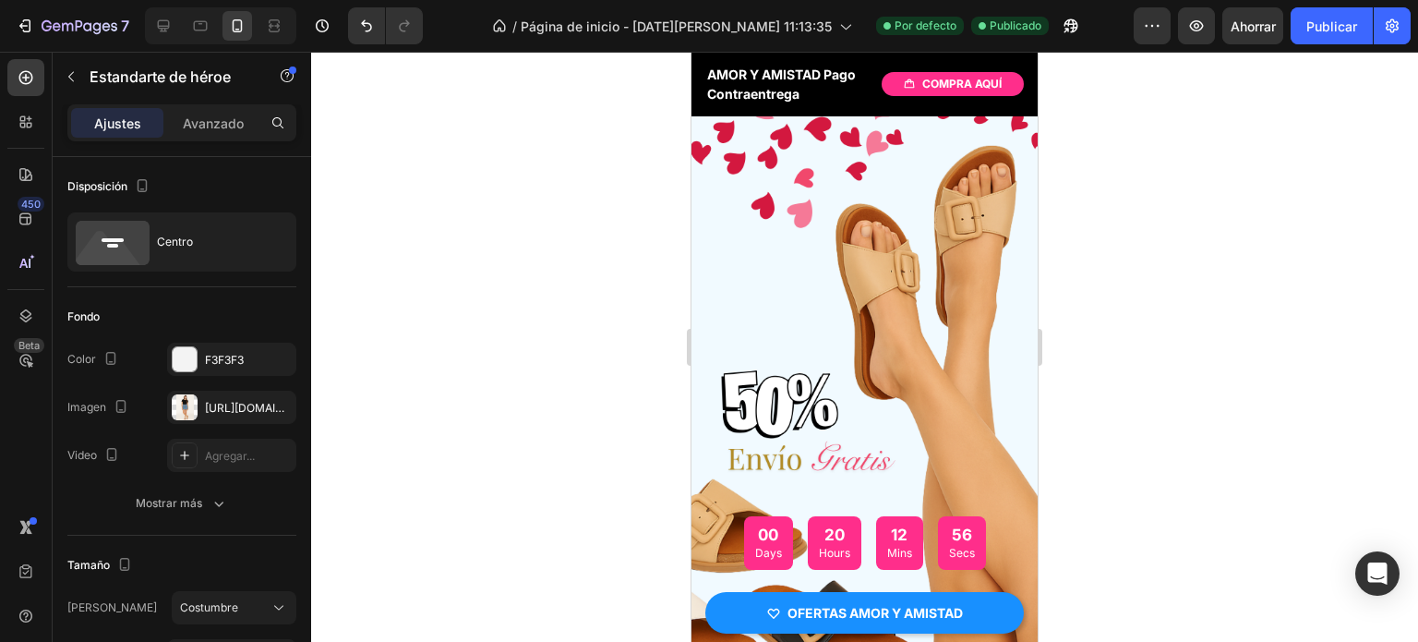
scroll to position [88, 0]
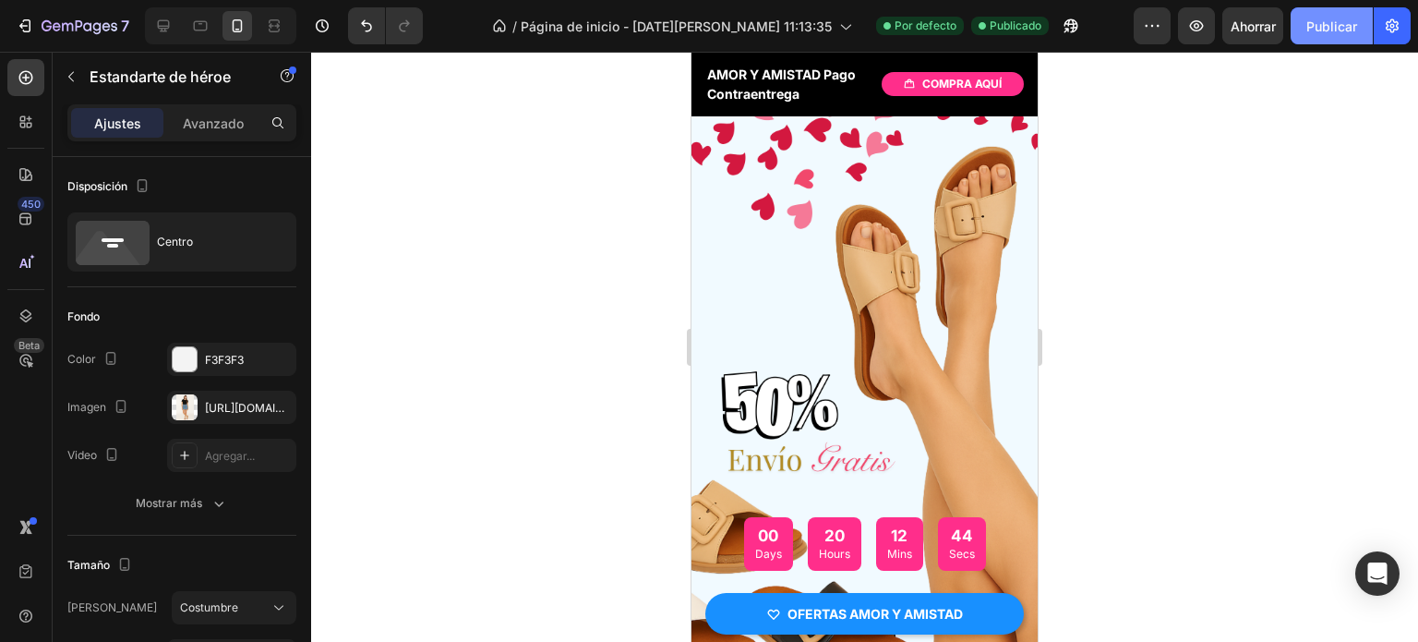
click at [1348, 25] on font "Publicar" at bounding box center [1332, 26] width 51 height 16
